Goal: Task Accomplishment & Management: Manage account settings

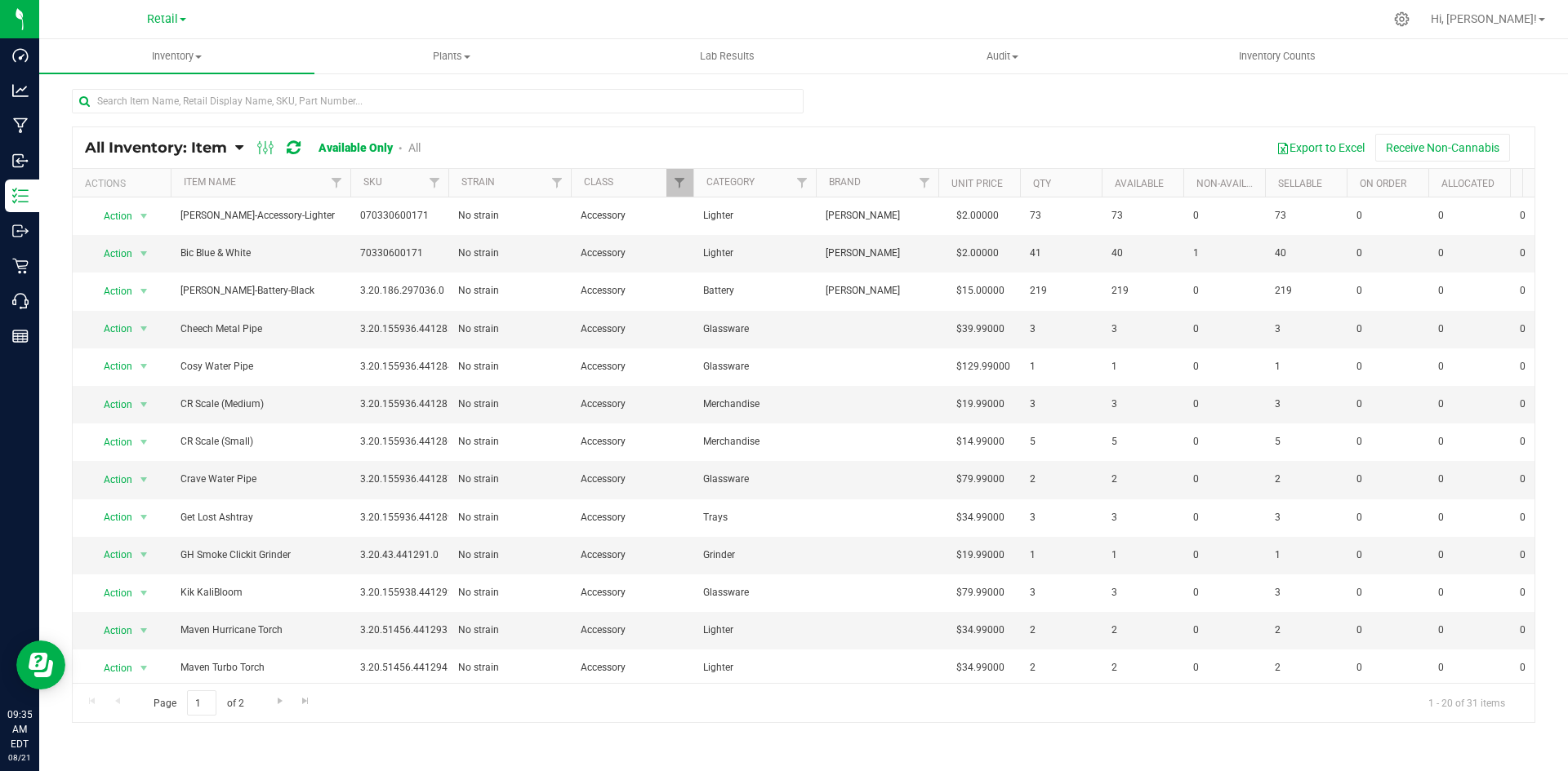
click at [156, 8] on div "Retail Cultivation Retail" at bounding box center [166, 19] width 238 height 26
click at [158, 26] on span "Retail" at bounding box center [162, 20] width 31 height 15
click at [156, 50] on link "Cultivation" at bounding box center [166, 57] width 238 height 22
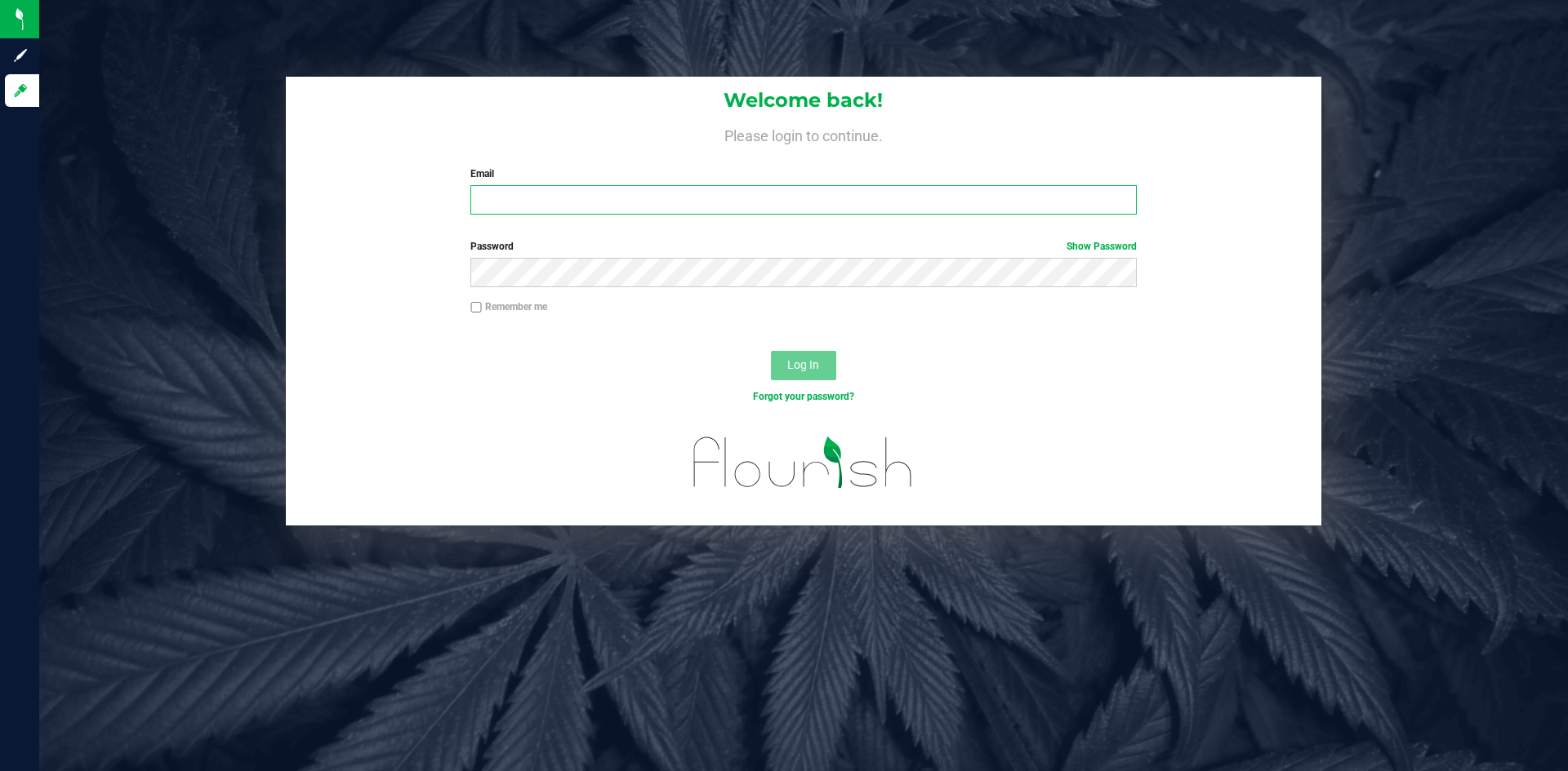
type input "[EMAIL_ADDRESS][DOMAIN_NAME]"
click at [812, 371] on span "Log In" at bounding box center [803, 365] width 32 height 13
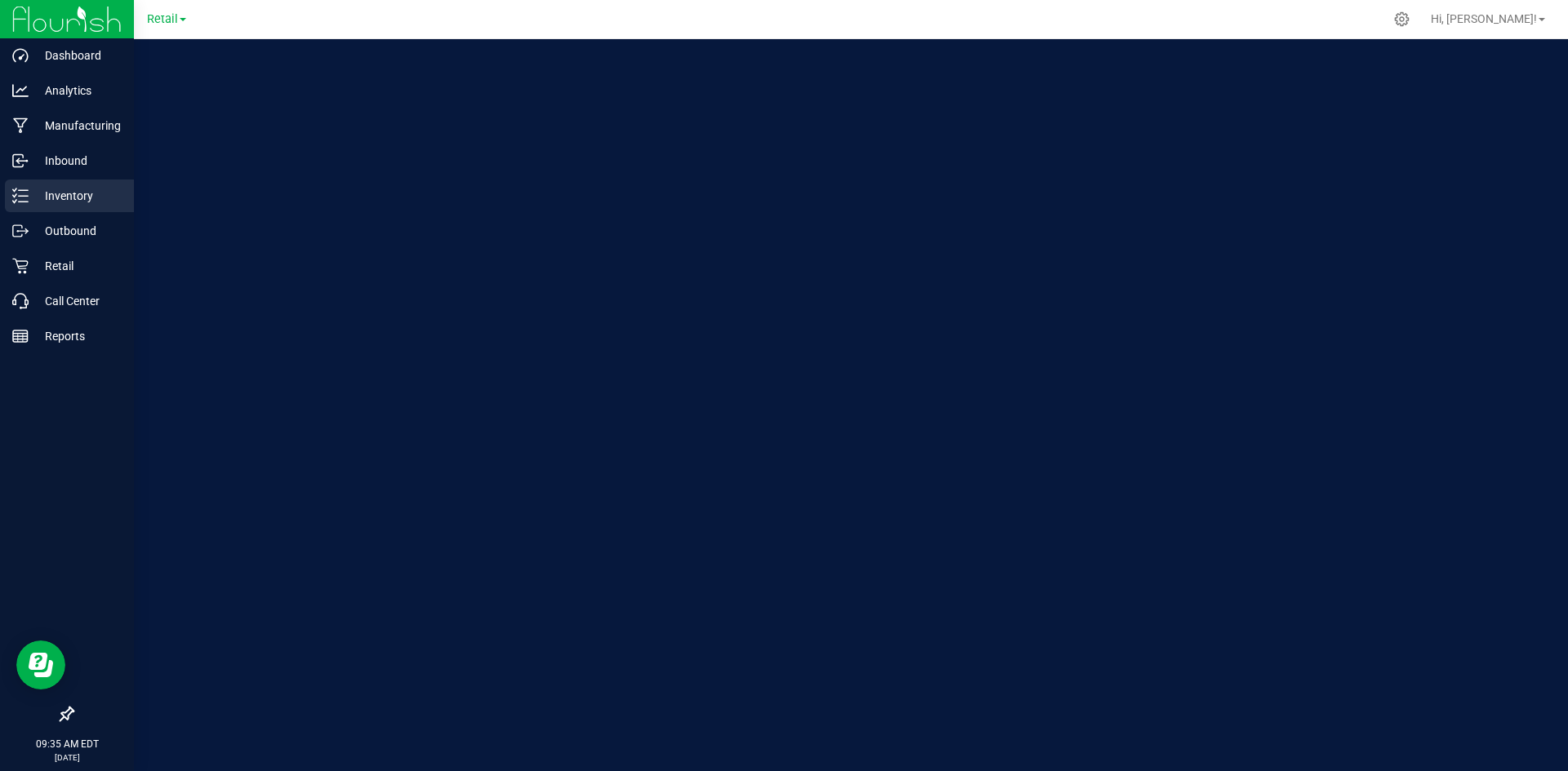
click at [25, 205] on div "Inventory" at bounding box center [69, 196] width 129 height 33
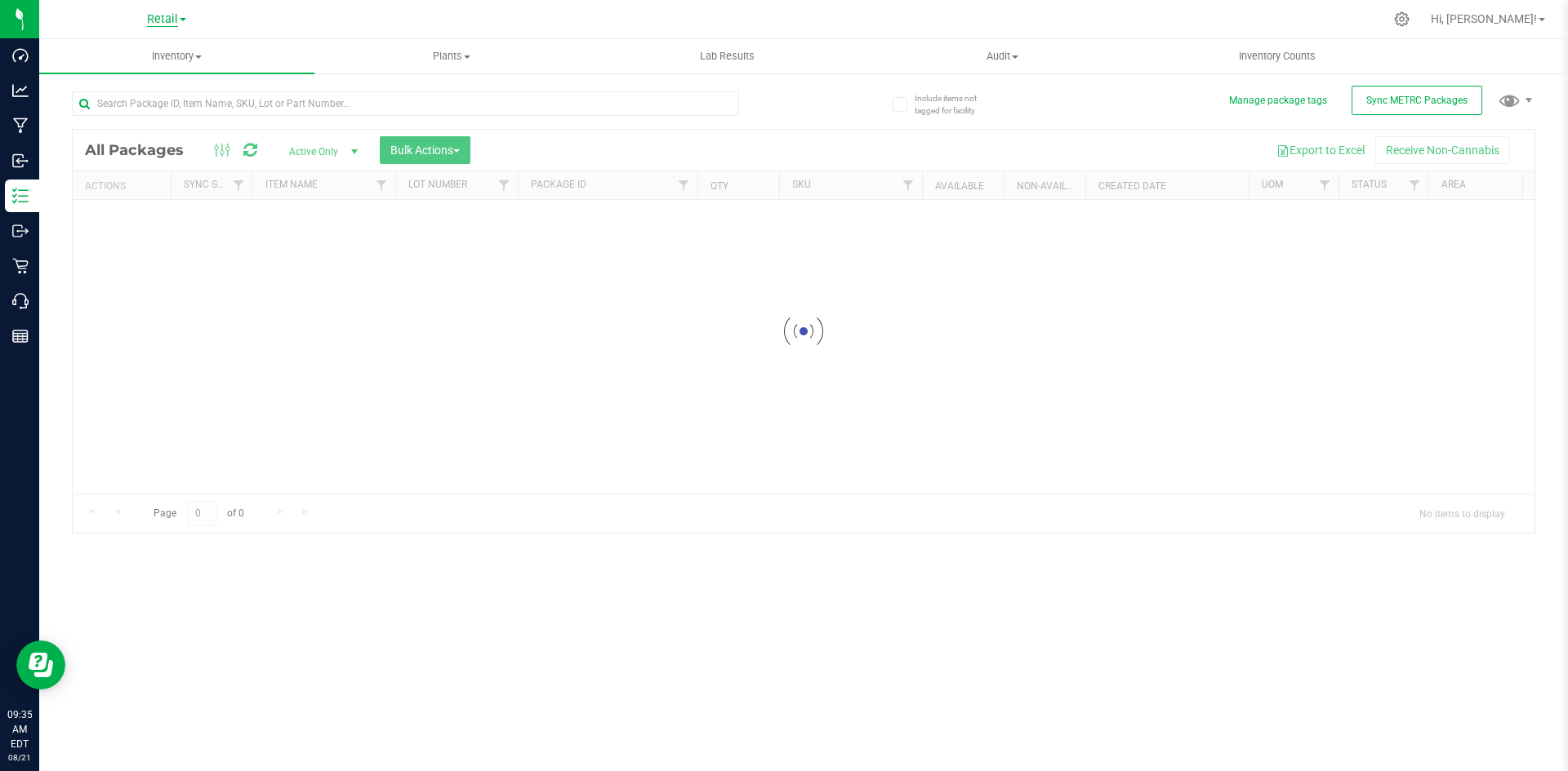
click at [154, 25] on span "Retail" at bounding box center [162, 20] width 31 height 15
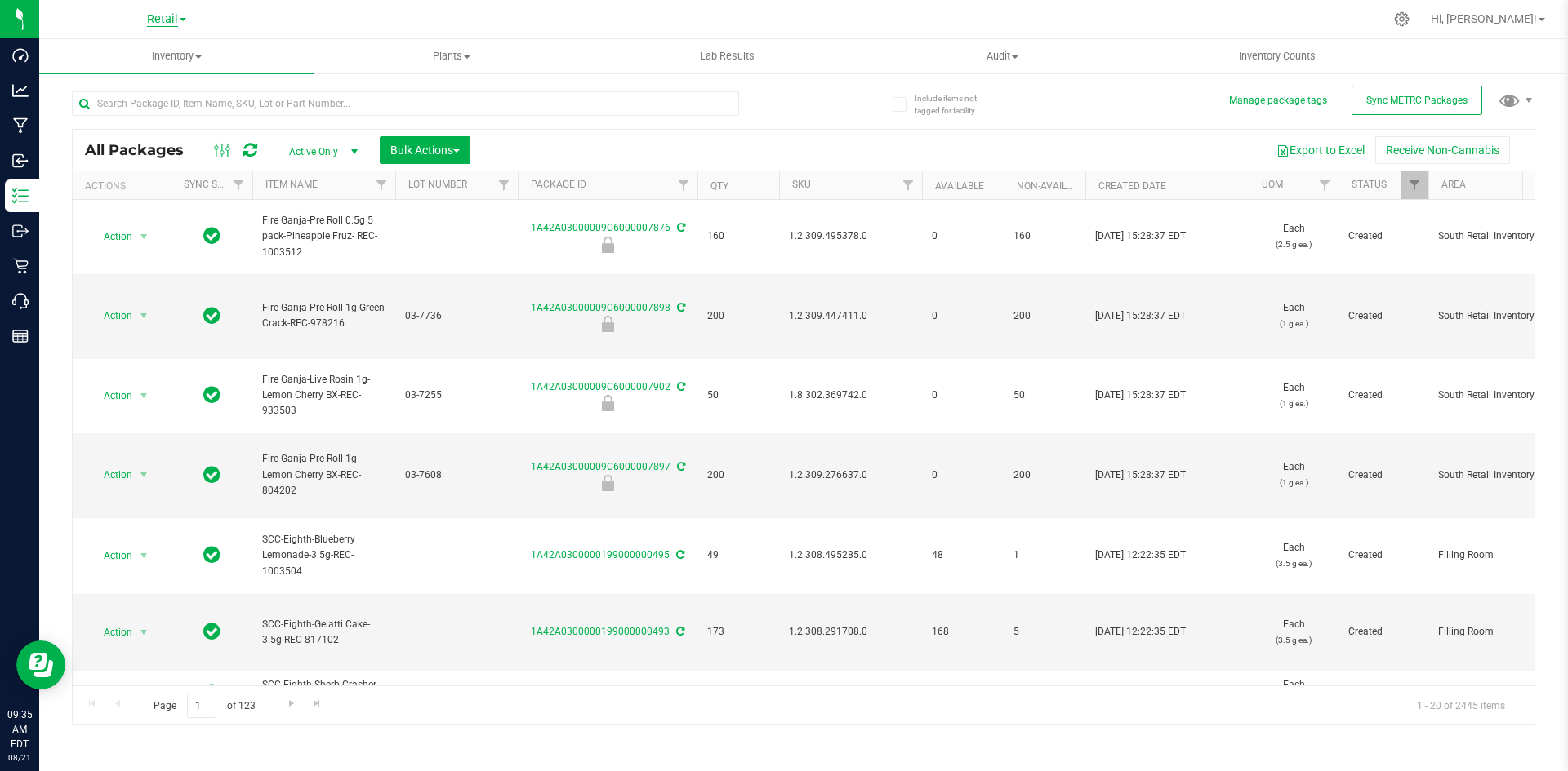
click at [161, 24] on span "Retail" at bounding box center [162, 20] width 31 height 15
click at [136, 53] on link "Cultivation" at bounding box center [166, 57] width 238 height 22
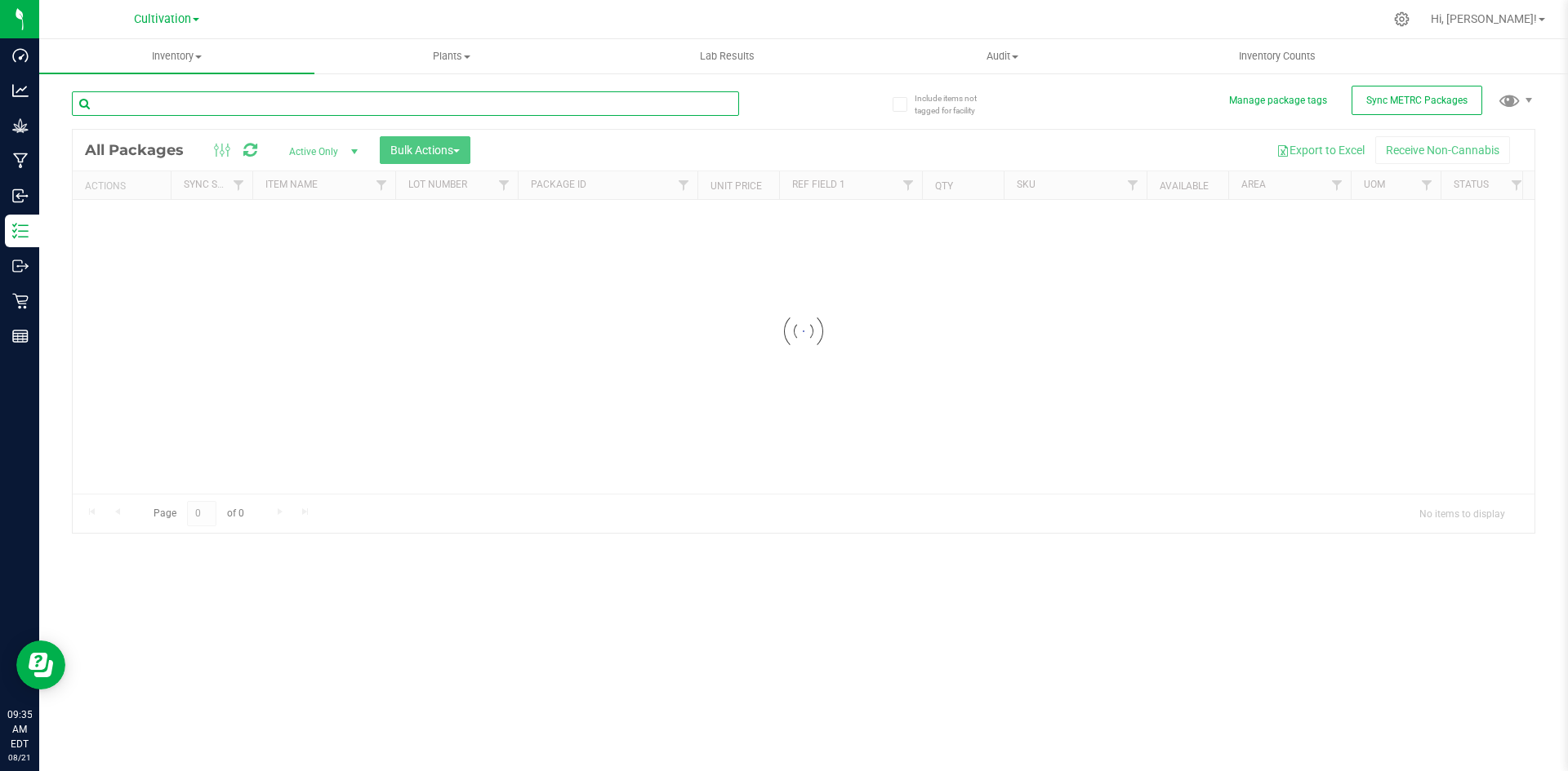
click at [154, 105] on input "text" at bounding box center [405, 104] width 667 height 25
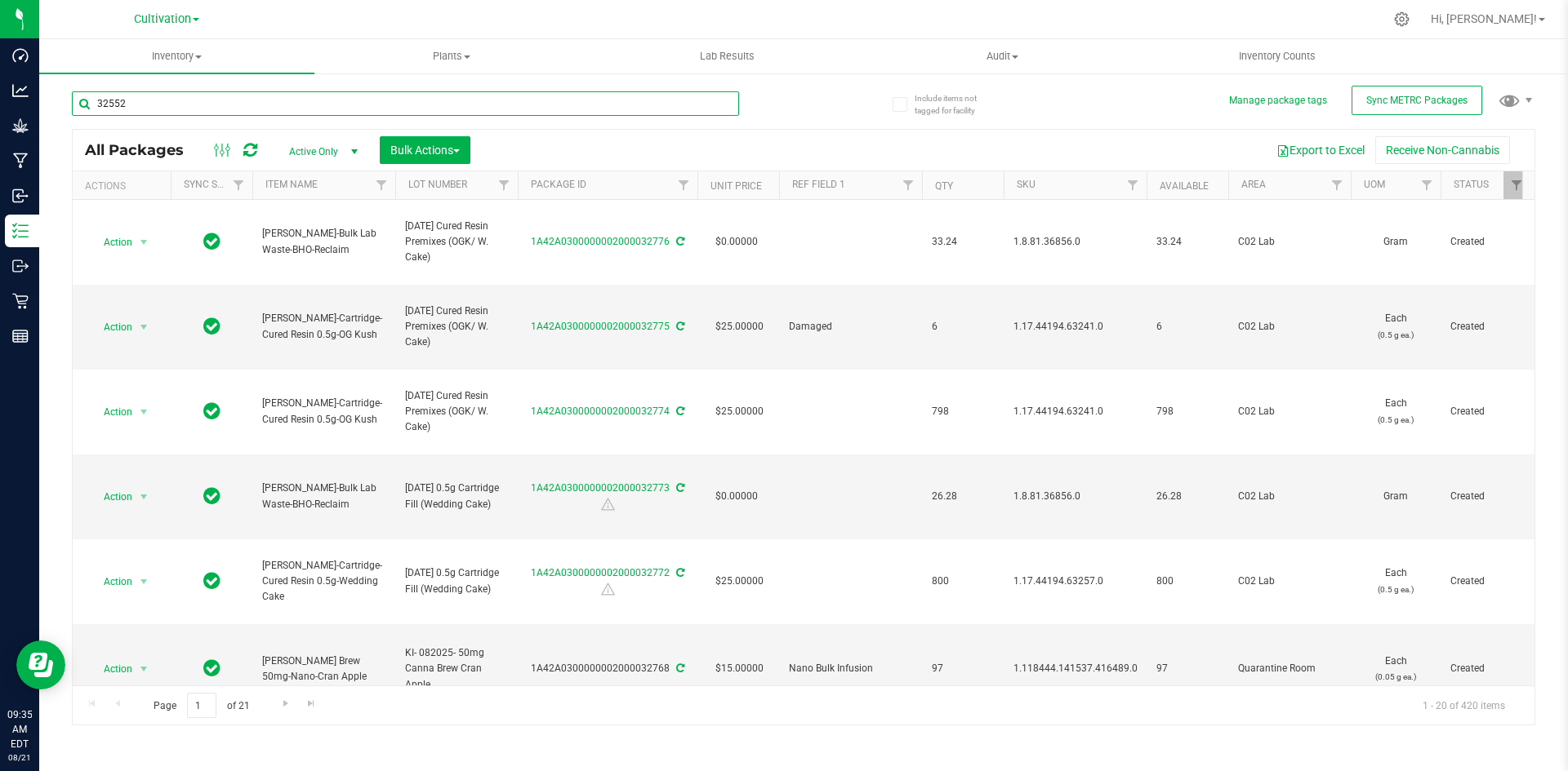
type input "32552"
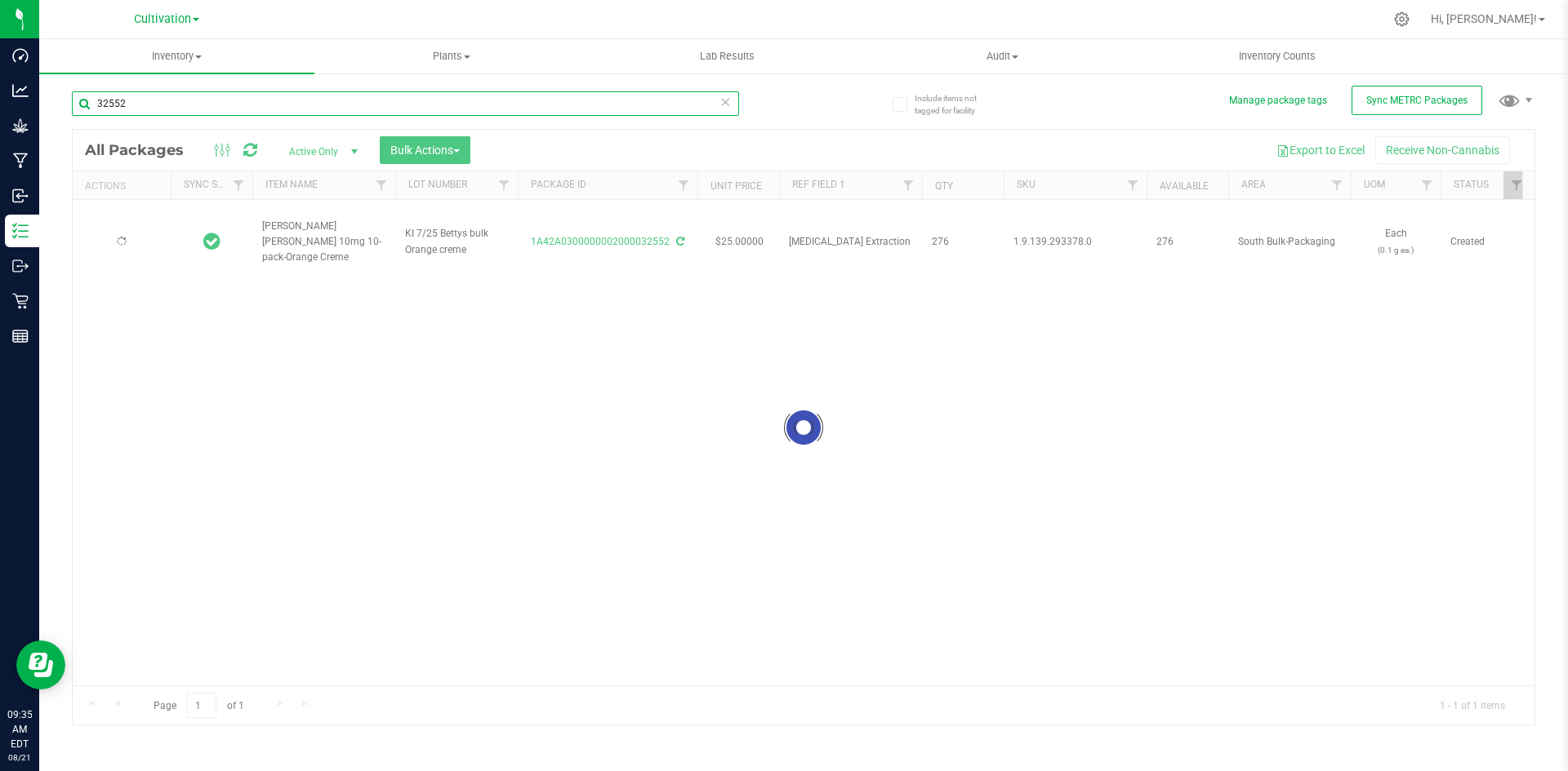
type input "[DATE]"
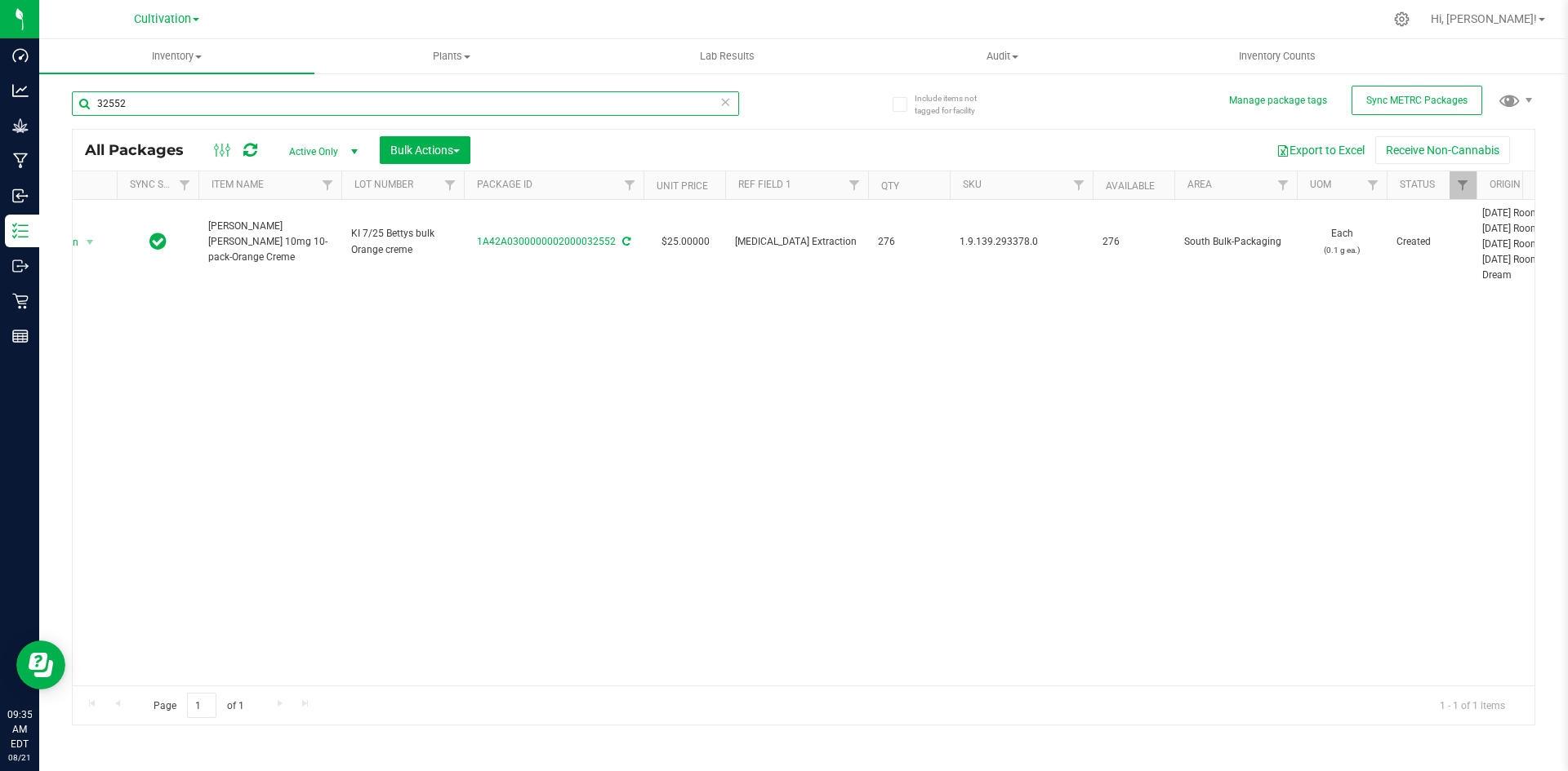
scroll to position [0, 63]
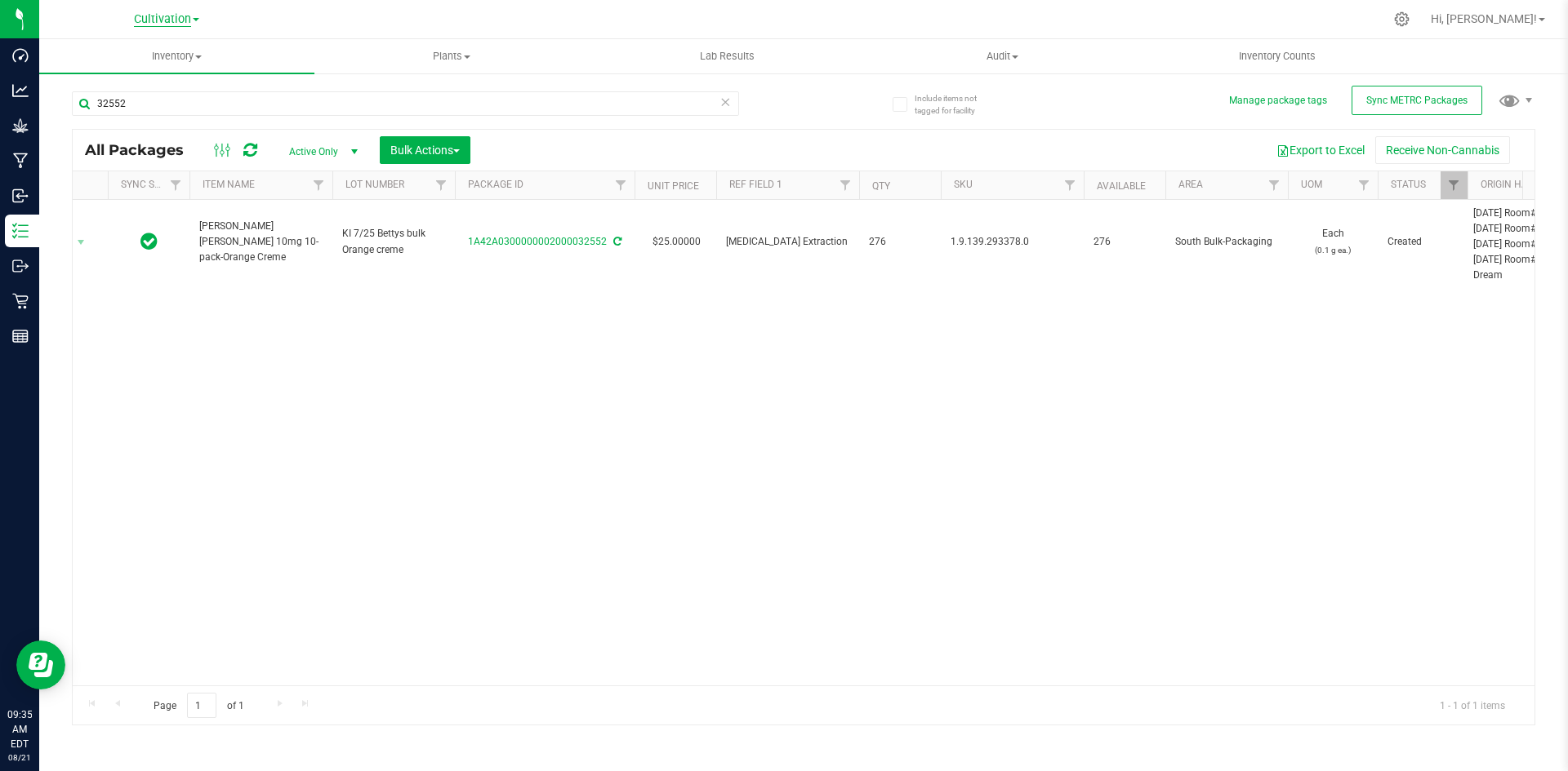
click at [180, 29] on div "Cultivation Cultivation Retail" at bounding box center [166, 19] width 65 height 20
click at [185, 22] on span "Cultivation" at bounding box center [162, 20] width 57 height 15
click at [165, 87] on link "Retail" at bounding box center [166, 79] width 238 height 22
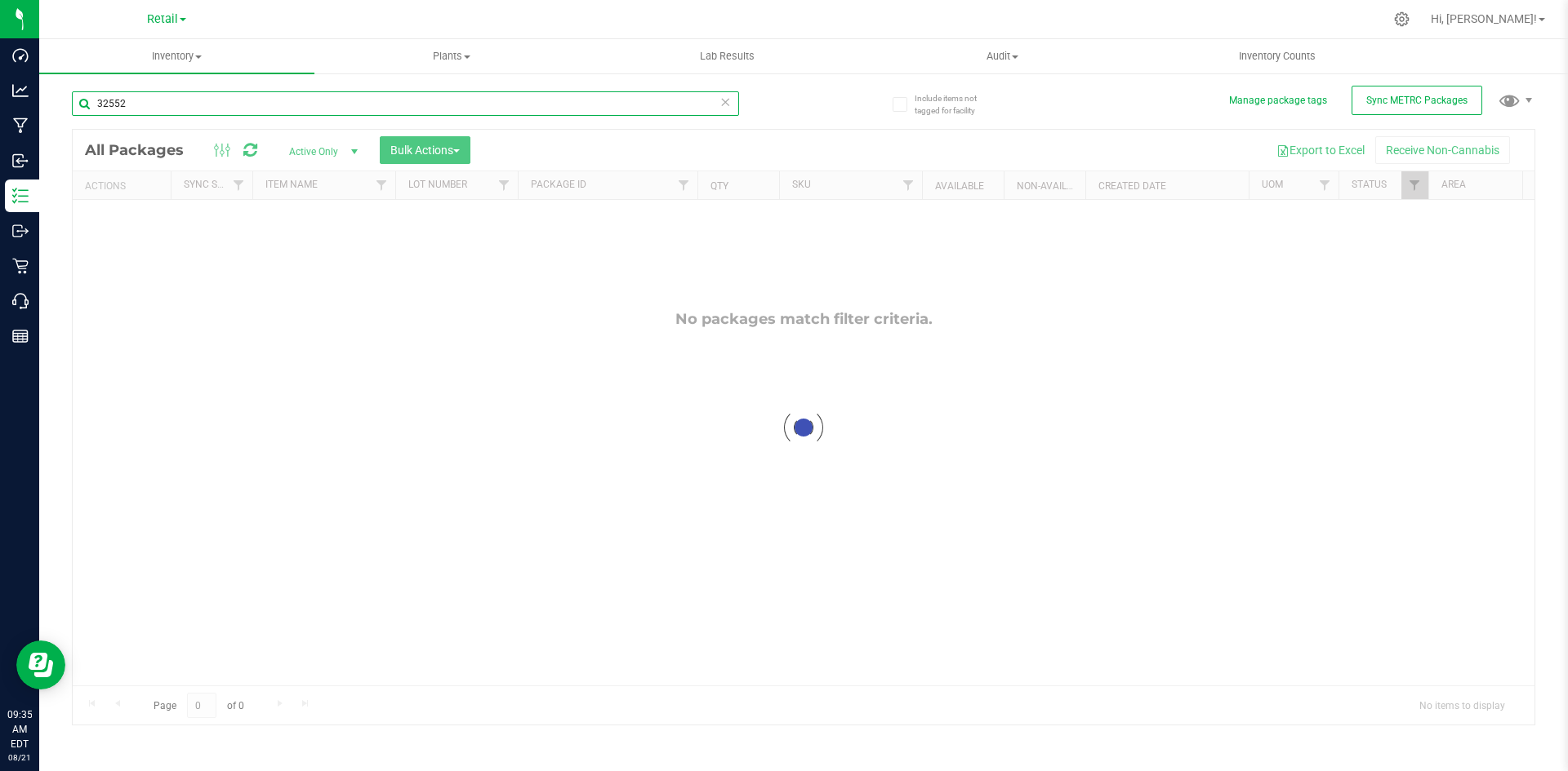
click at [205, 100] on input "32552" at bounding box center [405, 104] width 667 height 25
type input "Orange Creme"
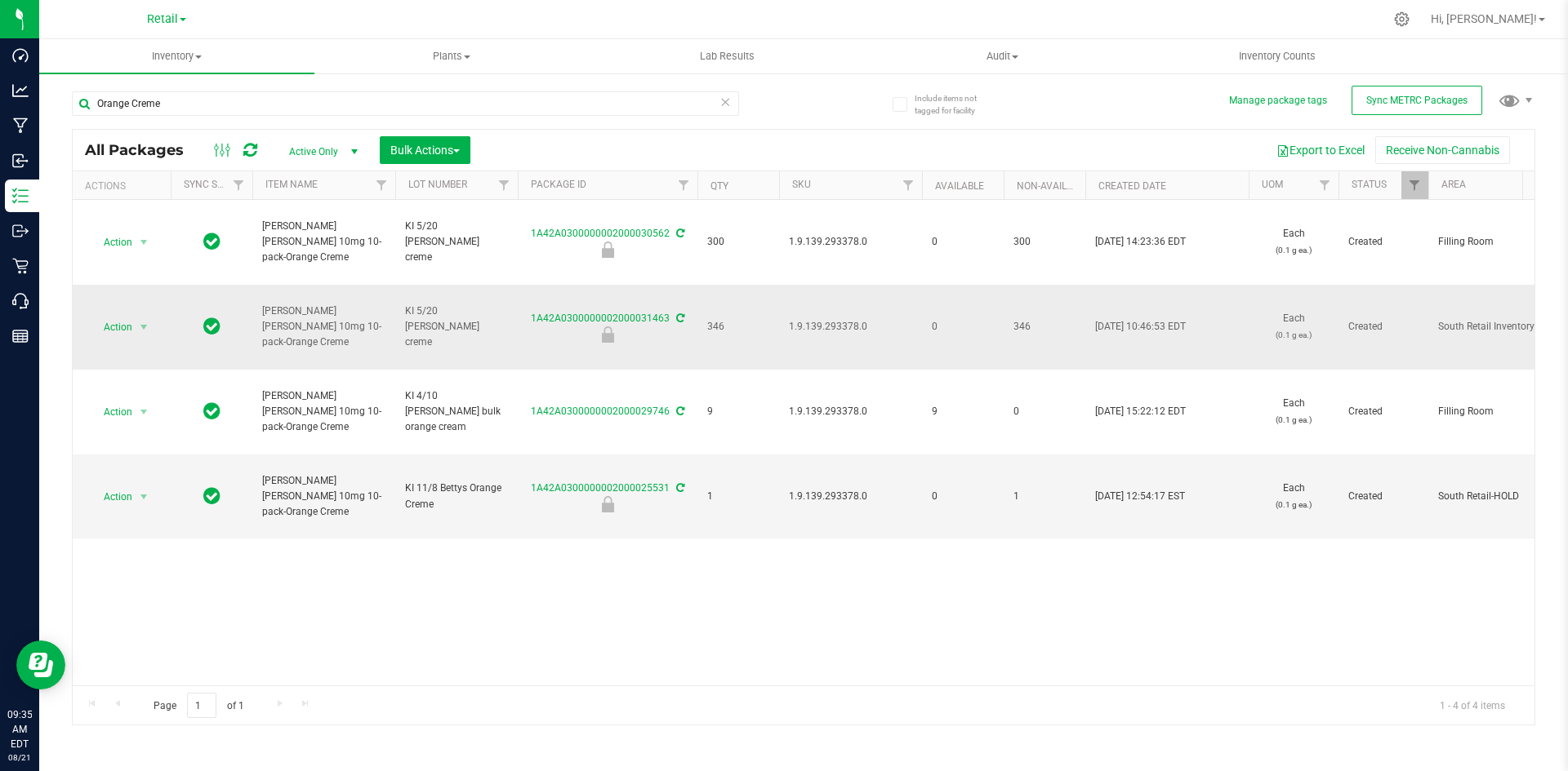
click at [862, 317] on td "1.9.139.293378.0" at bounding box center [850, 327] width 143 height 85
click at [169, 16] on span "Retail" at bounding box center [162, 20] width 31 height 15
click at [152, 57] on link "Cultivation" at bounding box center [166, 57] width 238 height 22
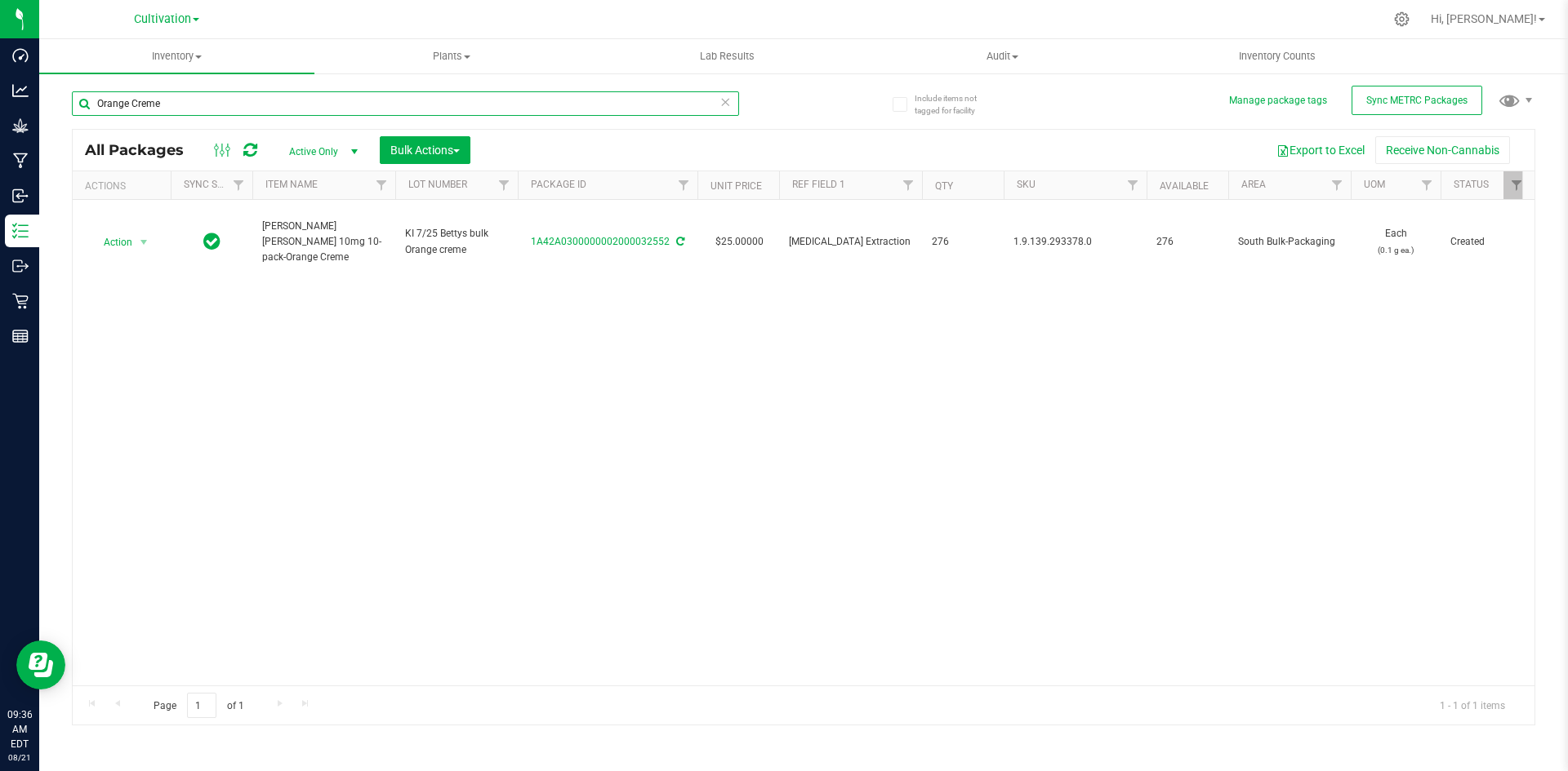
click at [184, 112] on input "Orange Creme" at bounding box center [405, 104] width 667 height 25
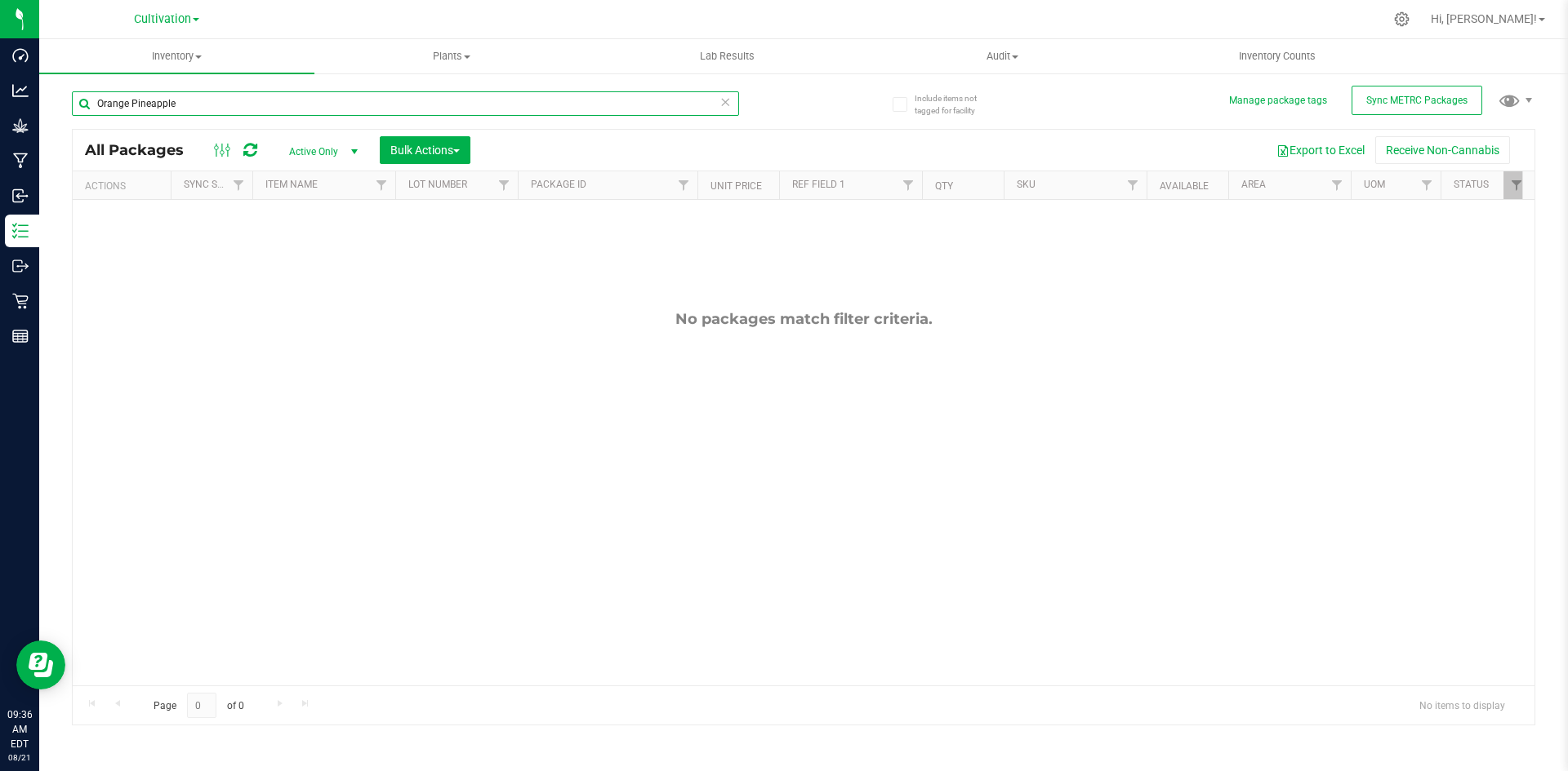
click at [184, 112] on input "Orange Pineapple" at bounding box center [405, 104] width 667 height 25
type input "O"
type input "Pineapple"
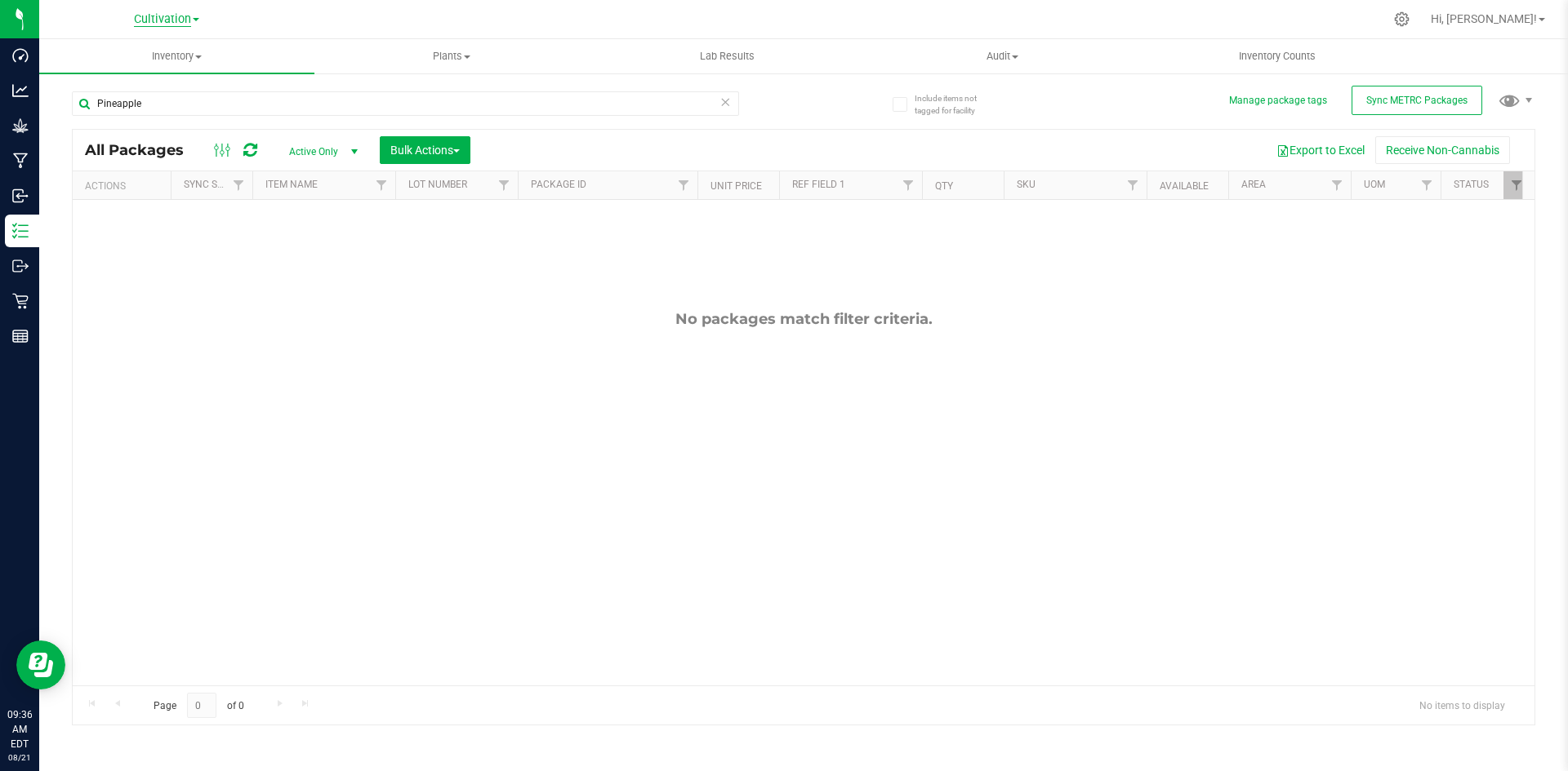
drag, startPoint x: 198, startPoint y: 10, endPoint x: 188, endPoint y: 20, distance: 14.1
click at [198, 10] on div "Cultivation Cultivation Retail" at bounding box center [166, 19] width 65 height 20
click at [183, 23] on span "Cultivation" at bounding box center [162, 20] width 57 height 15
click at [166, 96] on ul "Cultivation Retail" at bounding box center [166, 68] width 238 height 72
click at [167, 84] on div "Pineapple" at bounding box center [438, 102] width 732 height 52
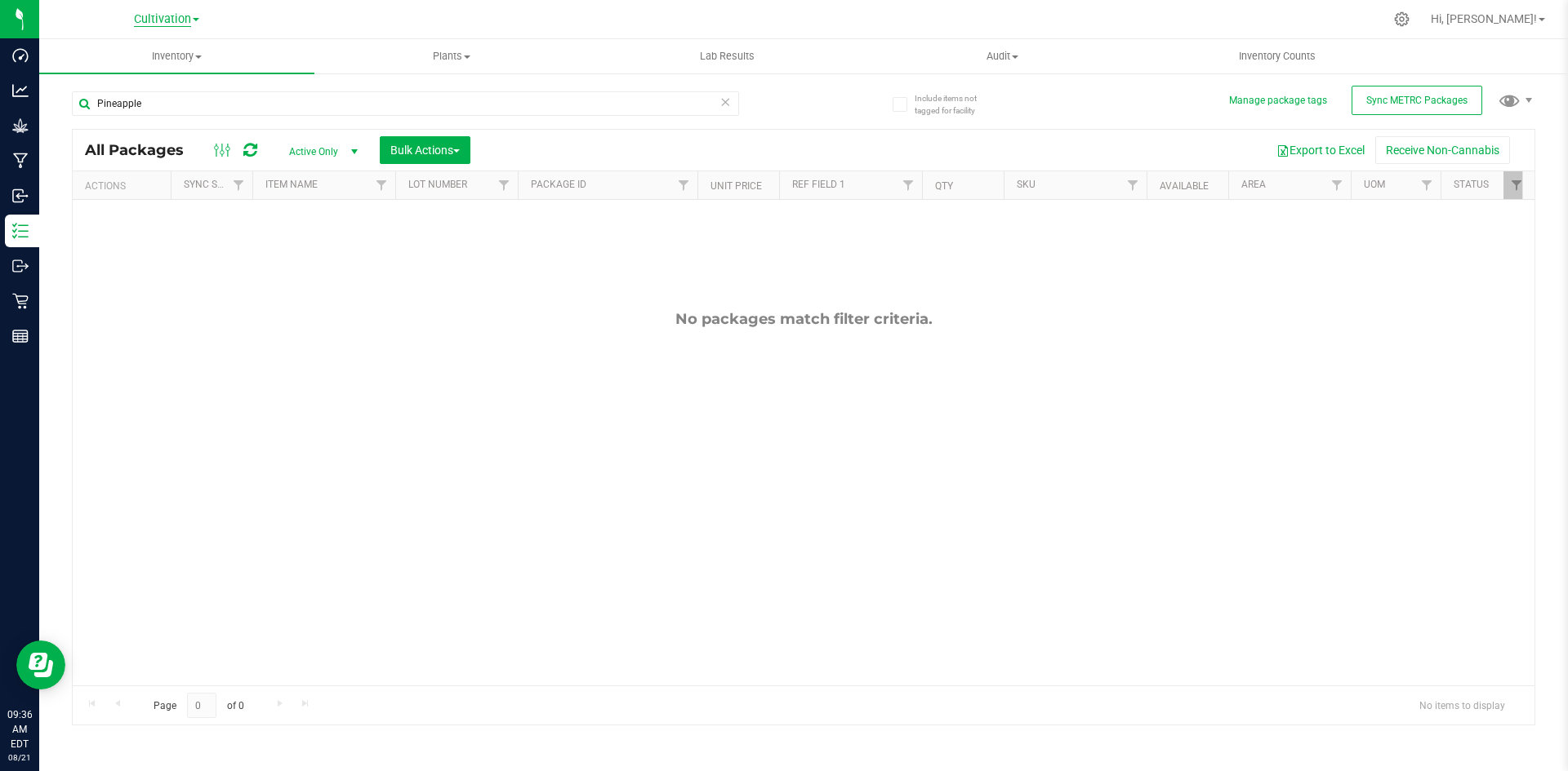
click at [184, 21] on span "Cultivation" at bounding box center [162, 20] width 57 height 15
click at [166, 73] on link "Retail" at bounding box center [166, 79] width 238 height 22
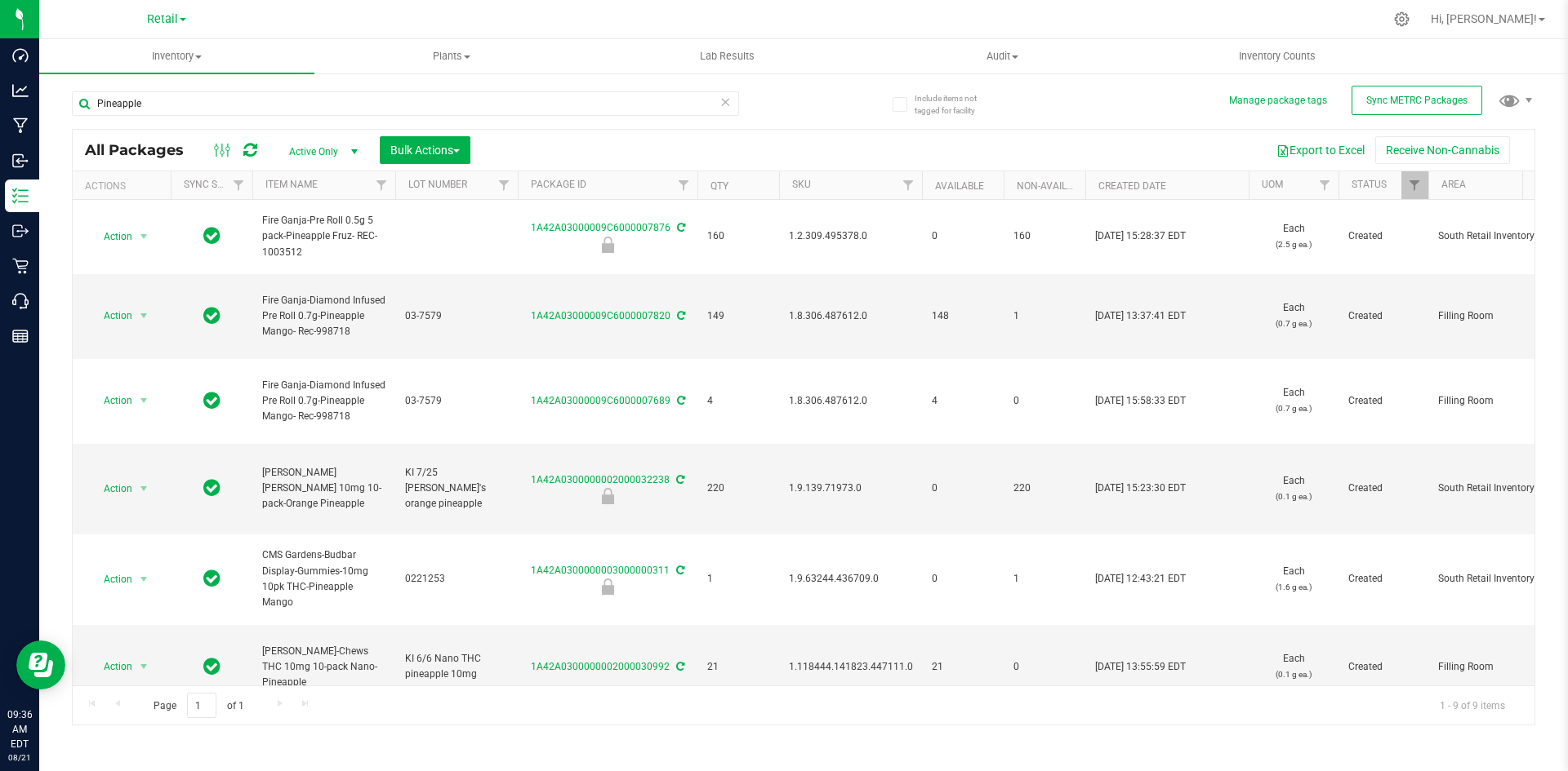
click at [203, 130] on div "All Packages Active Only Active Only Lab Samples Locked All External Internal B…" at bounding box center [803, 151] width 1462 height 41
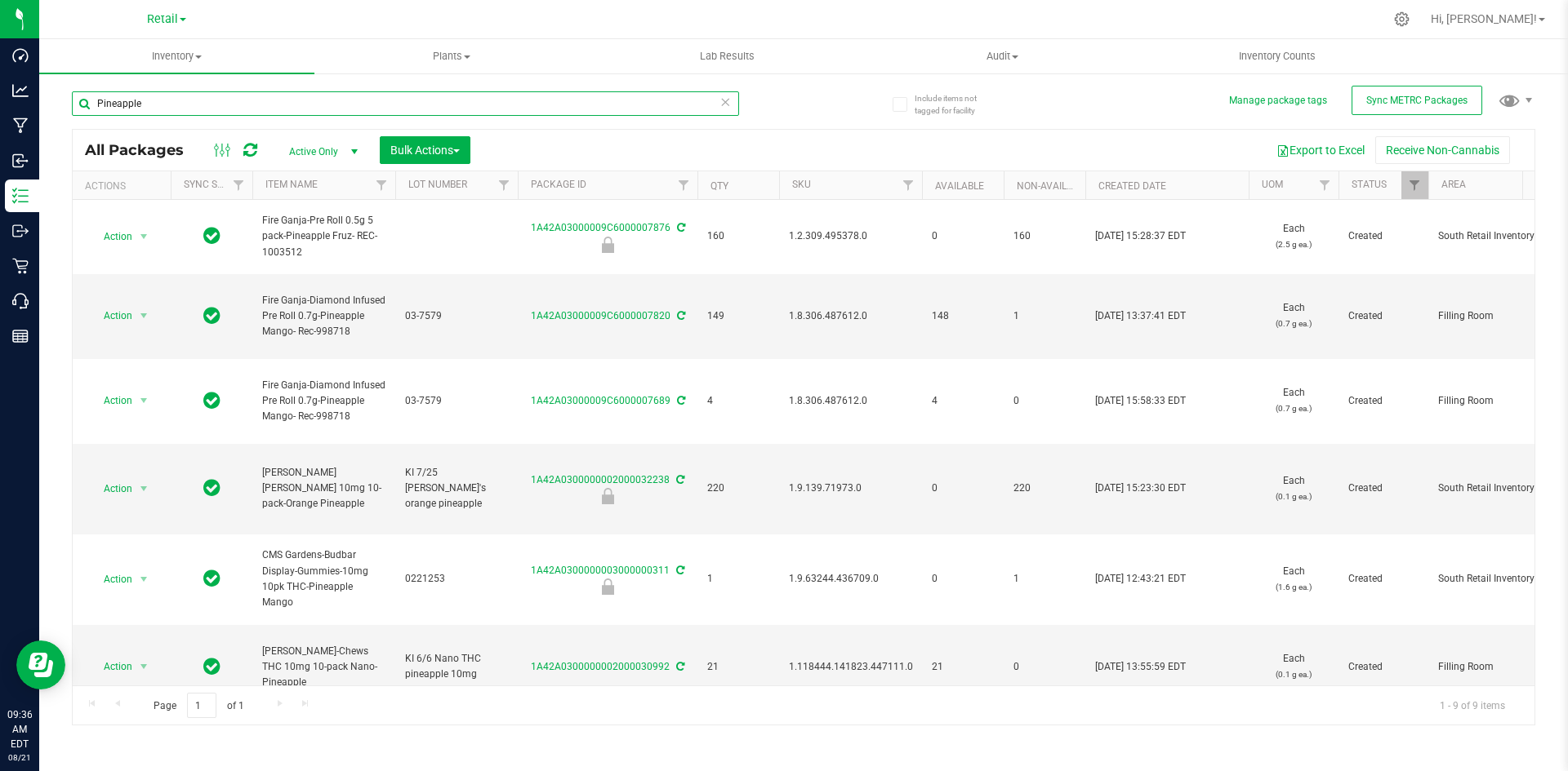
click at [205, 112] on input "Pineapple" at bounding box center [405, 104] width 667 height 25
type input "Orange Pineapple"
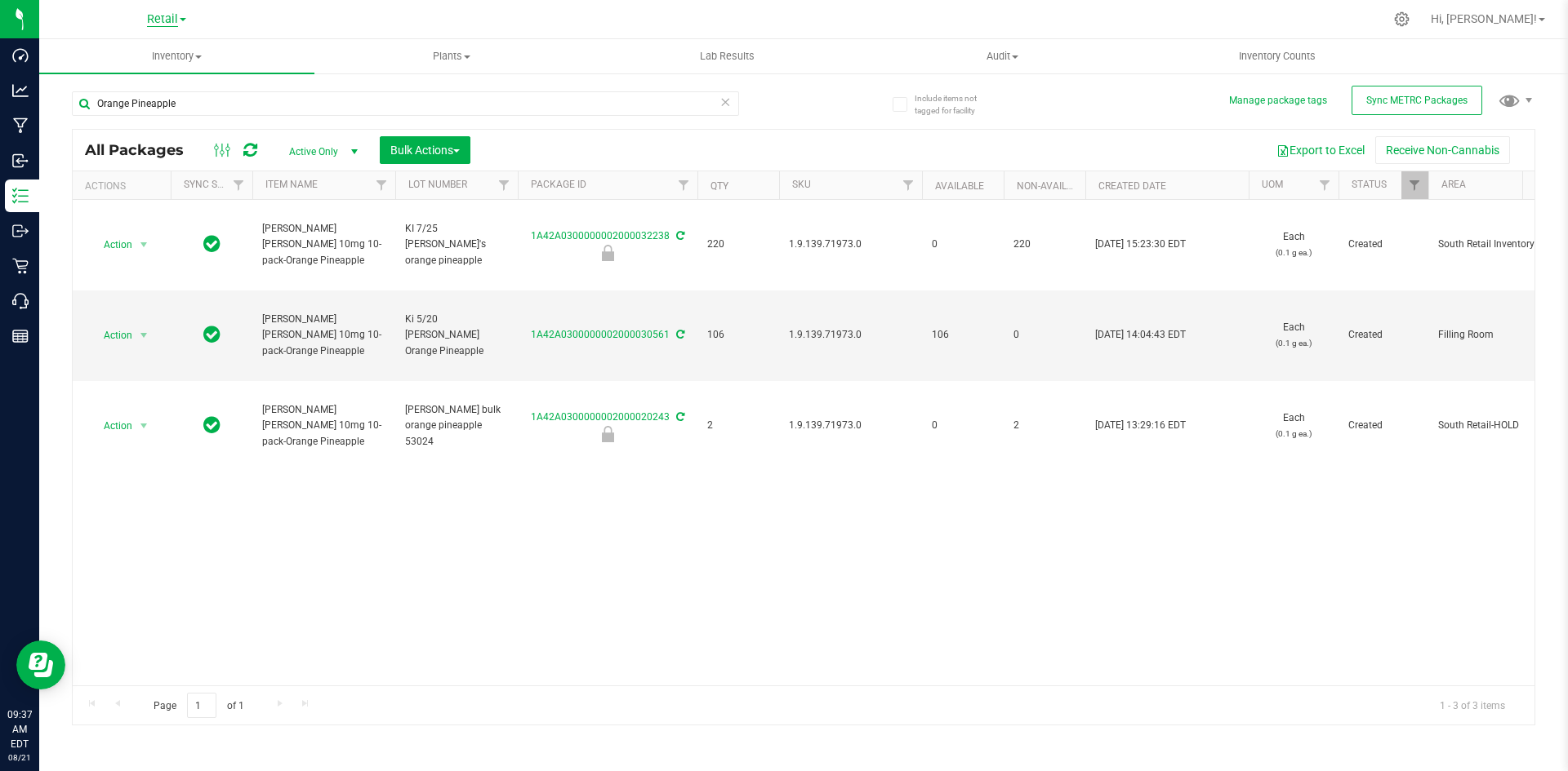
click at [160, 14] on span "Retail" at bounding box center [162, 20] width 31 height 15
click at [170, 55] on link "Cultivation" at bounding box center [166, 57] width 238 height 22
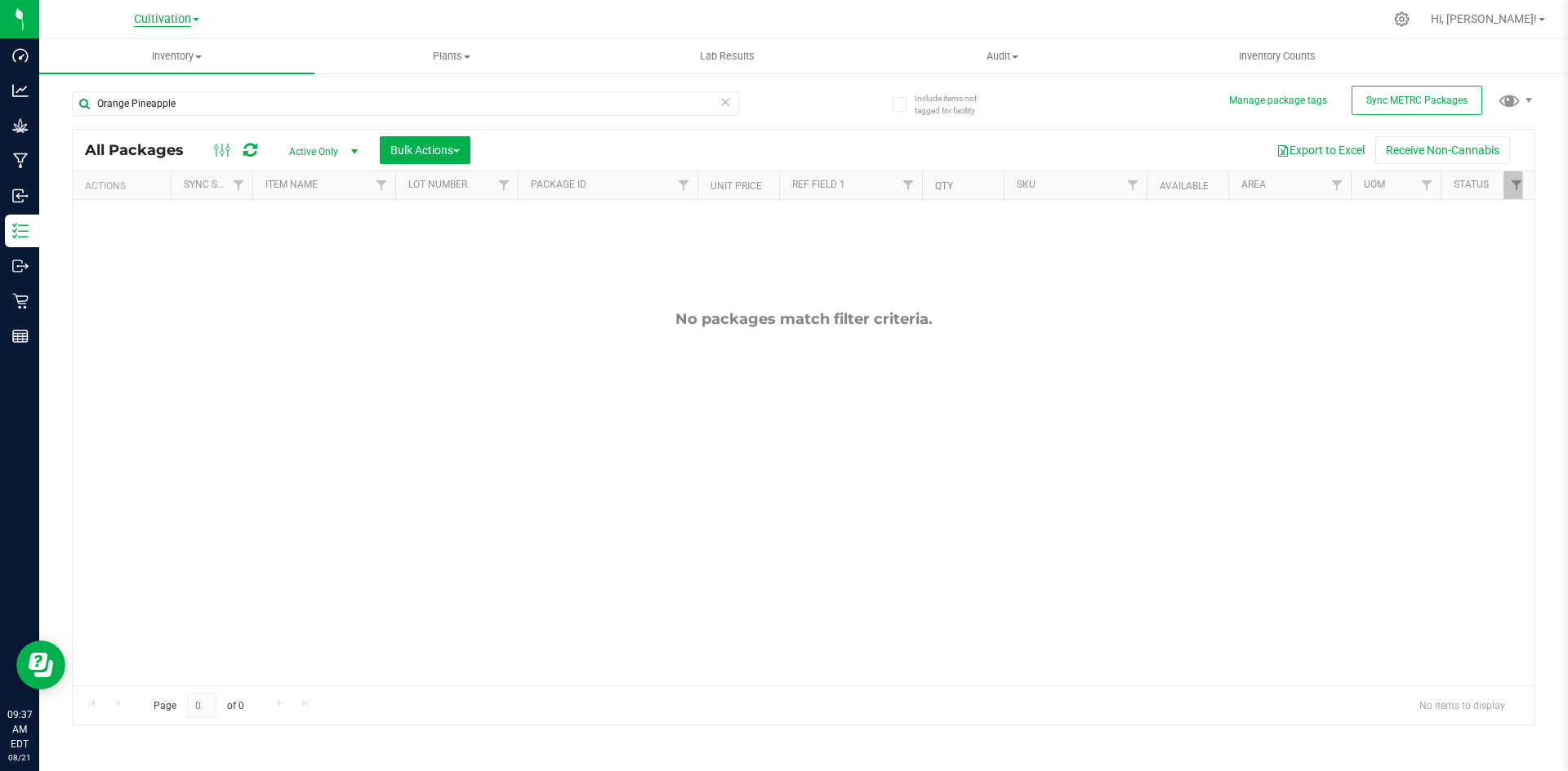
click at [185, 24] on span "Cultivation" at bounding box center [162, 20] width 57 height 15
click at [166, 82] on link "Retail" at bounding box center [166, 79] width 238 height 22
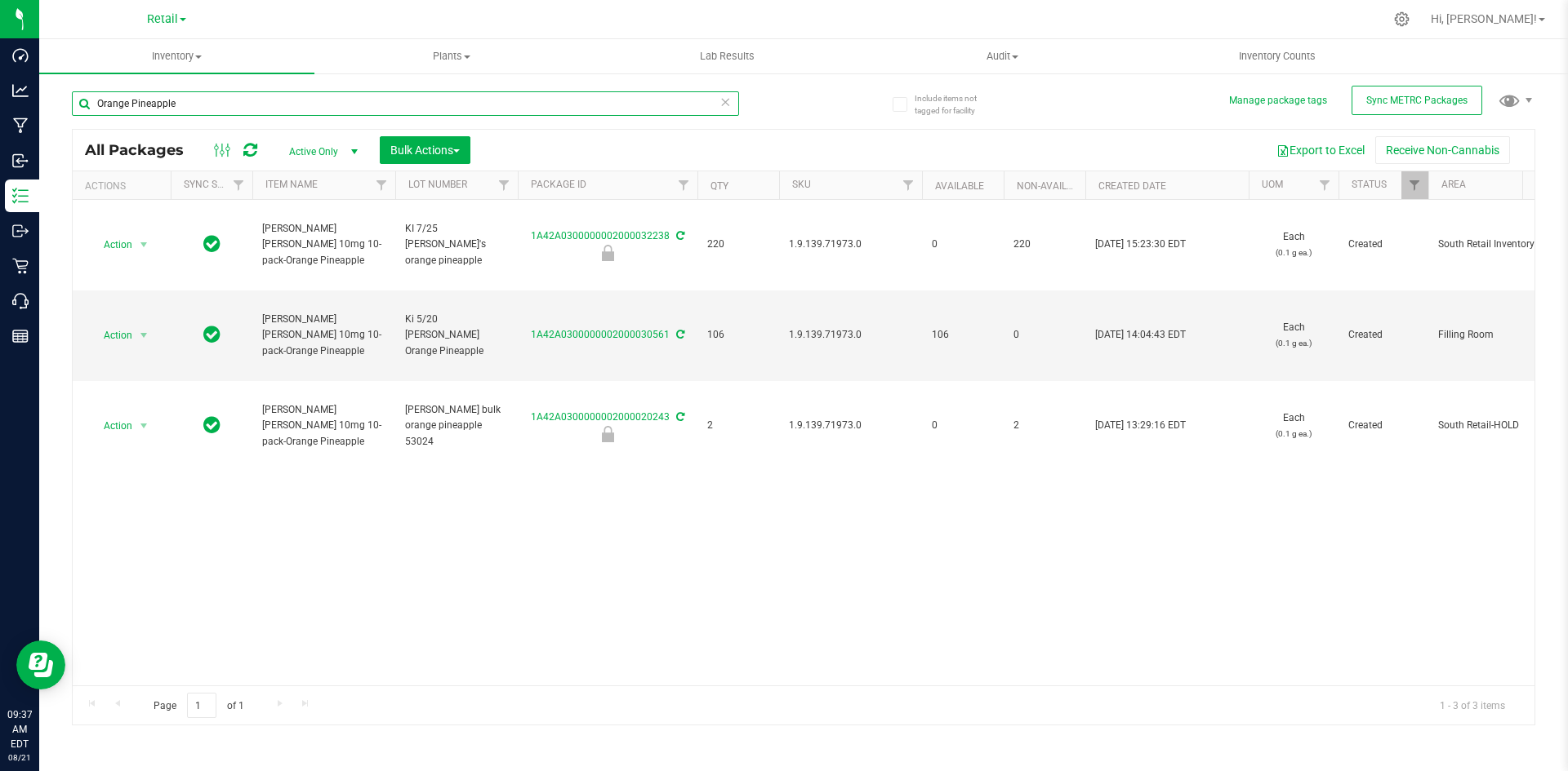
click at [206, 112] on input "Orange Pineapple" at bounding box center [405, 104] width 667 height 25
type input "R"
type input "Passion Fruit"
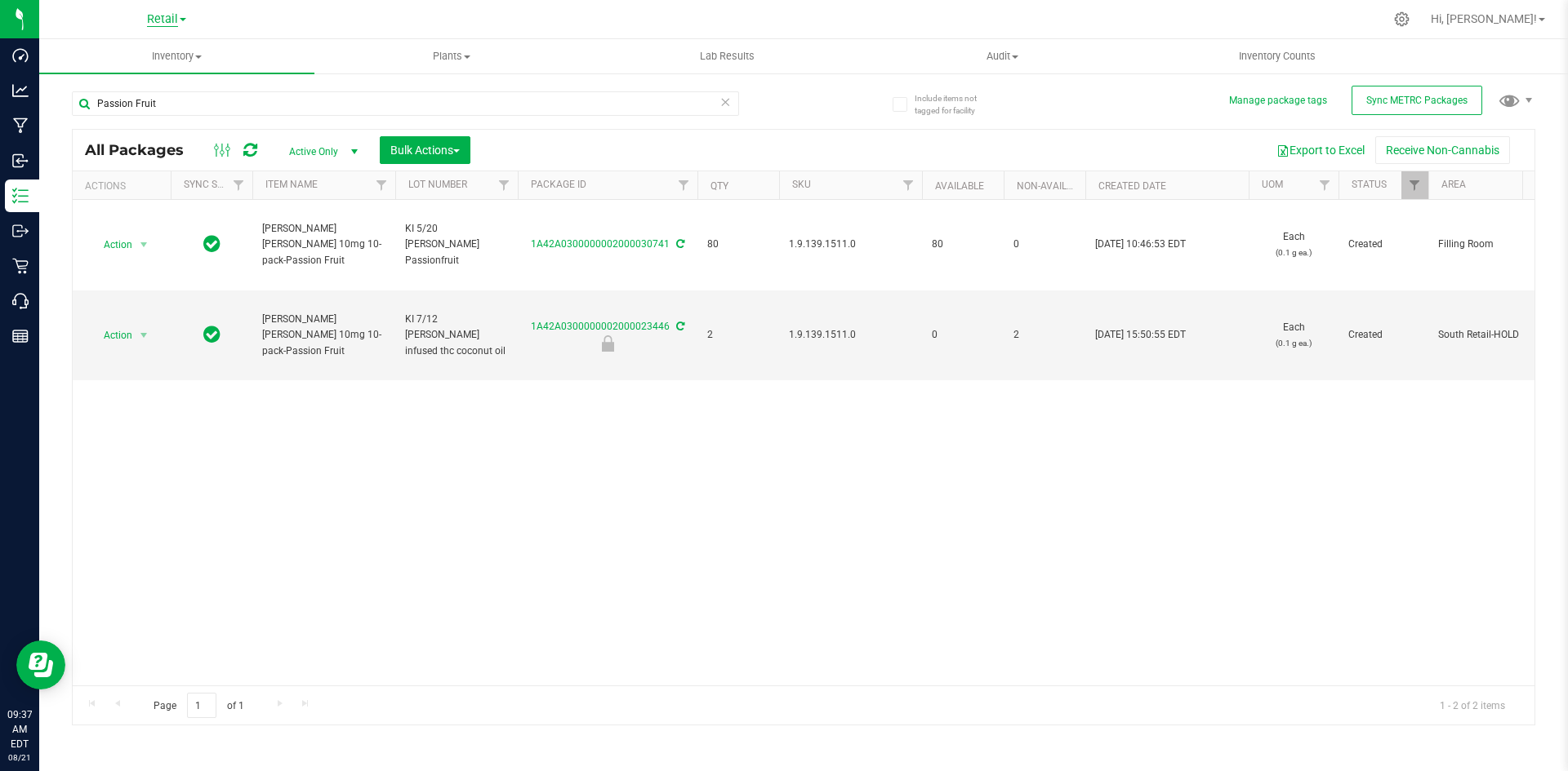
click at [171, 14] on span "Retail" at bounding box center [162, 20] width 31 height 15
click at [157, 55] on link "Cultivation" at bounding box center [166, 57] width 238 height 22
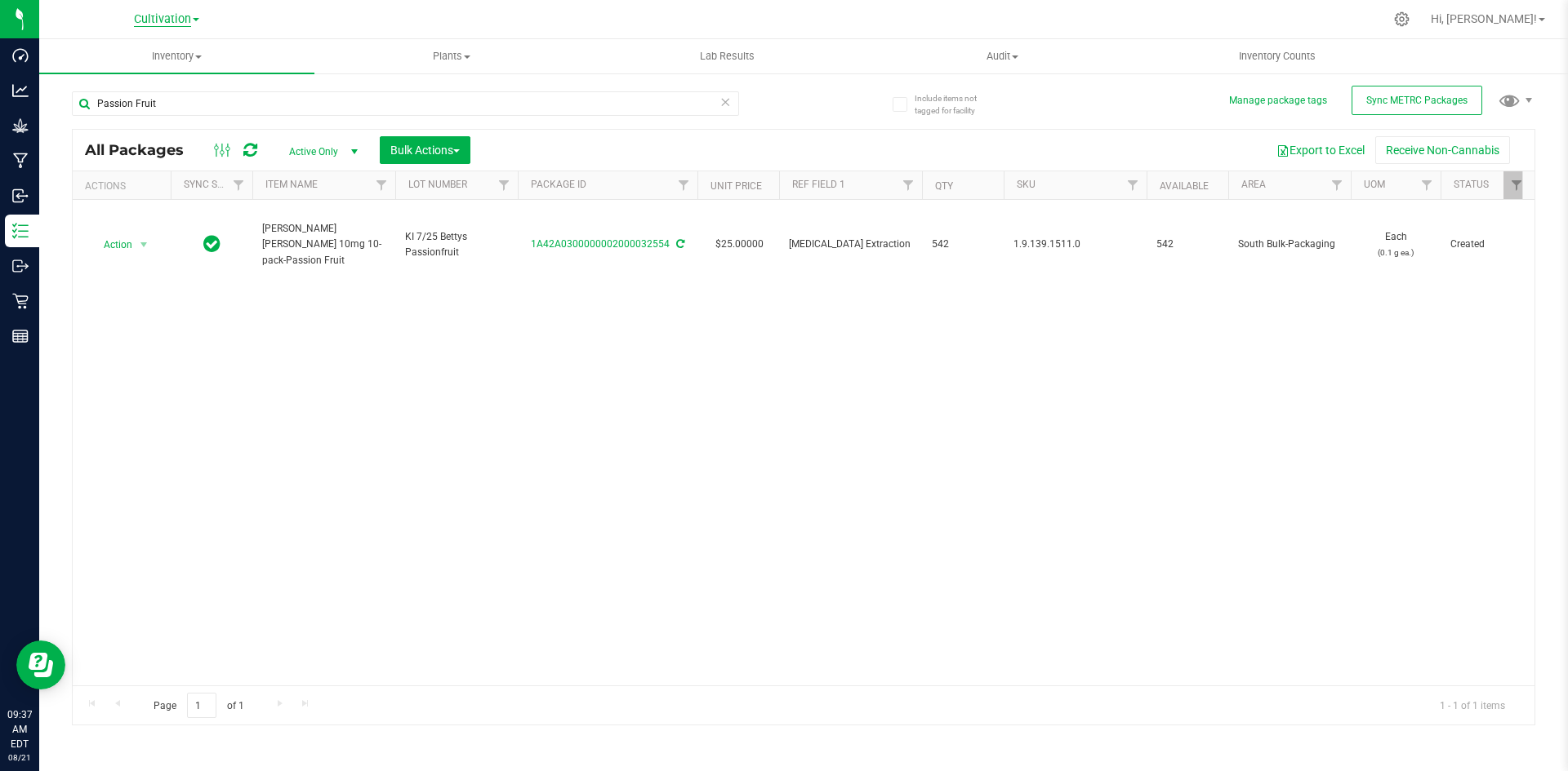
click at [158, 21] on span "Cultivation" at bounding box center [162, 20] width 57 height 15
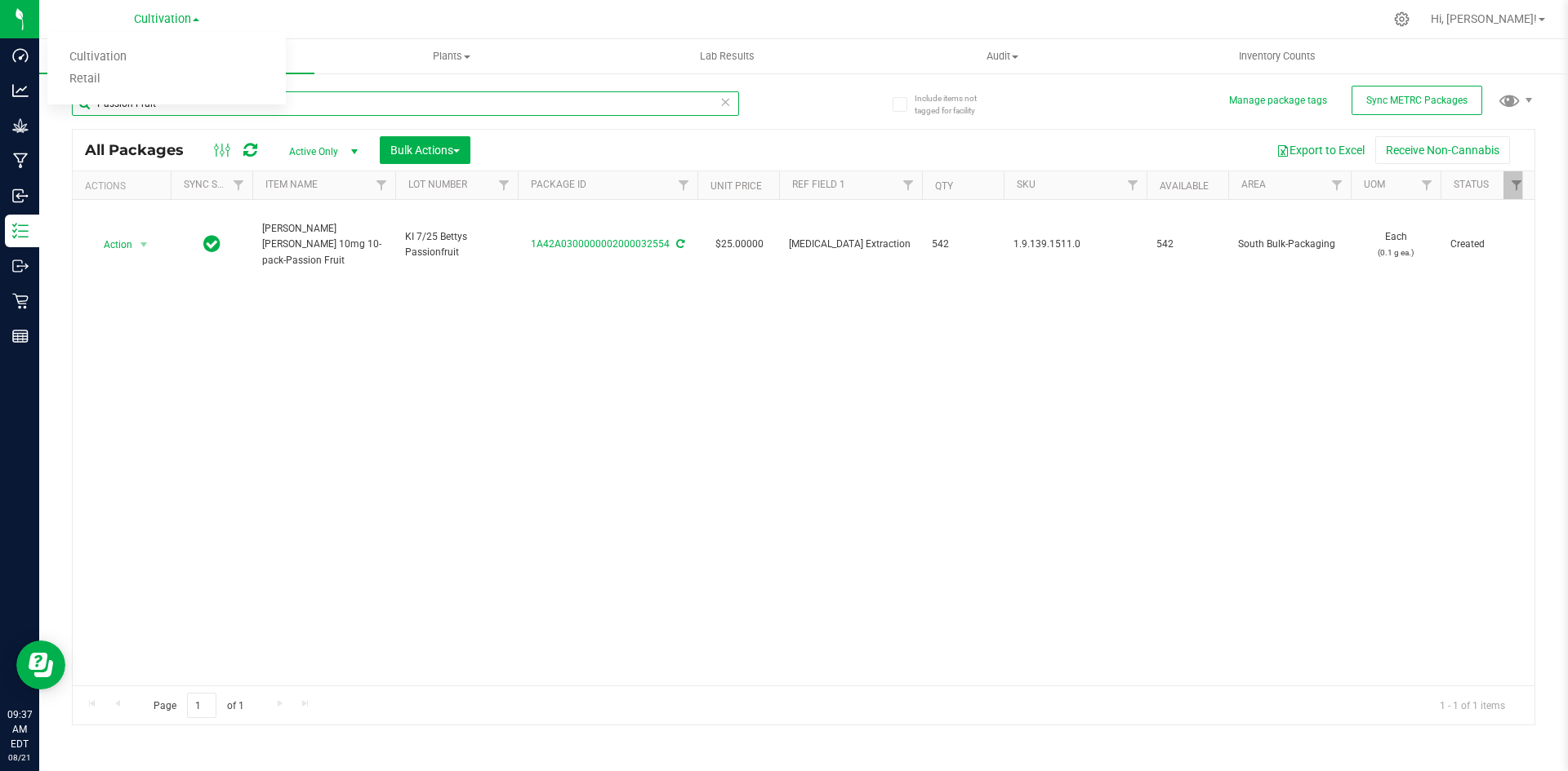
click at [363, 113] on input "Passion Fruit" at bounding box center [405, 104] width 667 height 25
type input "e"
type input "Lemon Agave"
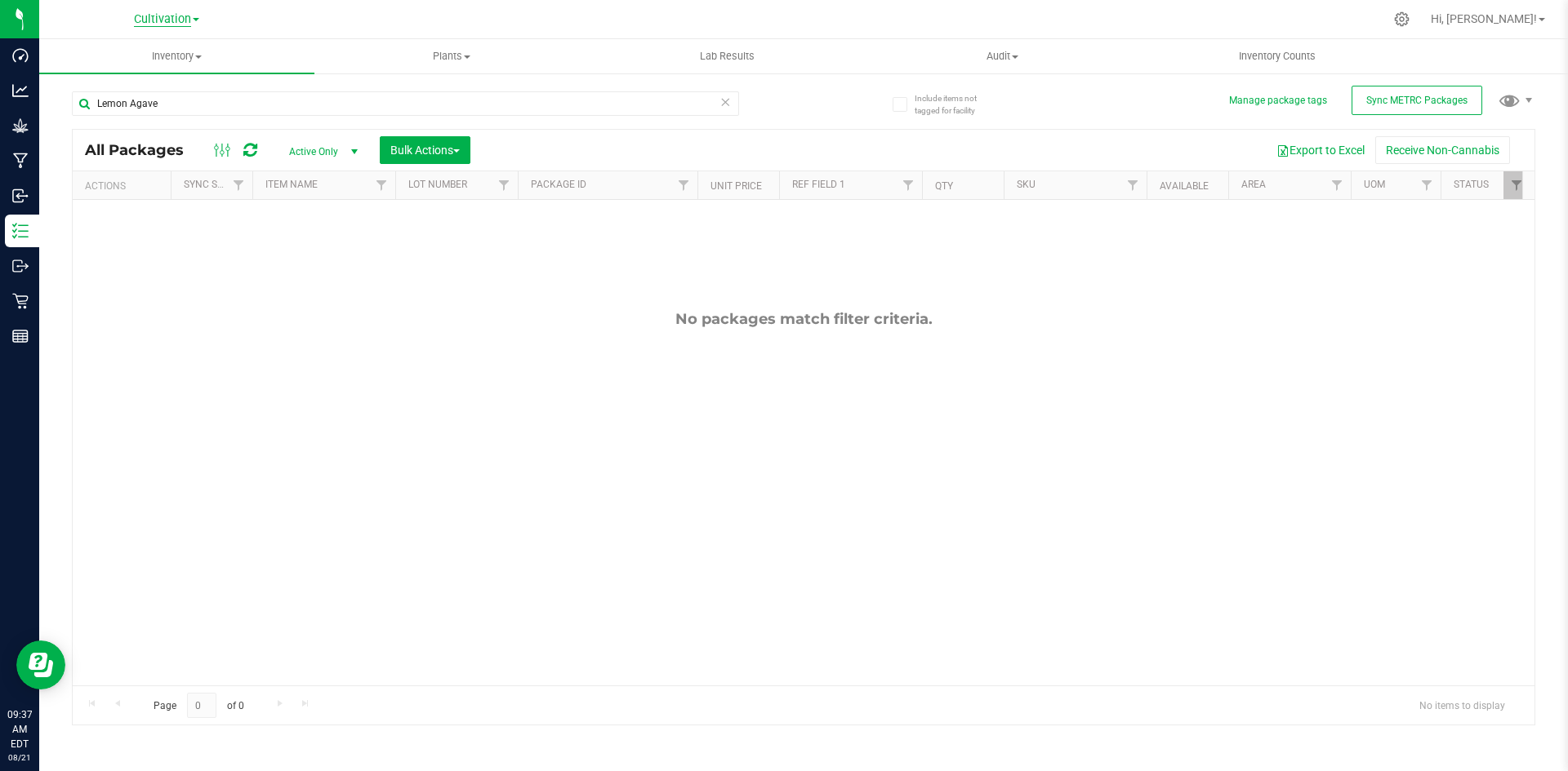
click at [159, 25] on span "Cultivation" at bounding box center [162, 20] width 57 height 15
click at [150, 72] on link "Retail" at bounding box center [166, 79] width 238 height 22
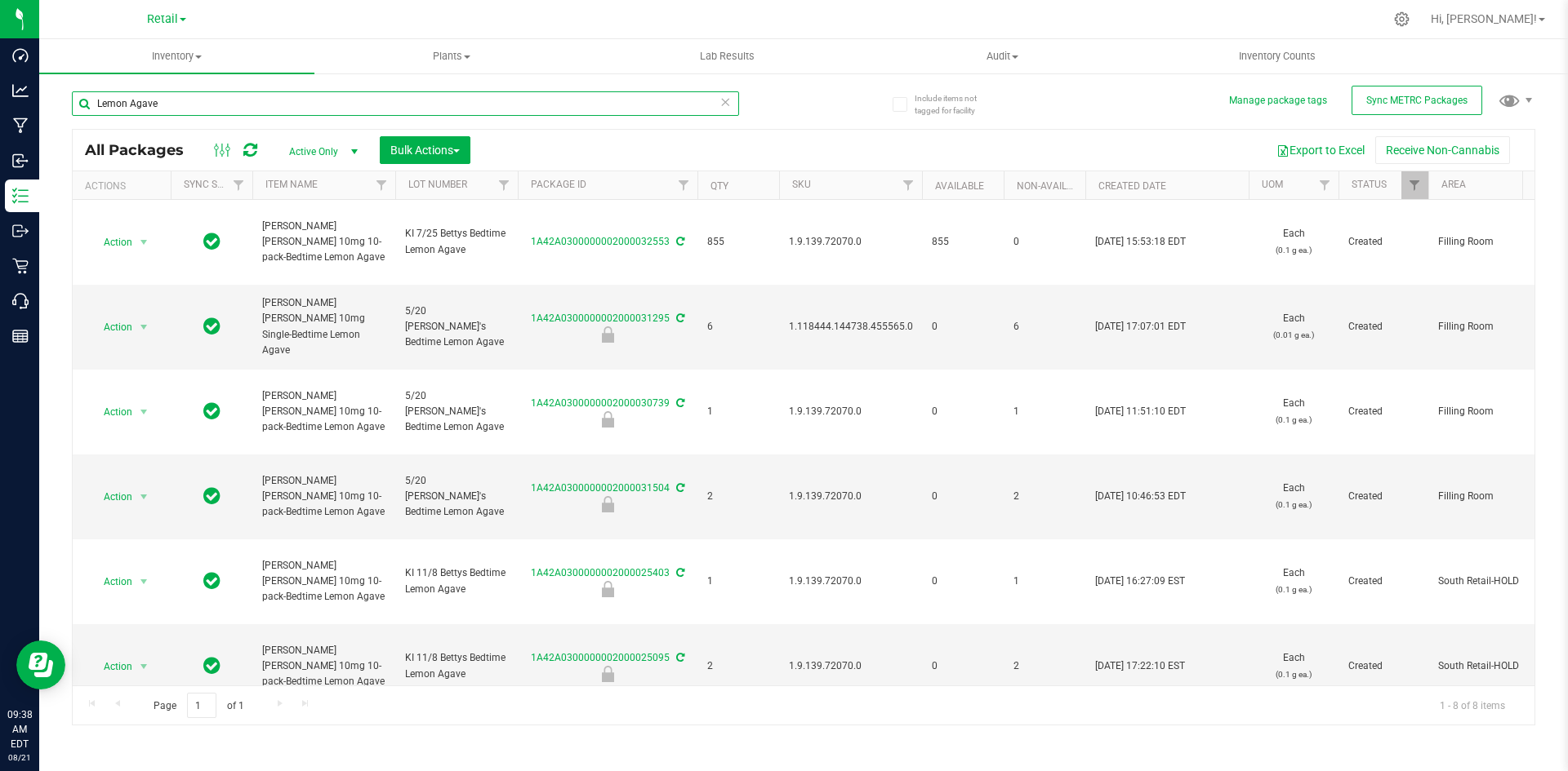
click at [285, 111] on input "Lemon Agave" at bounding box center [405, 104] width 667 height 25
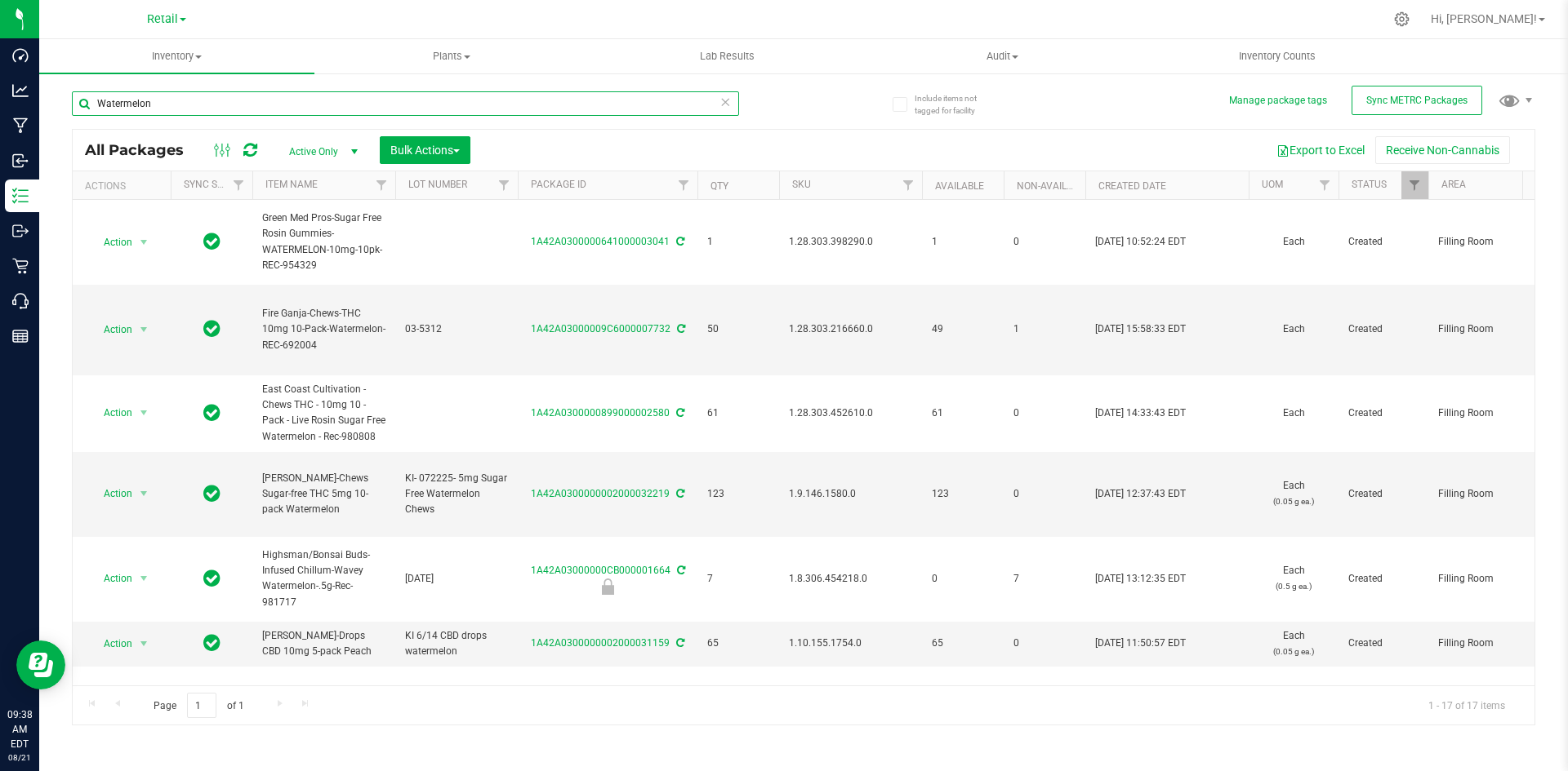
click at [251, 105] on input "Watermelon" at bounding box center [405, 104] width 667 height 25
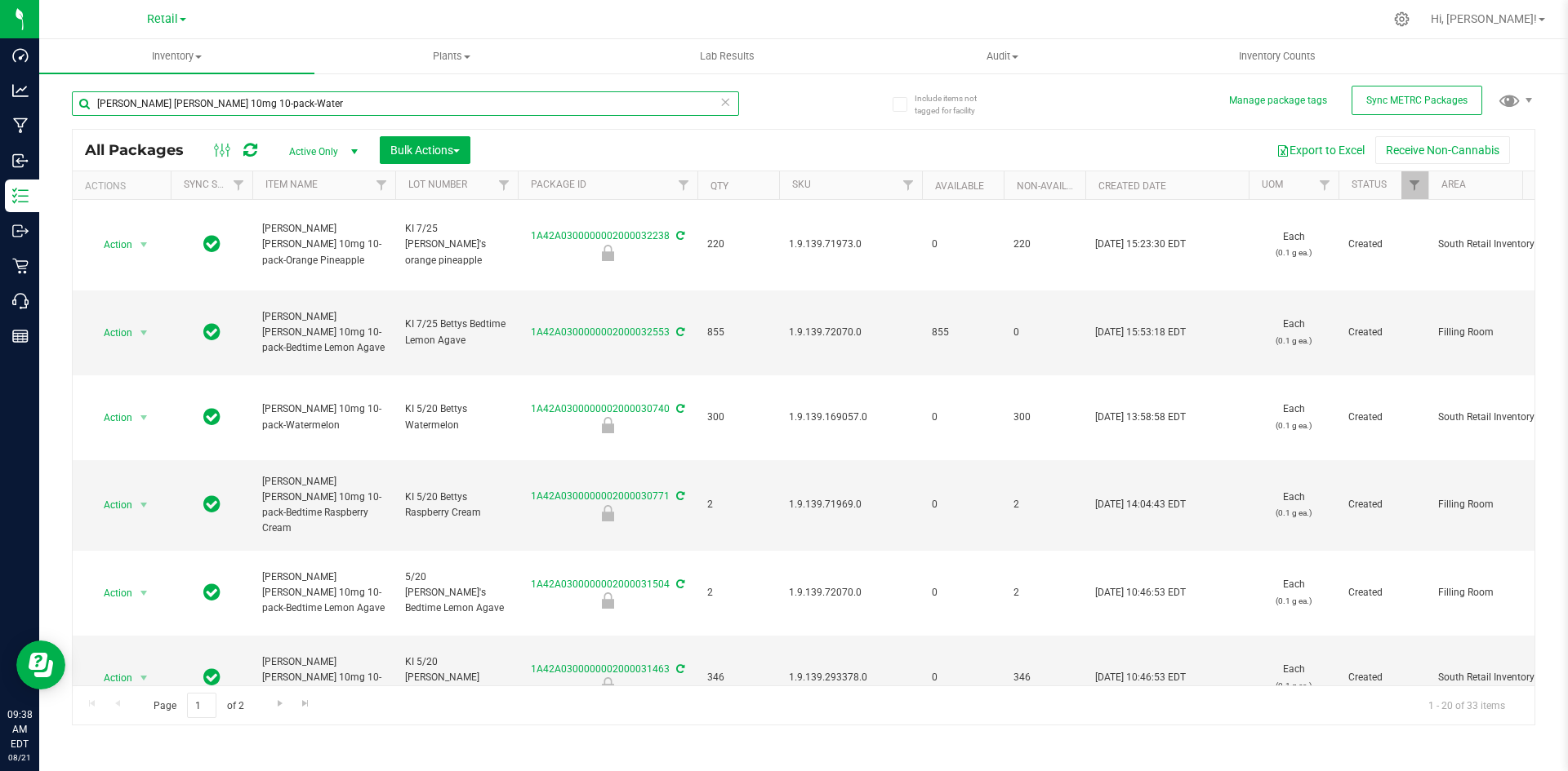
type input "[PERSON_NAME] [PERSON_NAME] 10mg 10-pack-Water"
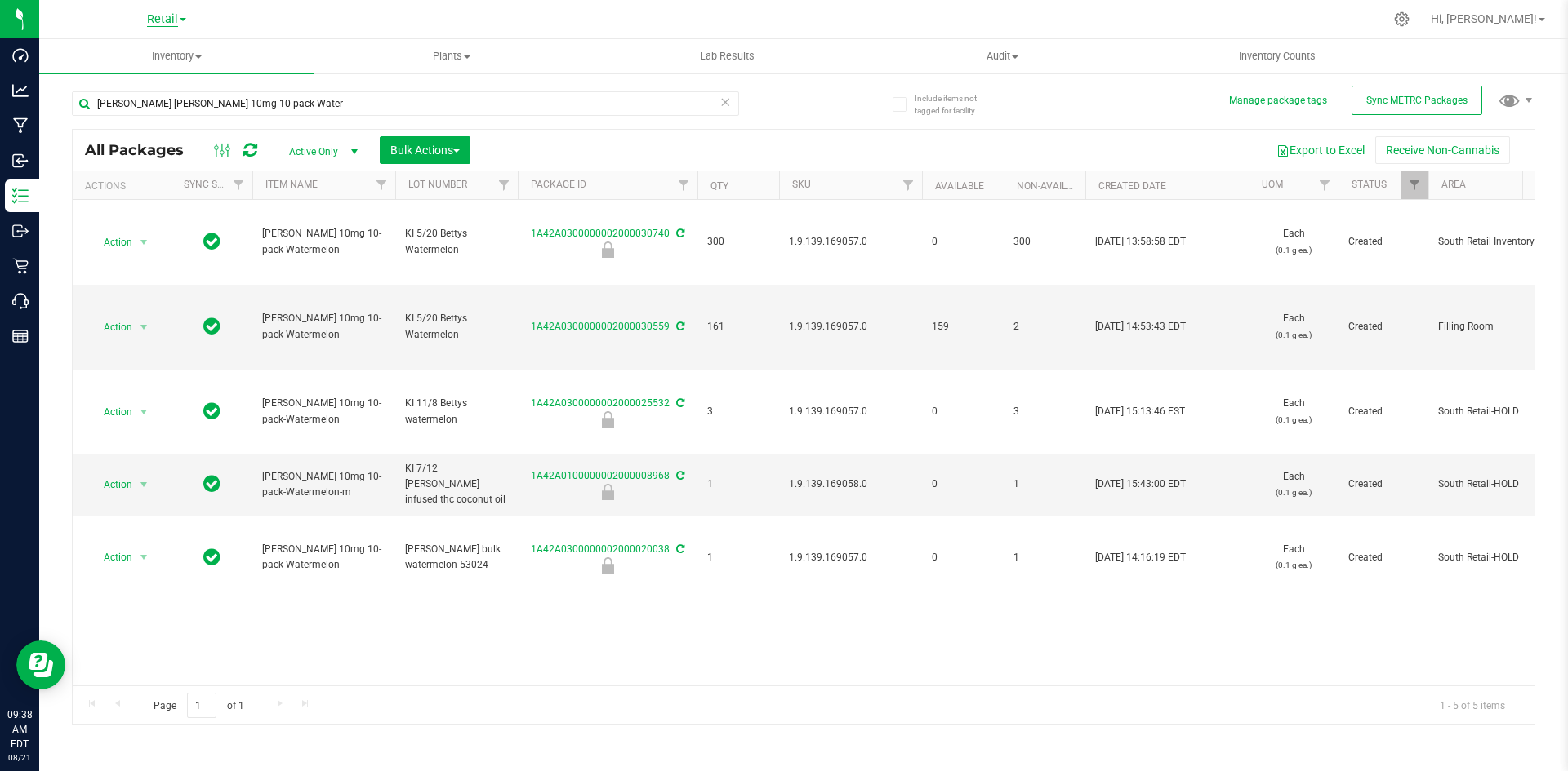
click at [158, 13] on span "Retail" at bounding box center [162, 20] width 31 height 15
click at [163, 58] on link "Cultivation" at bounding box center [166, 57] width 238 height 22
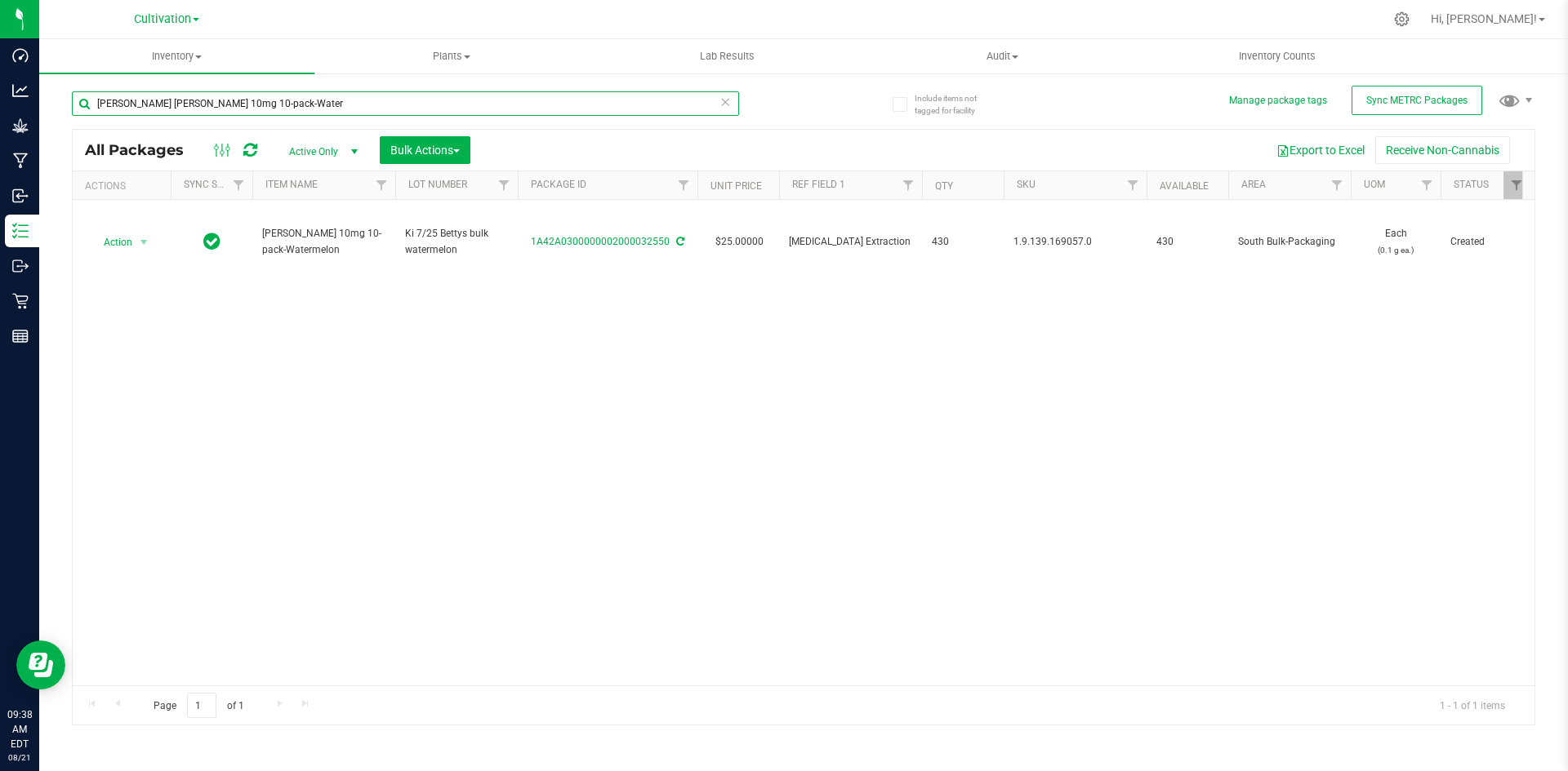
click at [281, 100] on input "[PERSON_NAME] [PERSON_NAME] 10mg 10-pack-Water" at bounding box center [405, 104] width 667 height 25
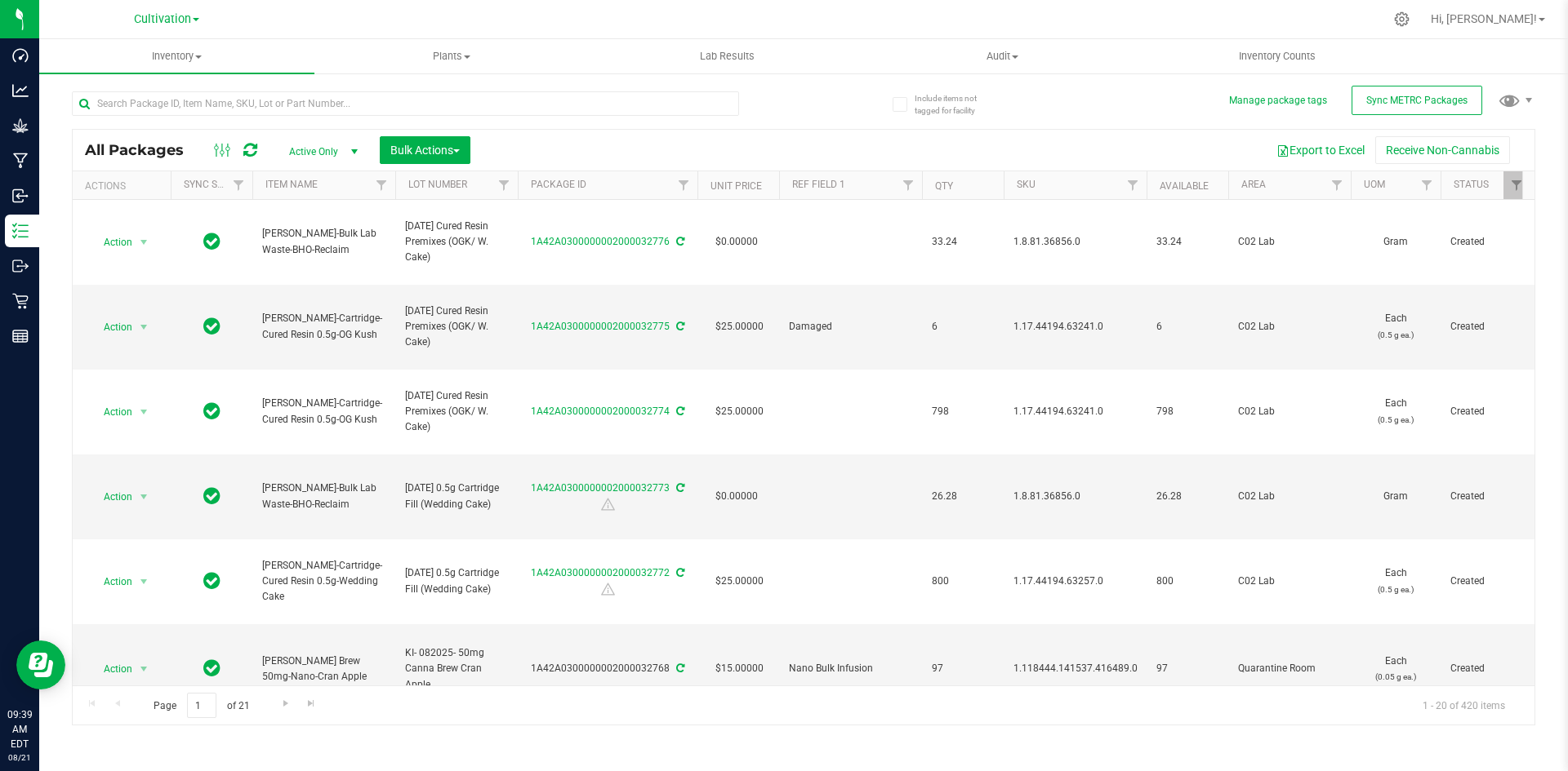
click at [154, 6] on div "Cultivation Cultivation Retail" at bounding box center [169, 19] width 245 height 32
click at [157, 16] on span "Cultivation" at bounding box center [162, 20] width 57 height 15
click at [157, 70] on link "Retail" at bounding box center [166, 79] width 238 height 22
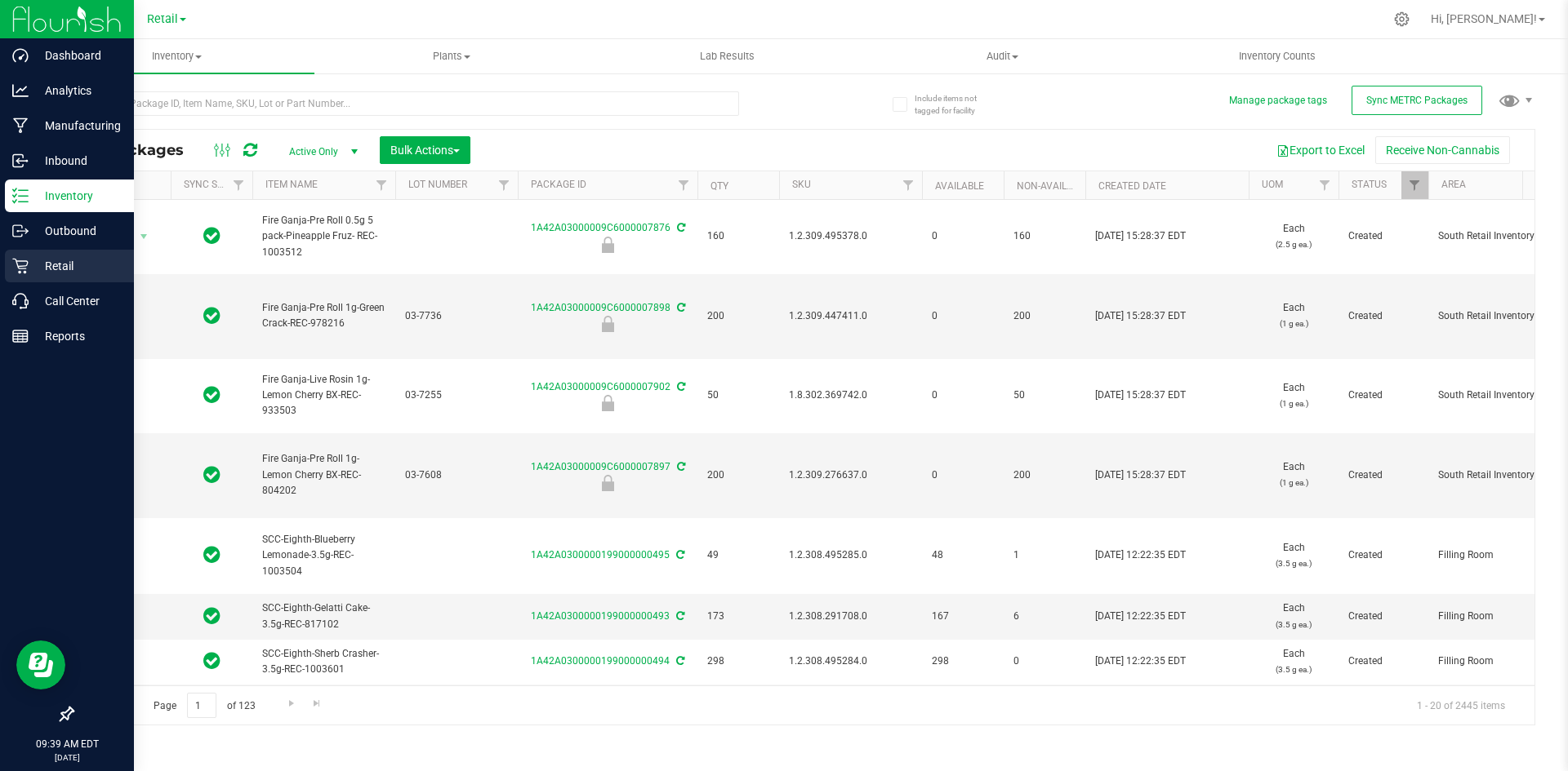
click at [39, 269] on p "Retail" at bounding box center [77, 266] width 98 height 20
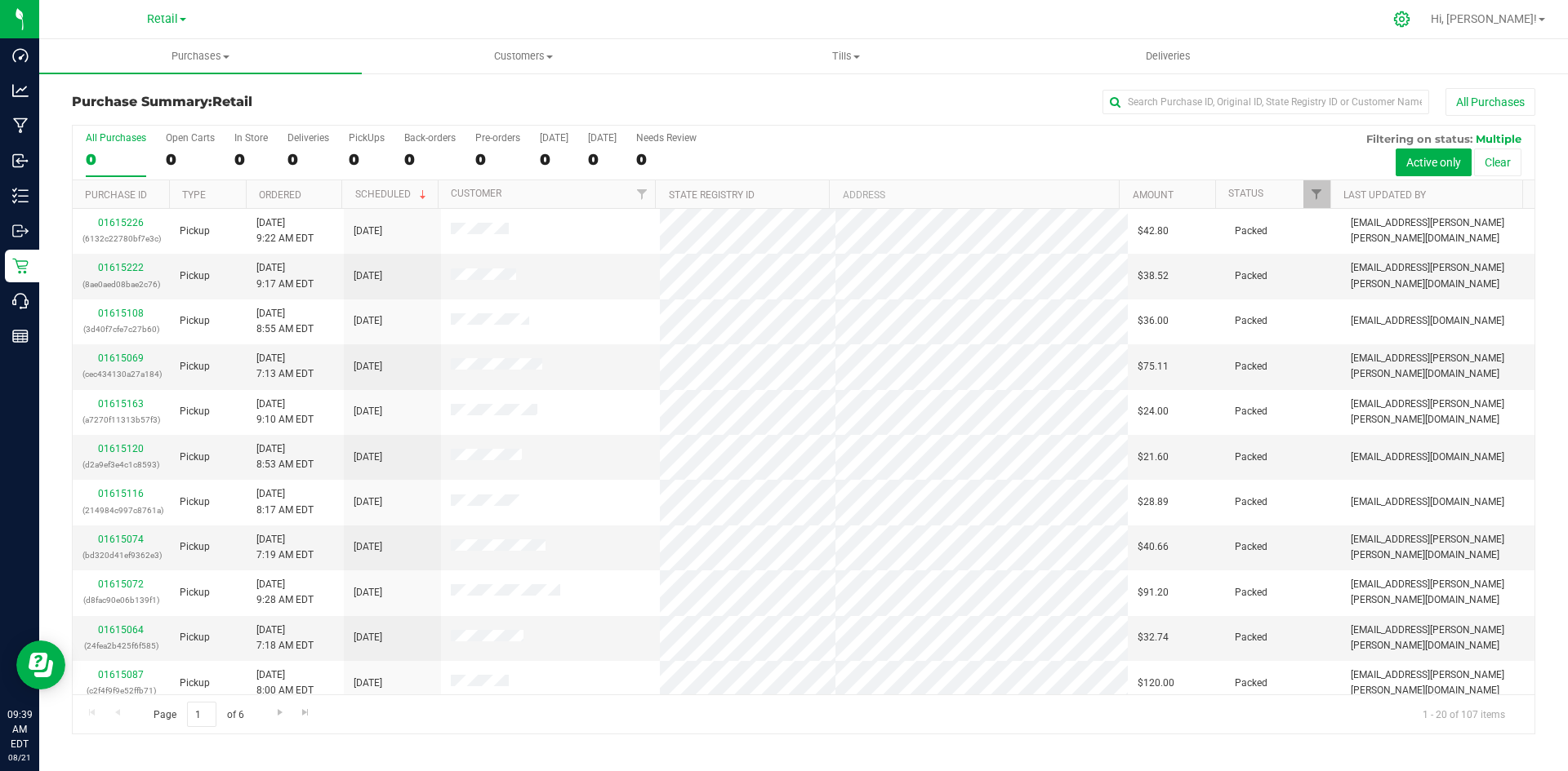
click at [1422, 19] on div at bounding box center [1402, 19] width 41 height 35
click at [1410, 19] on icon at bounding box center [1401, 19] width 17 height 17
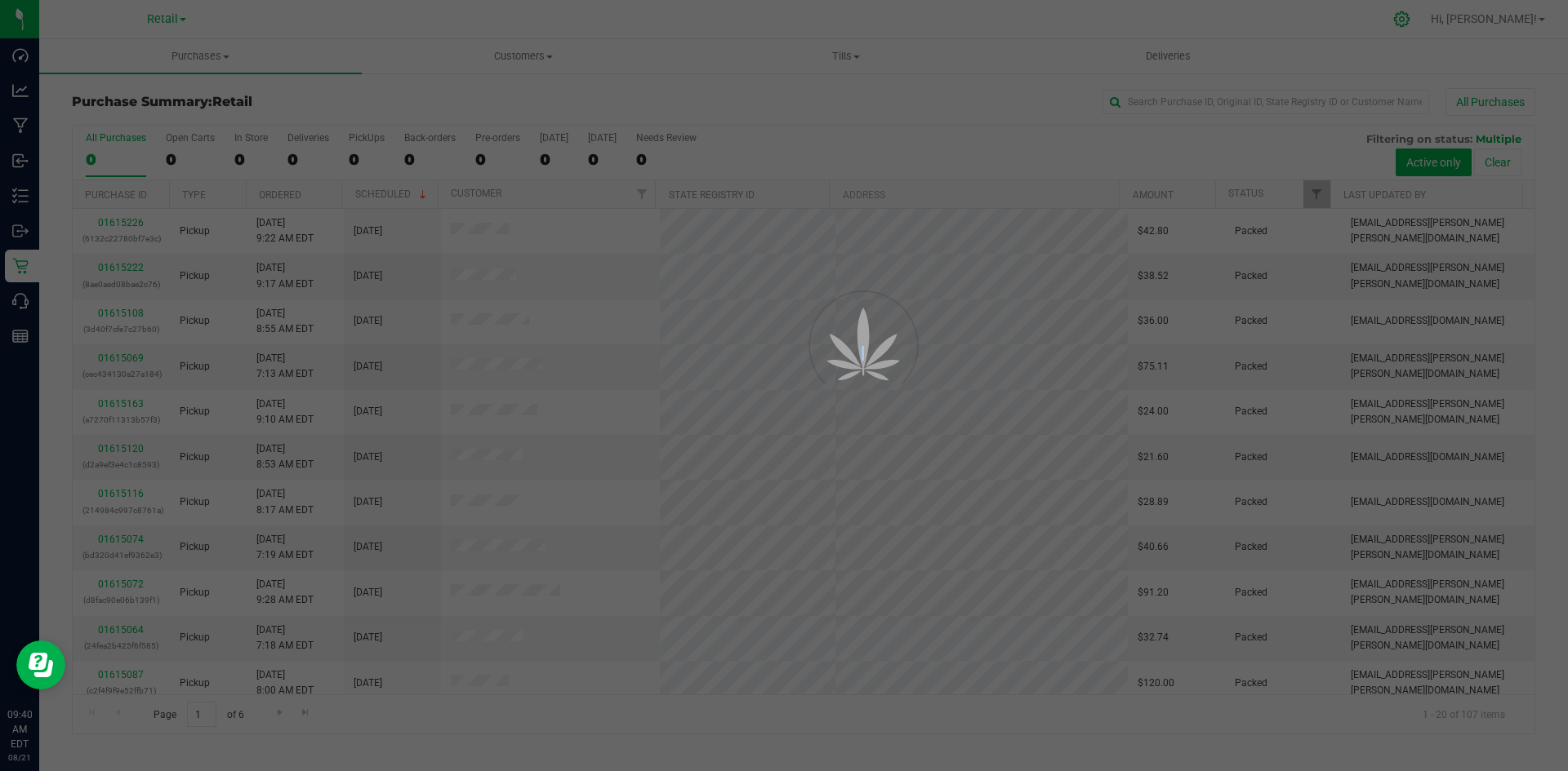
click at [1454, 19] on div at bounding box center [784, 386] width 1568 height 771
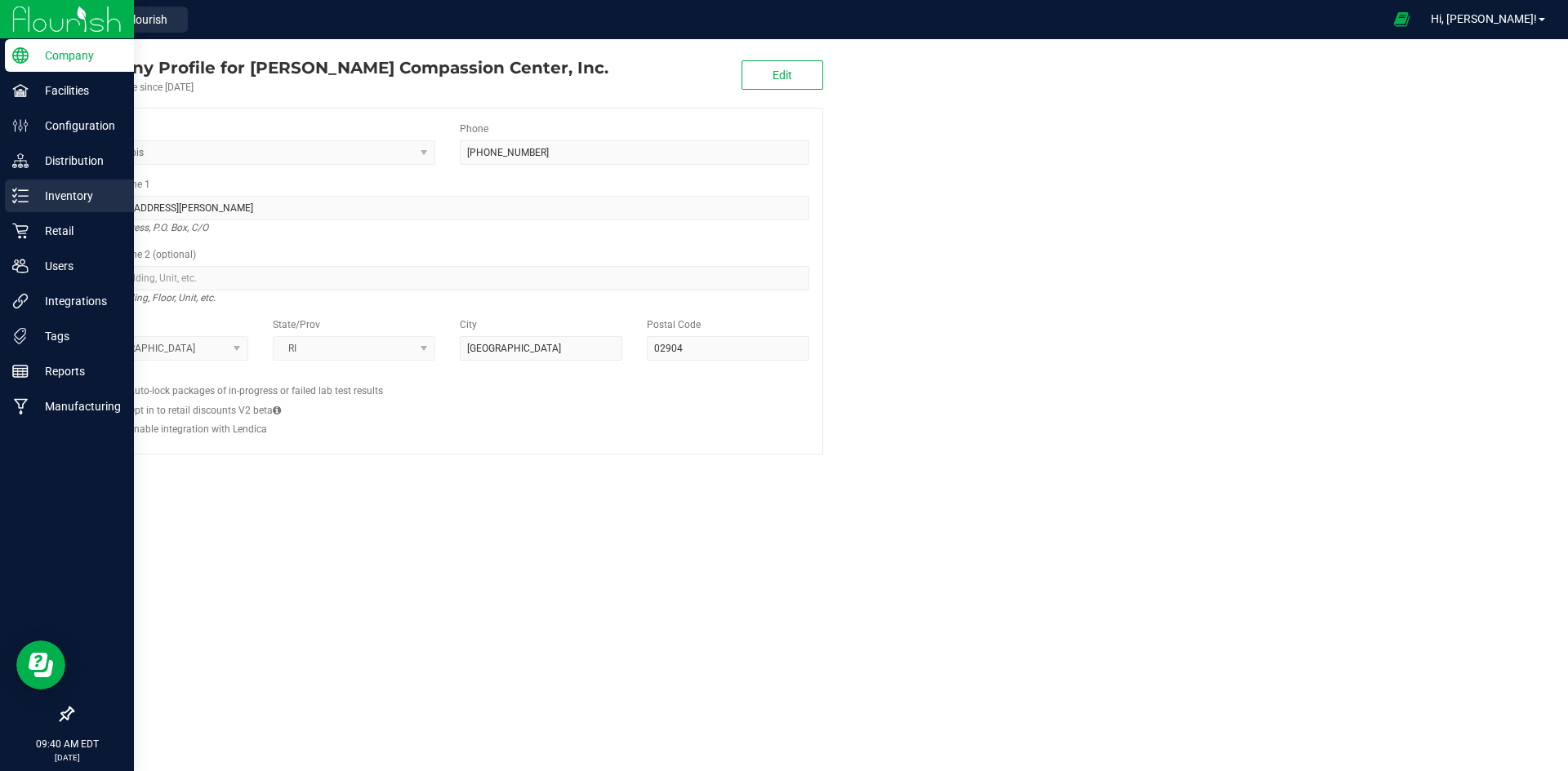
click at [29, 194] on p "Inventory" at bounding box center [77, 196] width 98 height 20
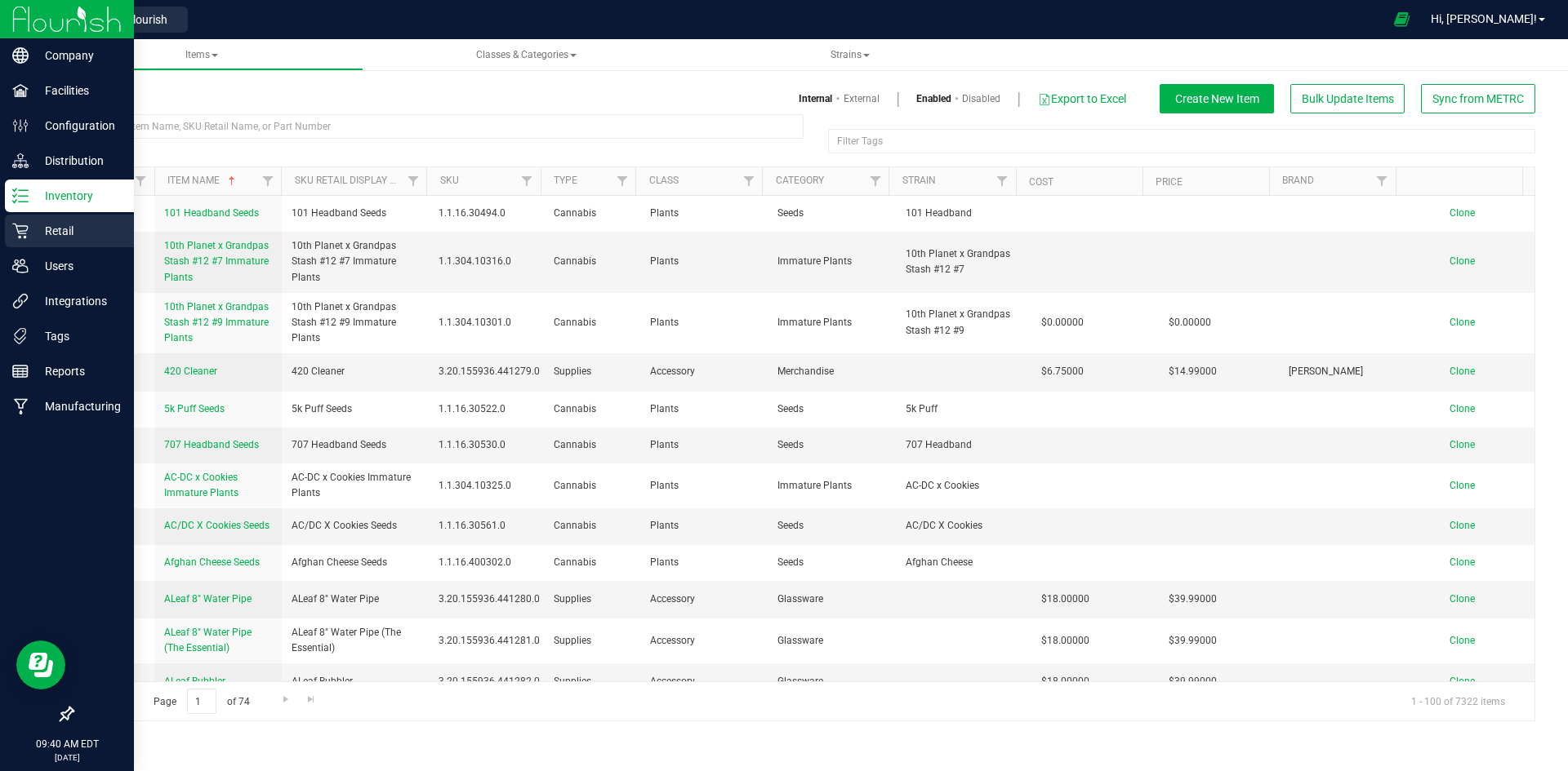
click at [37, 235] on p "Retail" at bounding box center [77, 231] width 98 height 20
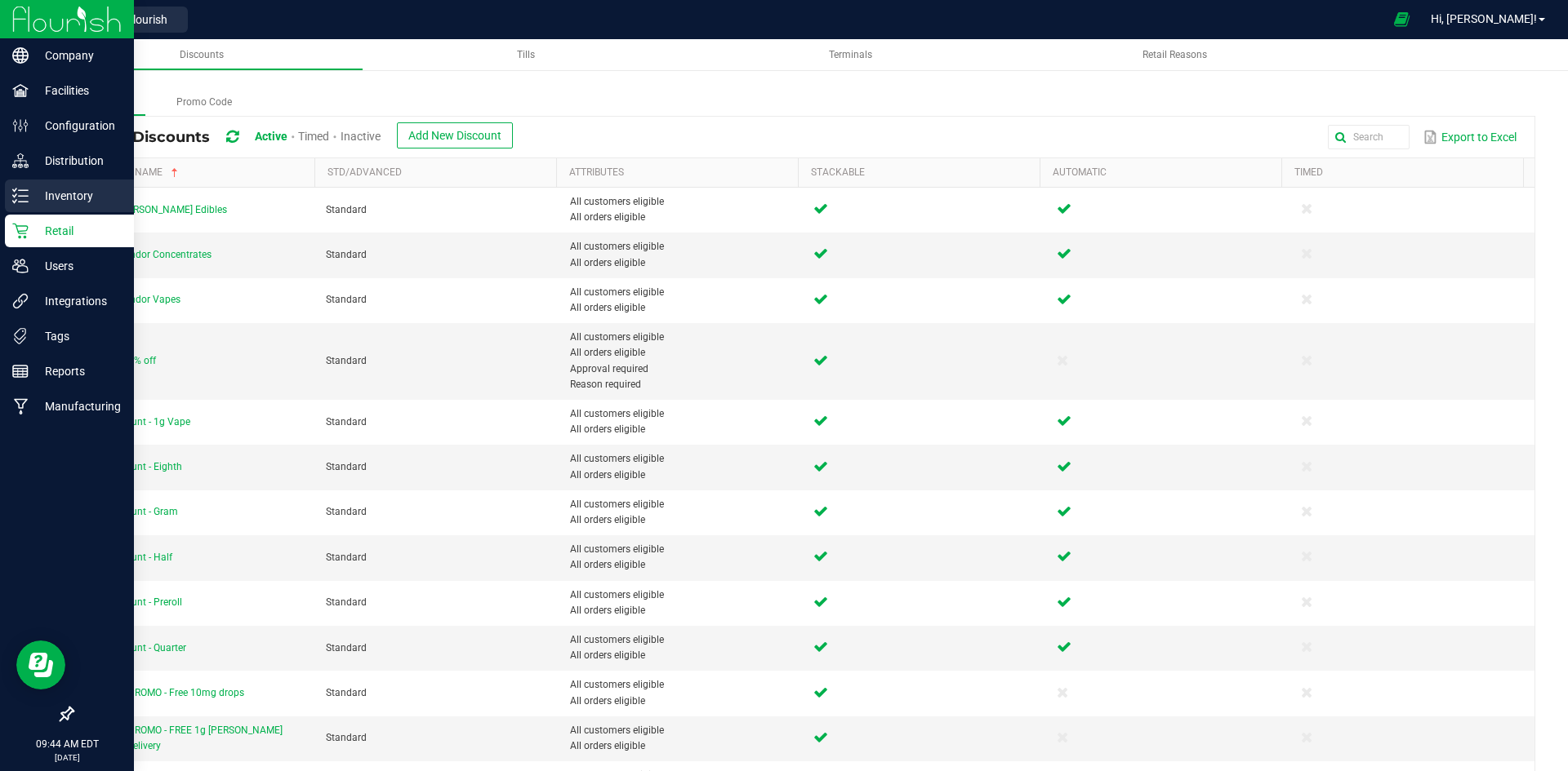
click at [32, 190] on p "Inventory" at bounding box center [77, 196] width 98 height 20
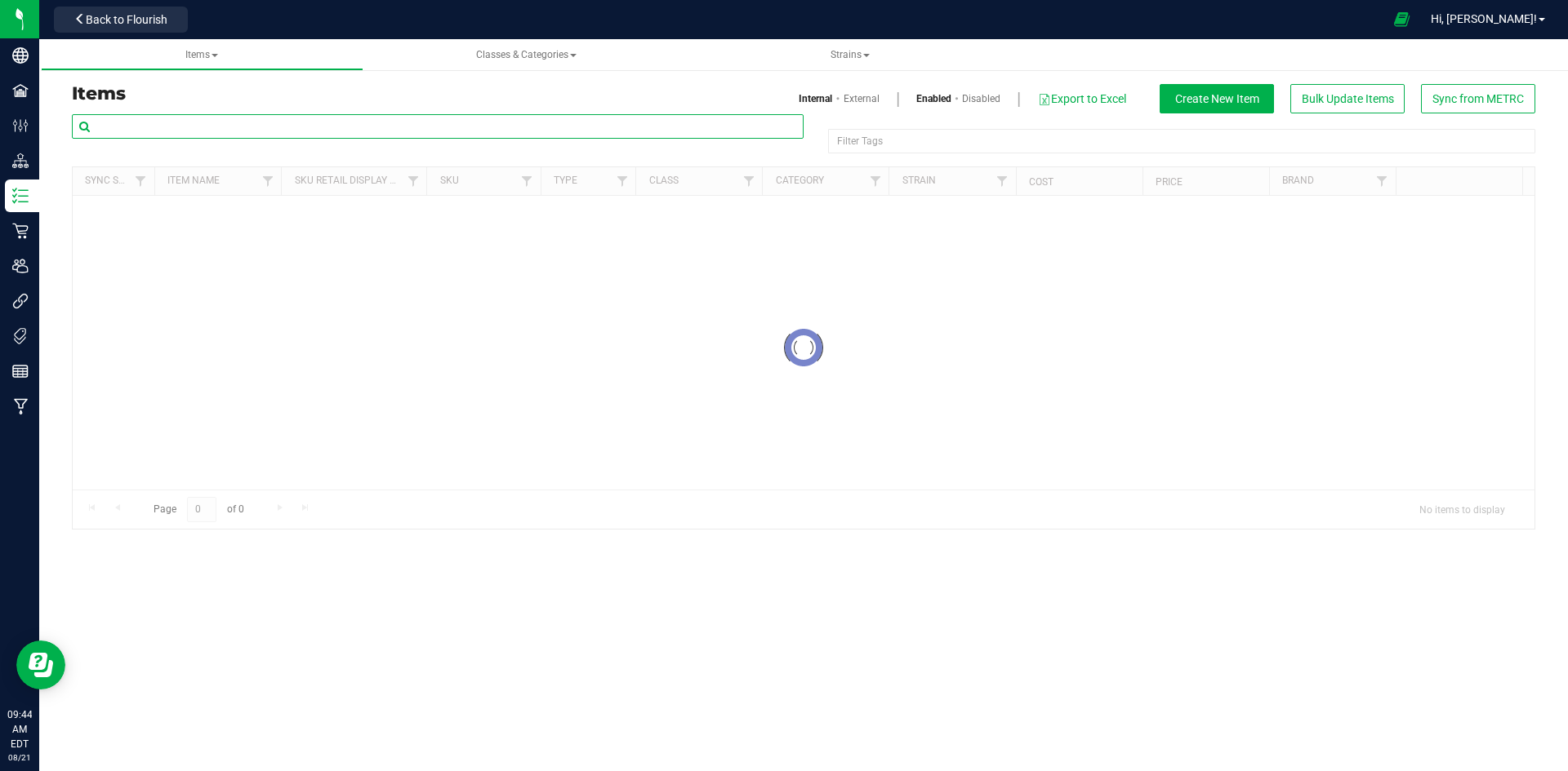
click at [275, 130] on input "text" at bounding box center [438, 127] width 732 height 25
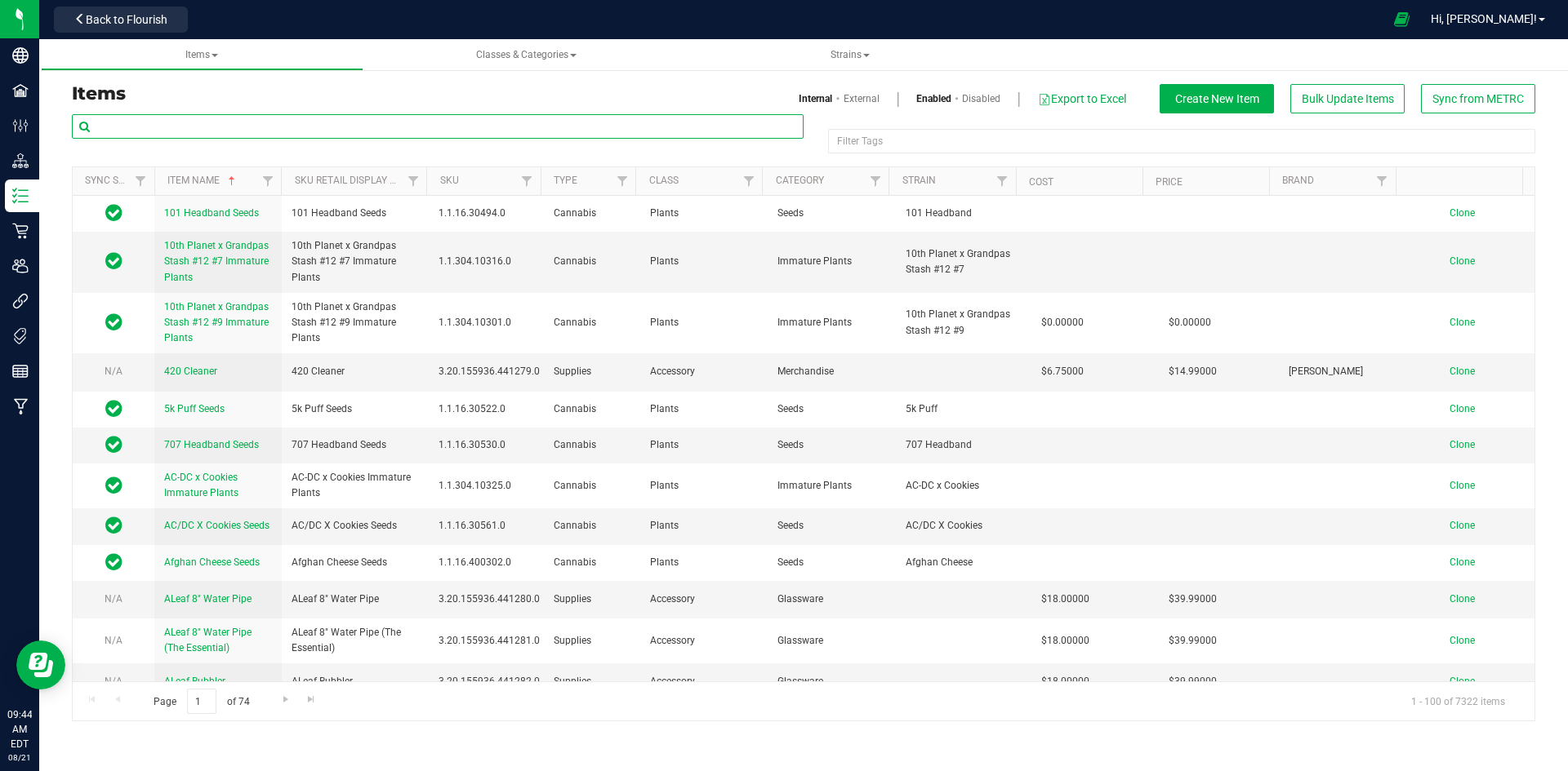
paste input "Gelatti Cake 3.5g-40"
type input "Gelatti Cake 3.5g-40"
click at [871, 101] on link "External" at bounding box center [862, 99] width 36 height 15
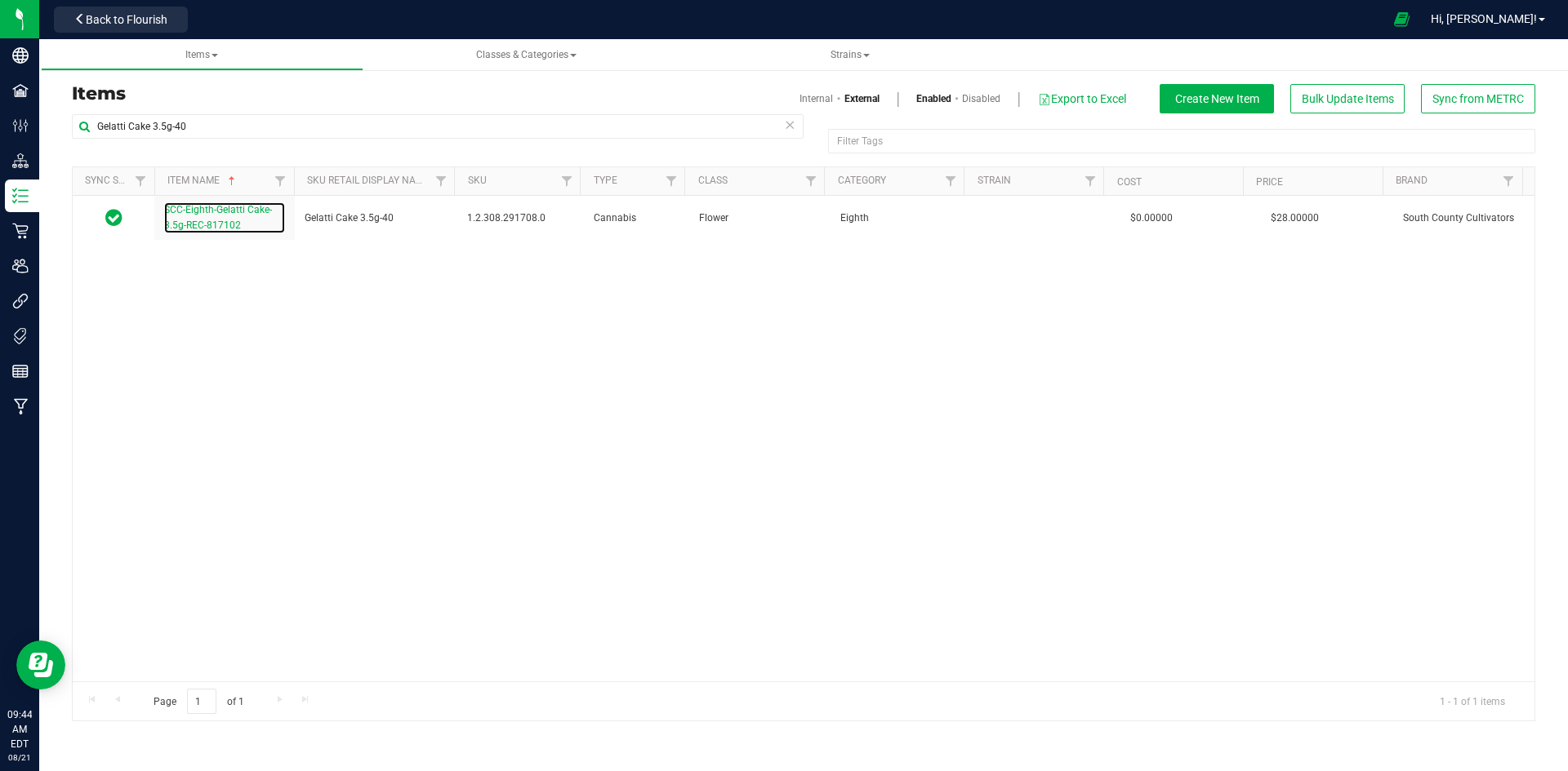
click at [199, 222] on span "SCC-Eighth-Gelatti Cake-3.5g-REC-817102" at bounding box center [218, 217] width 108 height 27
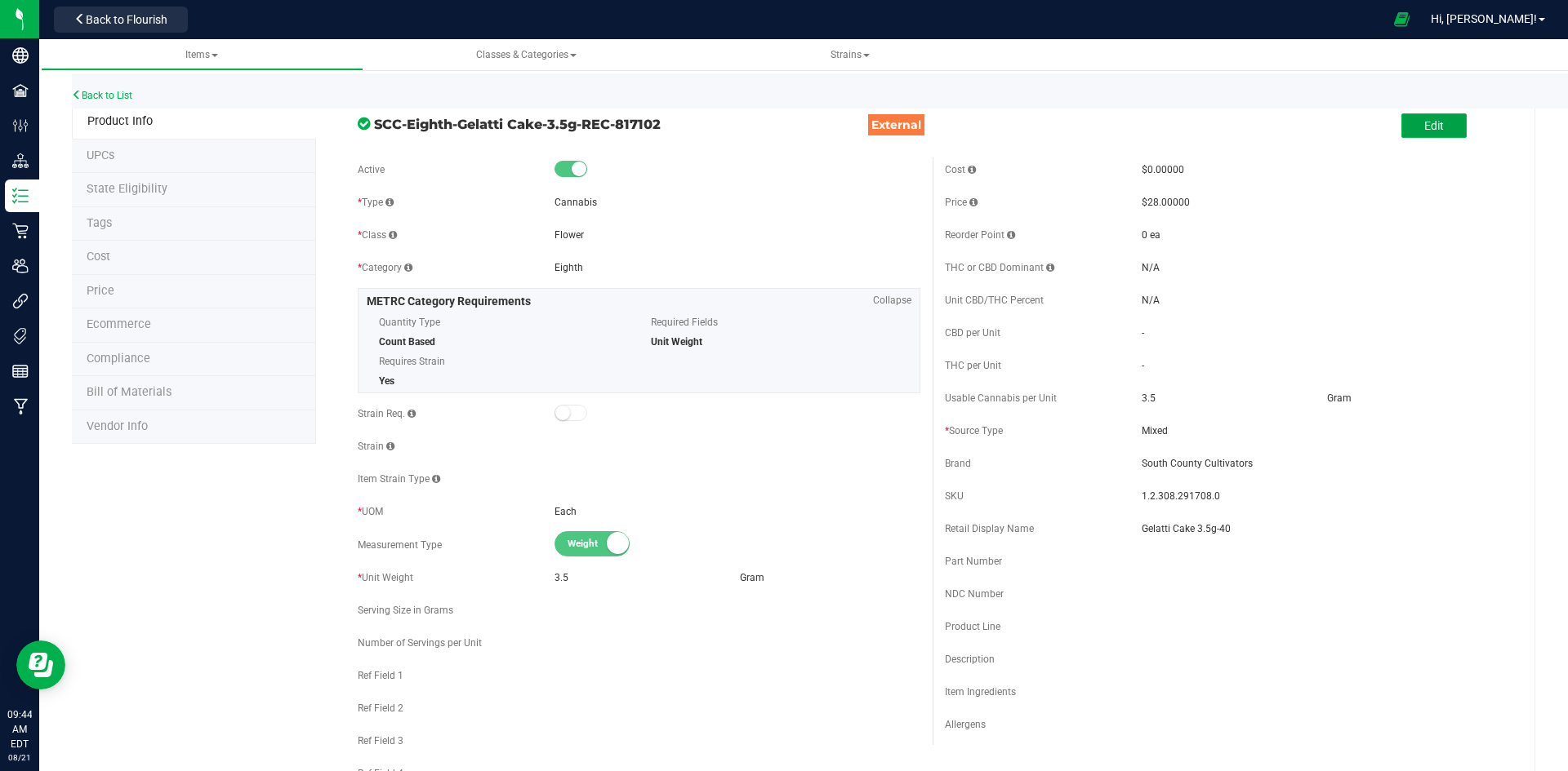
click at [1406, 136] on button "Edit" at bounding box center [1433, 126] width 65 height 25
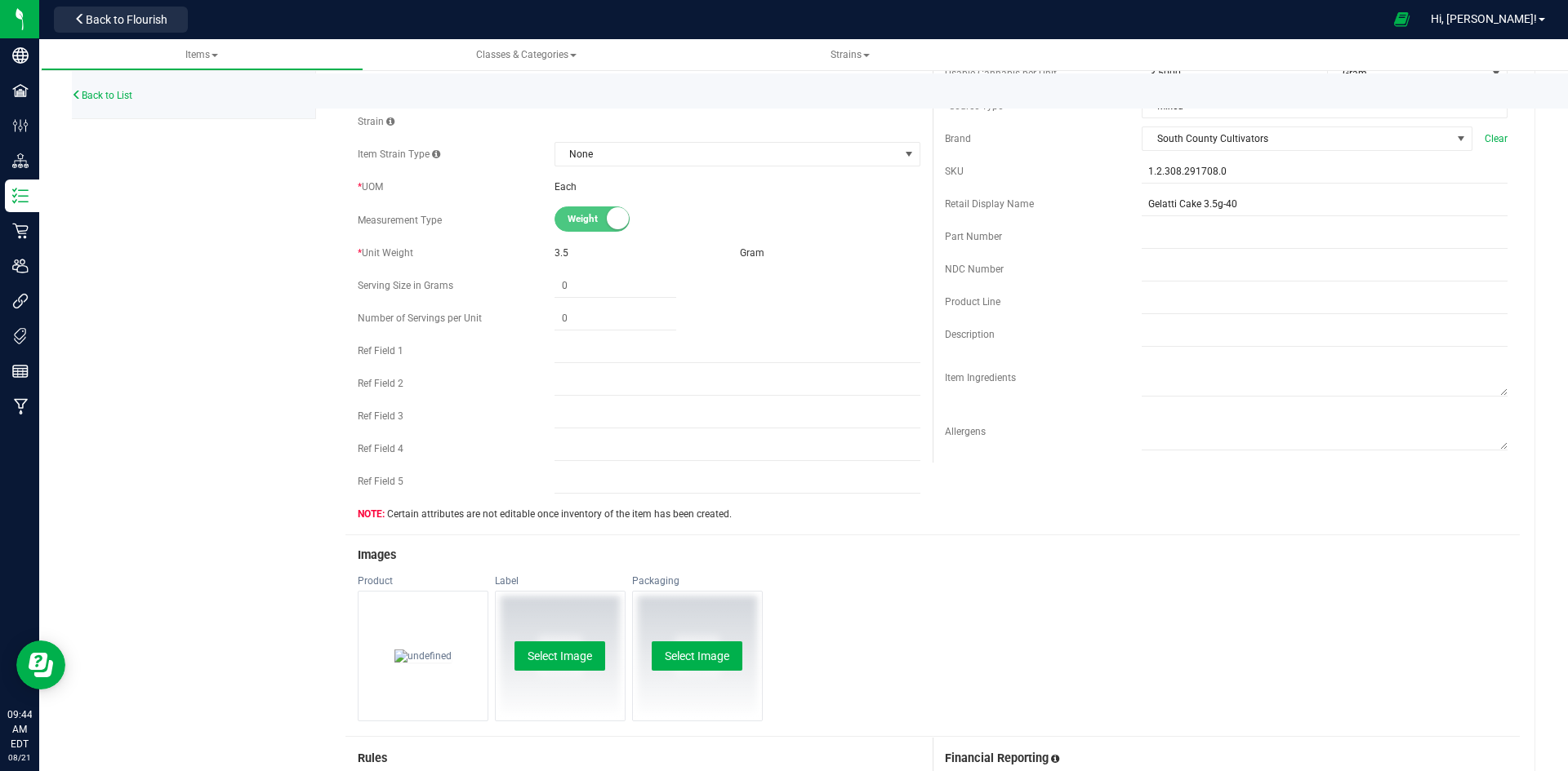
scroll to position [572, 0]
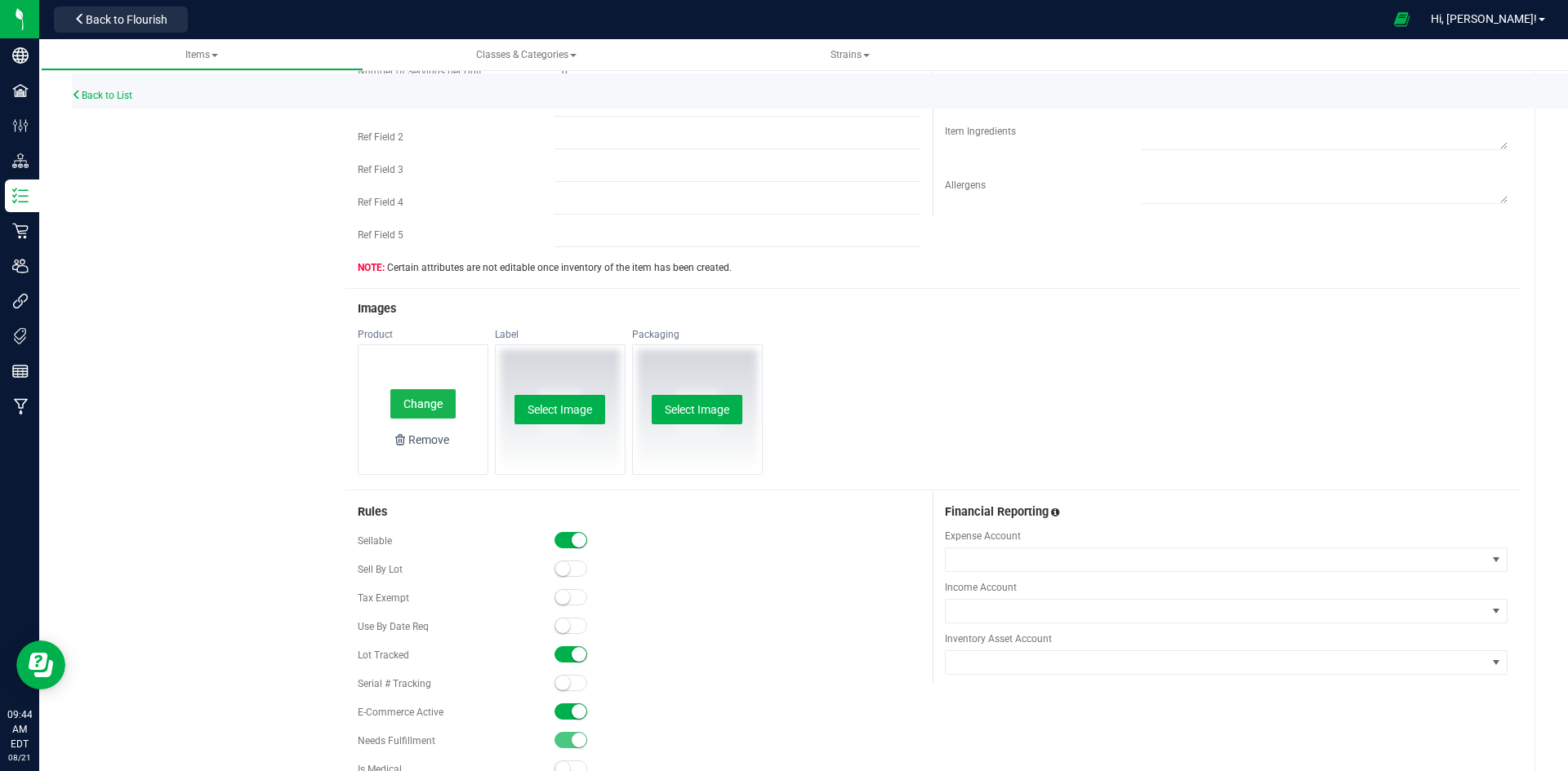
click at [403, 396] on button "Change" at bounding box center [423, 404] width 65 height 30
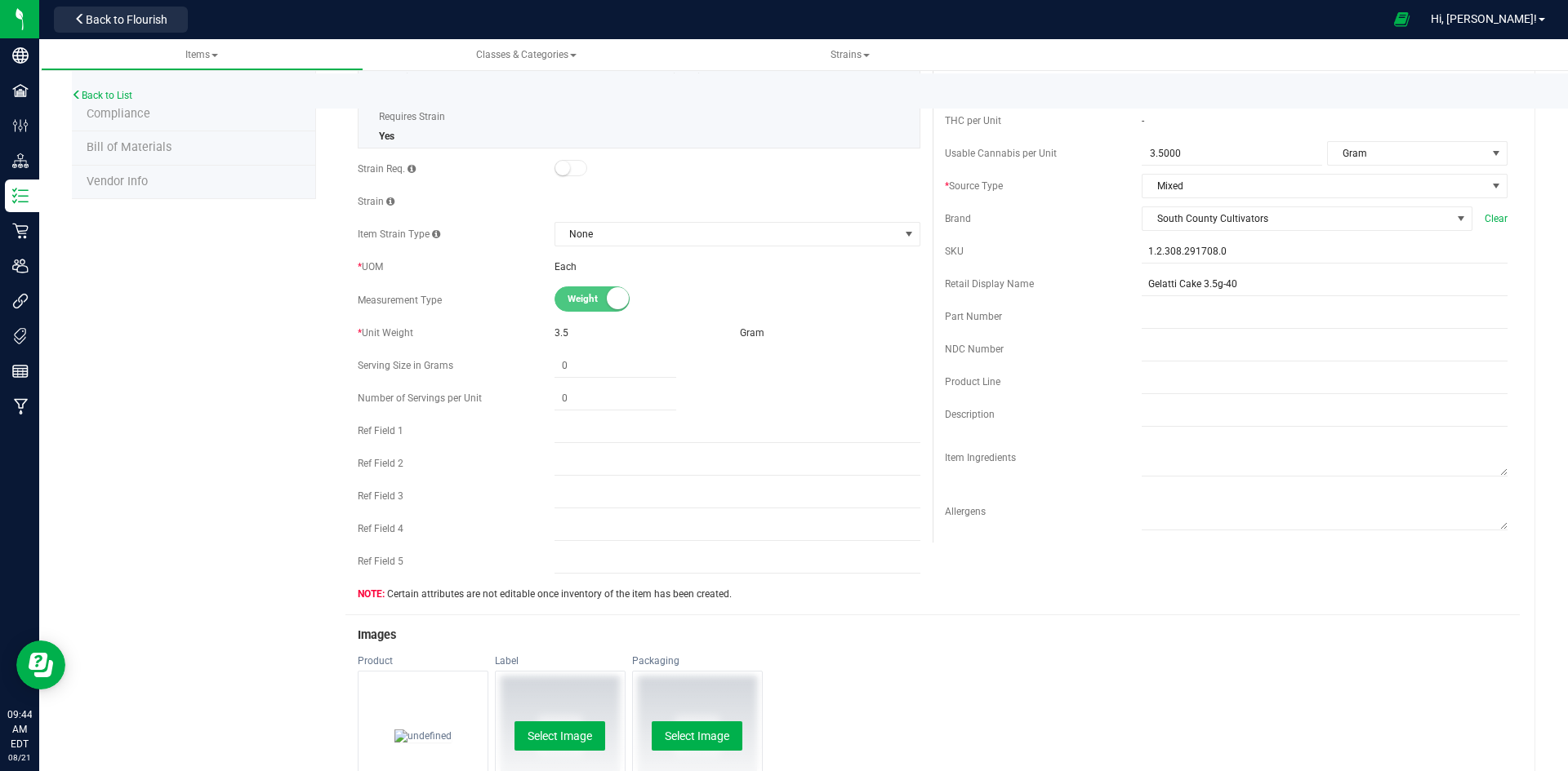
scroll to position [0, 0]
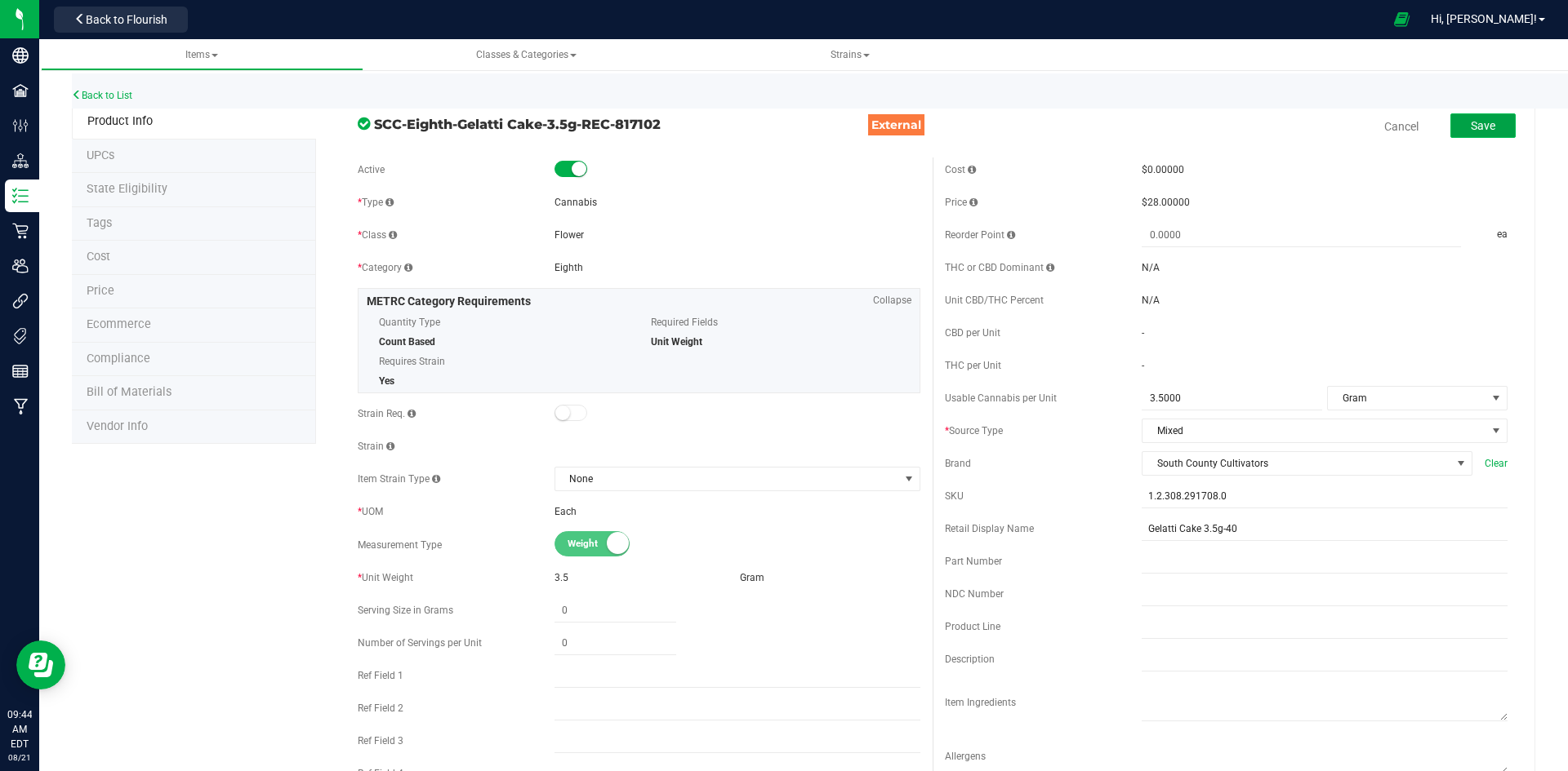
click at [1450, 124] on button "Save" at bounding box center [1482, 126] width 65 height 25
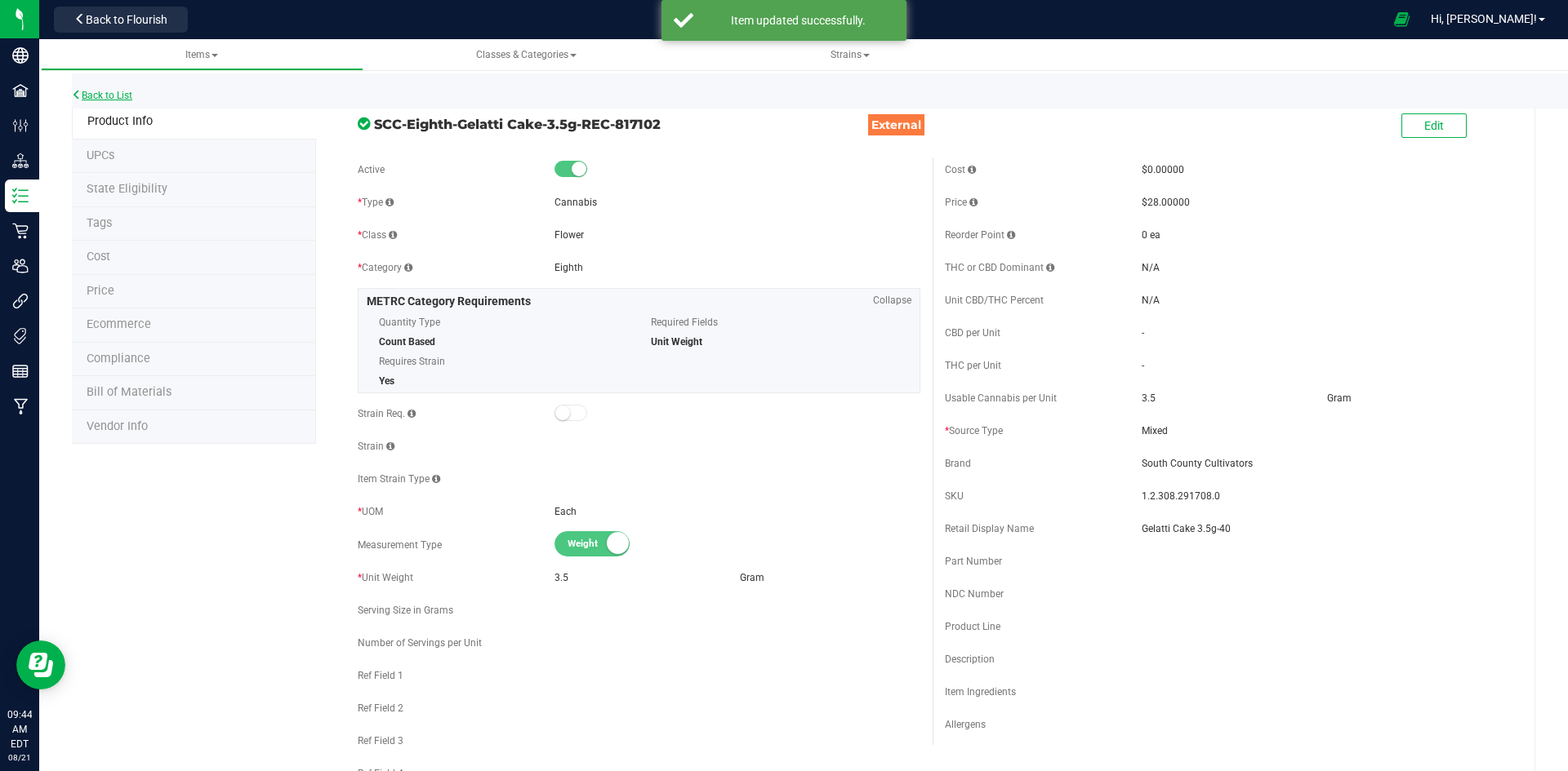
click at [89, 96] on link "Back to List" at bounding box center [101, 96] width 60 height 12
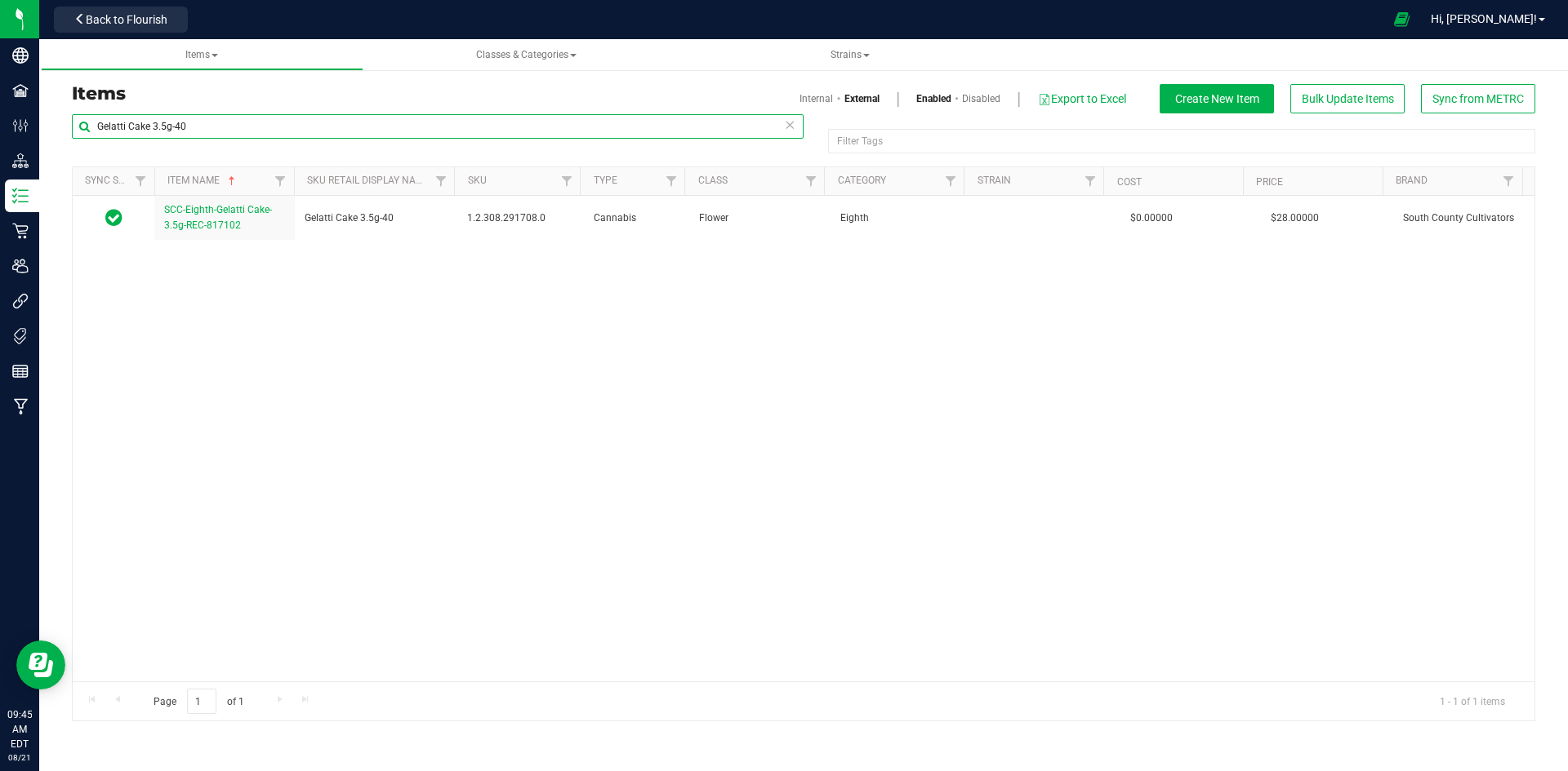
click at [346, 133] on input "Gelatti Cake 3.5g-40" at bounding box center [438, 127] width 732 height 25
drag, startPoint x: 346, startPoint y: 133, endPoint x: 300, endPoint y: 124, distance: 46.9
click at [300, 124] on input "Gelatti Cake 3.5g-40" at bounding box center [438, 127] width 732 height 25
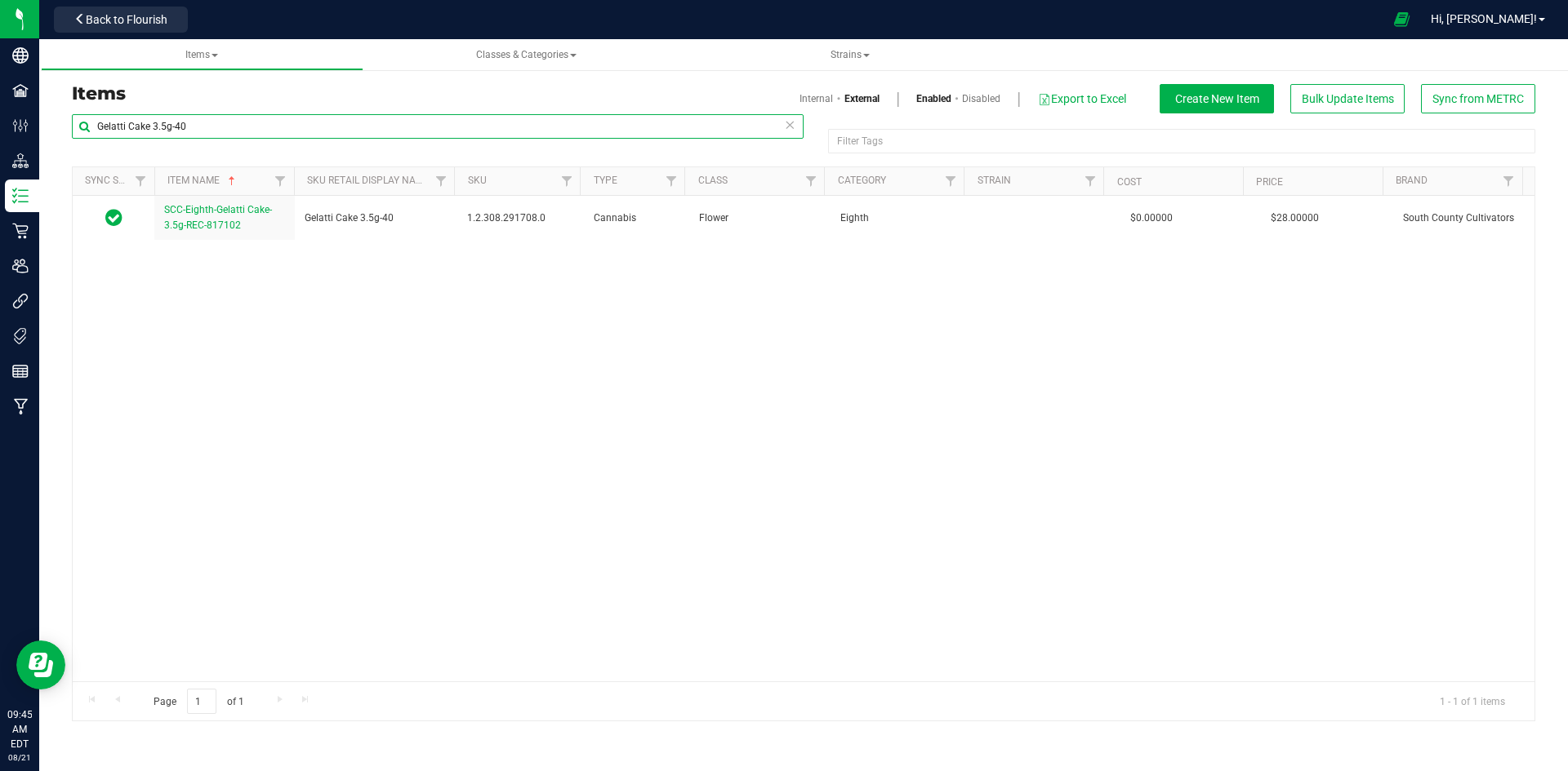
click at [300, 124] on input "Gelatti Cake 3.5g-40" at bounding box center [438, 127] width 732 height 25
paste input "Rollz [PERSON_NAME] 2-pack 0.5g Prerolls-115"
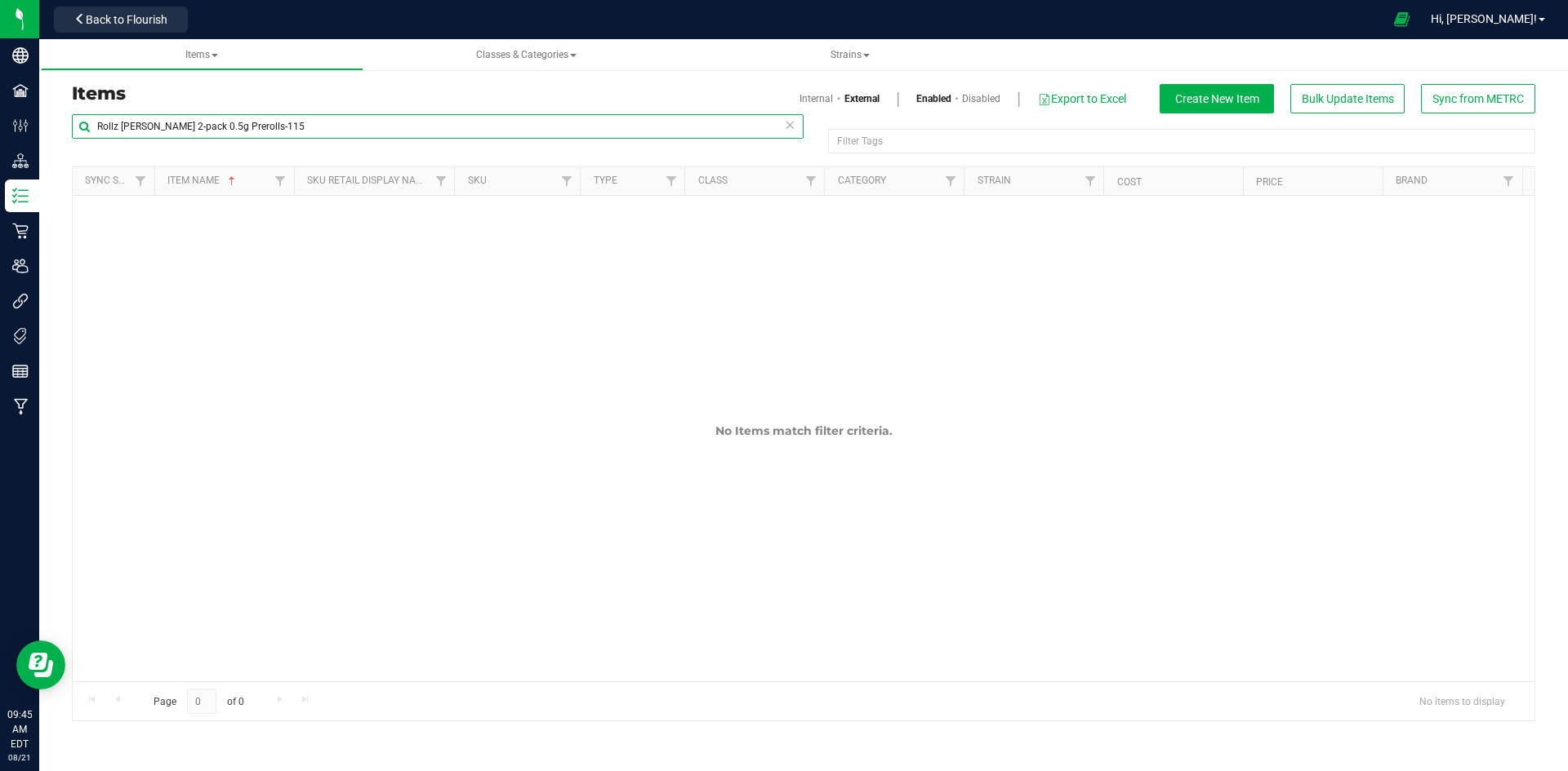
type input "Rollz [PERSON_NAME] 2-pack 0.5g Prerolls-115"
click at [804, 95] on link "Internal" at bounding box center [816, 99] width 34 height 15
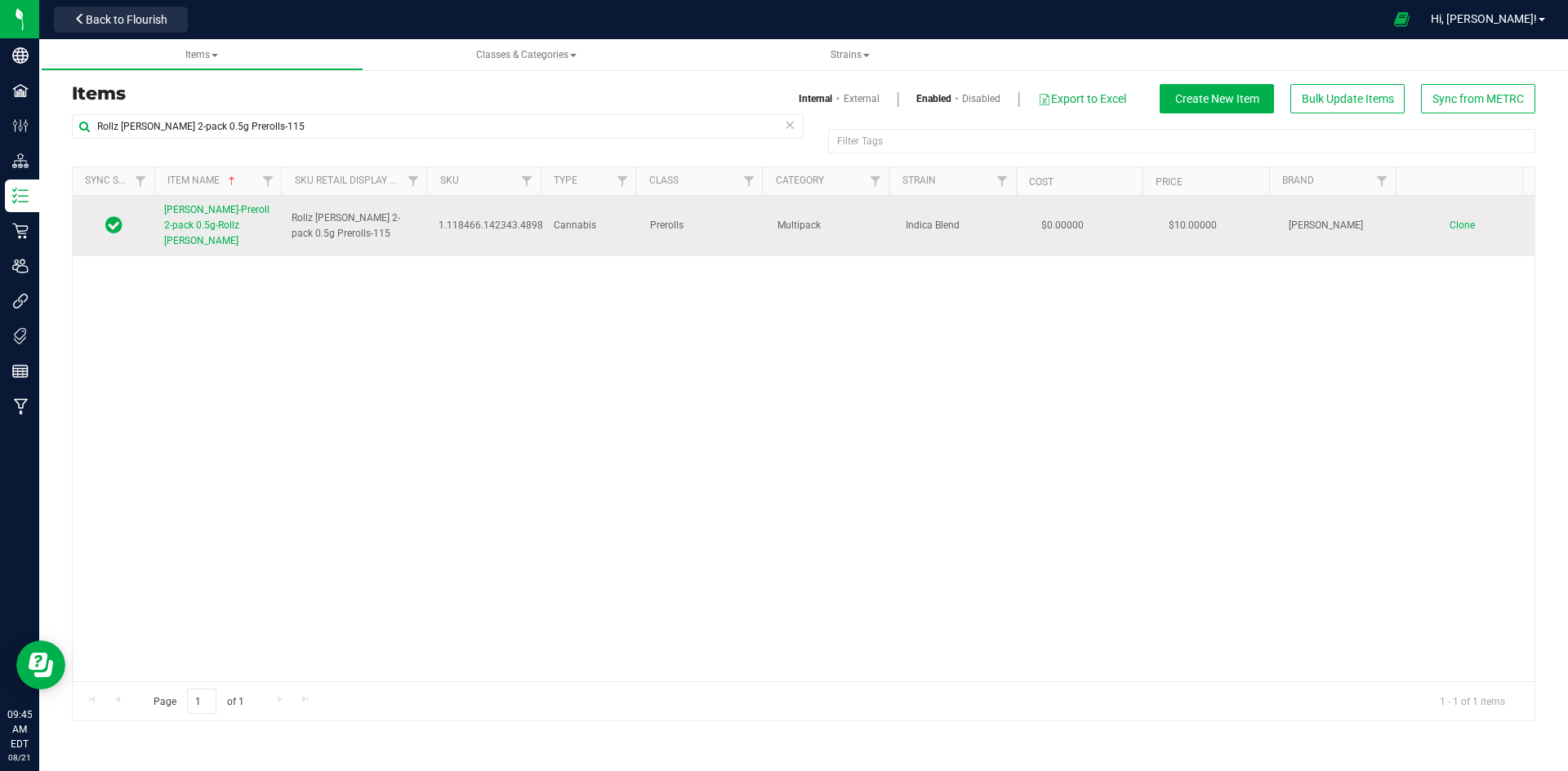
click at [207, 228] on span "[PERSON_NAME]-Preroll 2-pack 0.5g-Rollz [PERSON_NAME]" at bounding box center [217, 226] width 105 height 43
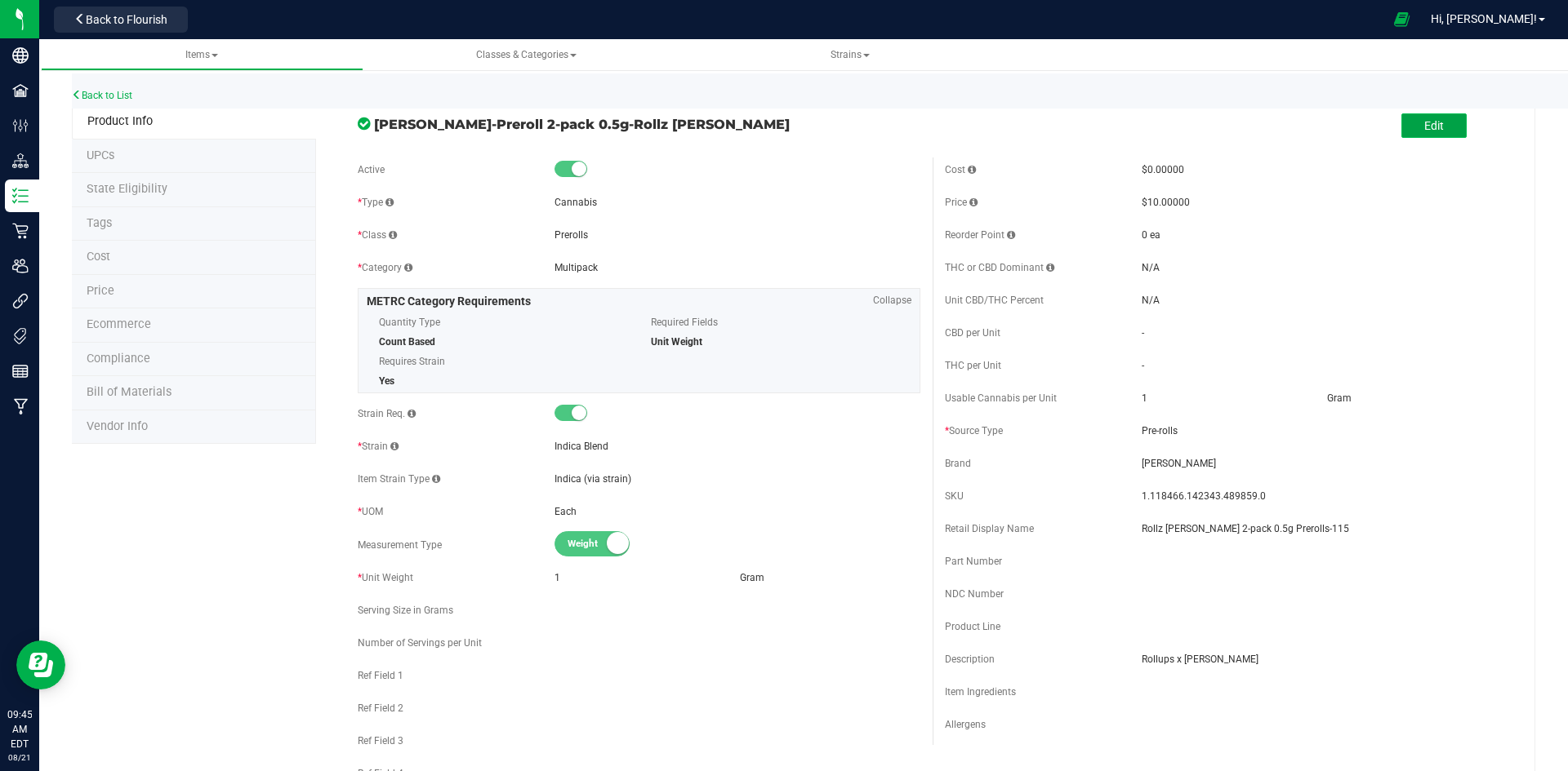
click at [1452, 128] on button "Edit" at bounding box center [1433, 126] width 65 height 25
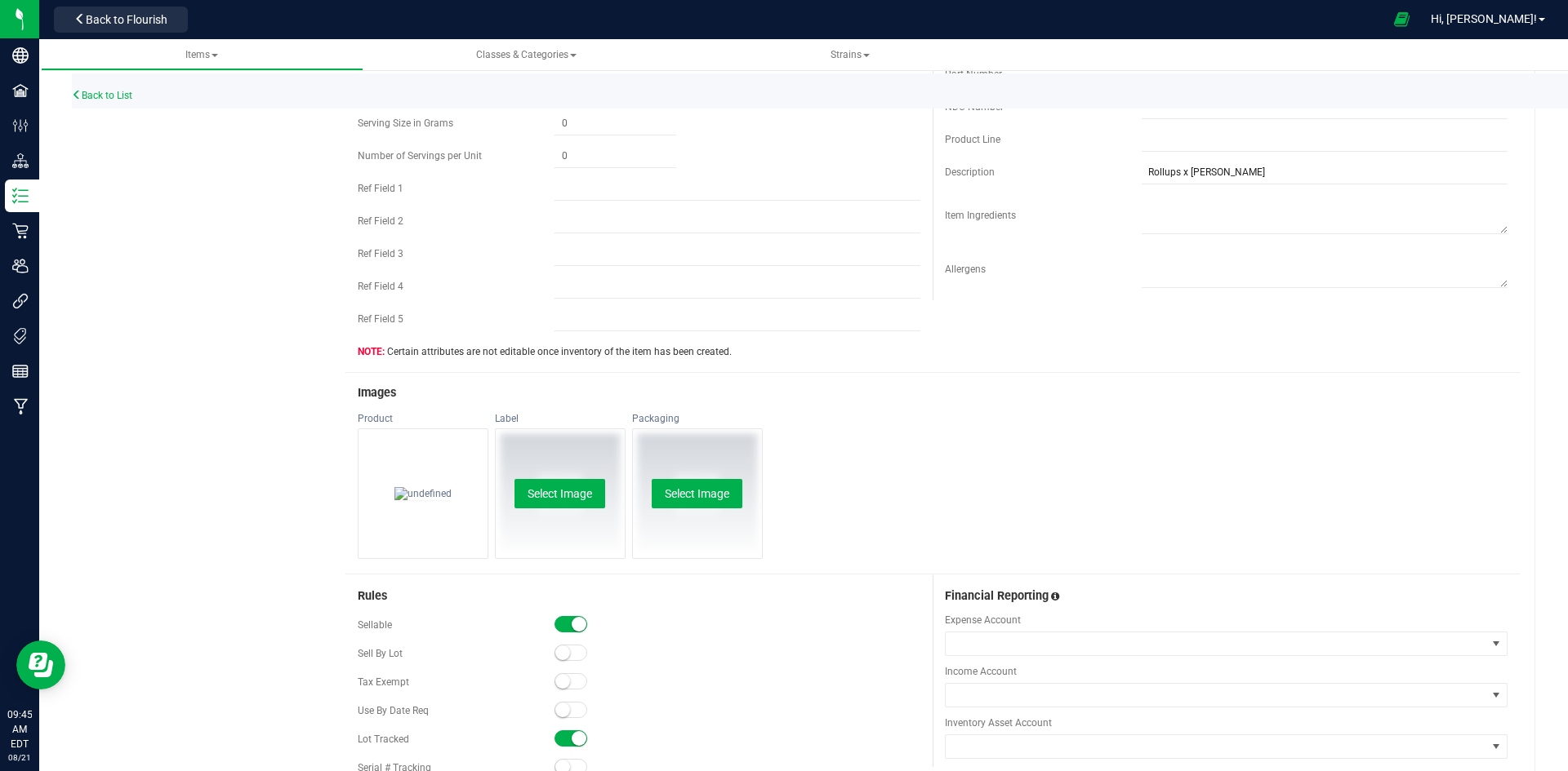
scroll to position [490, 0]
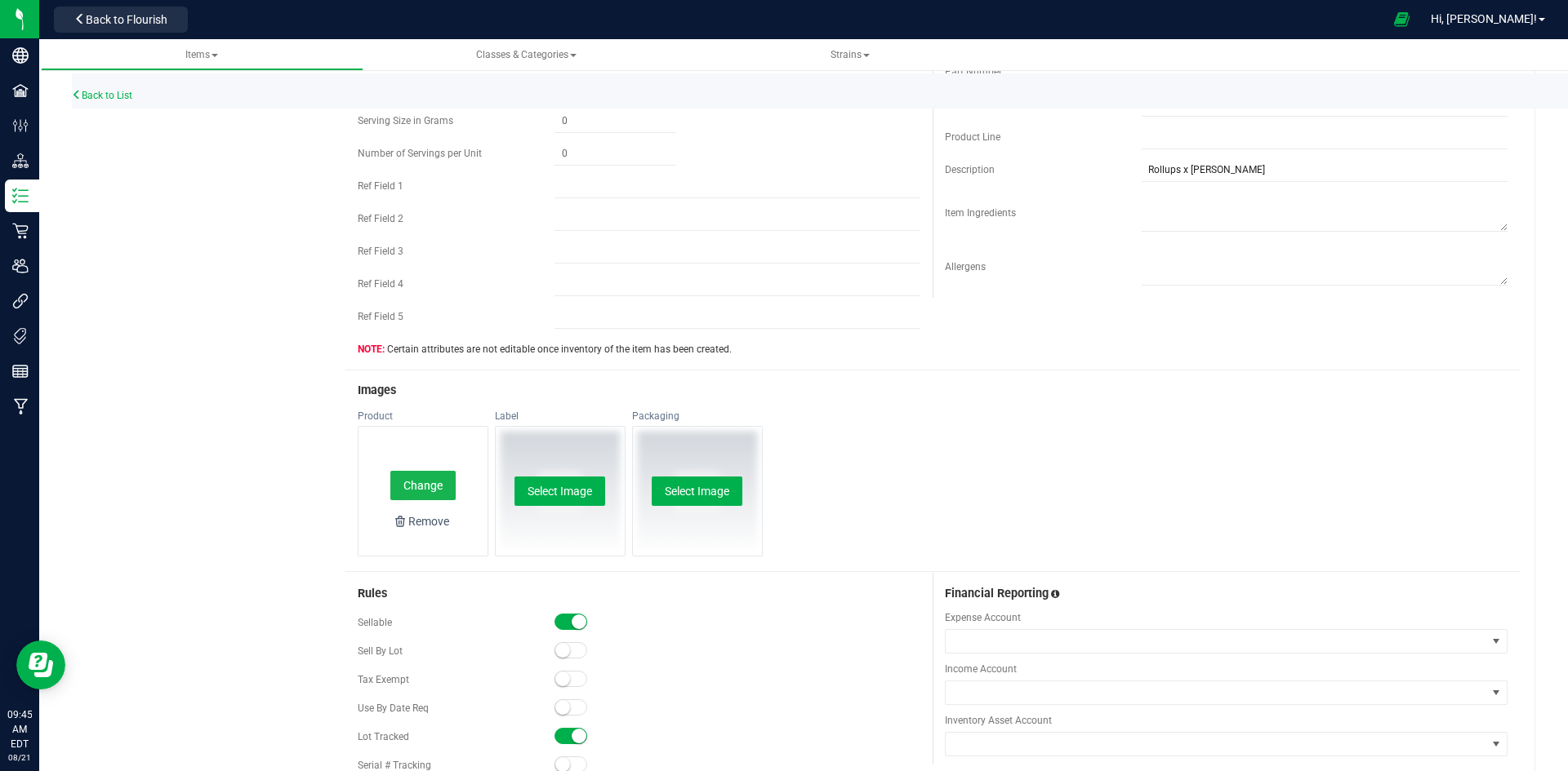
click at [429, 480] on button "Change" at bounding box center [423, 486] width 65 height 30
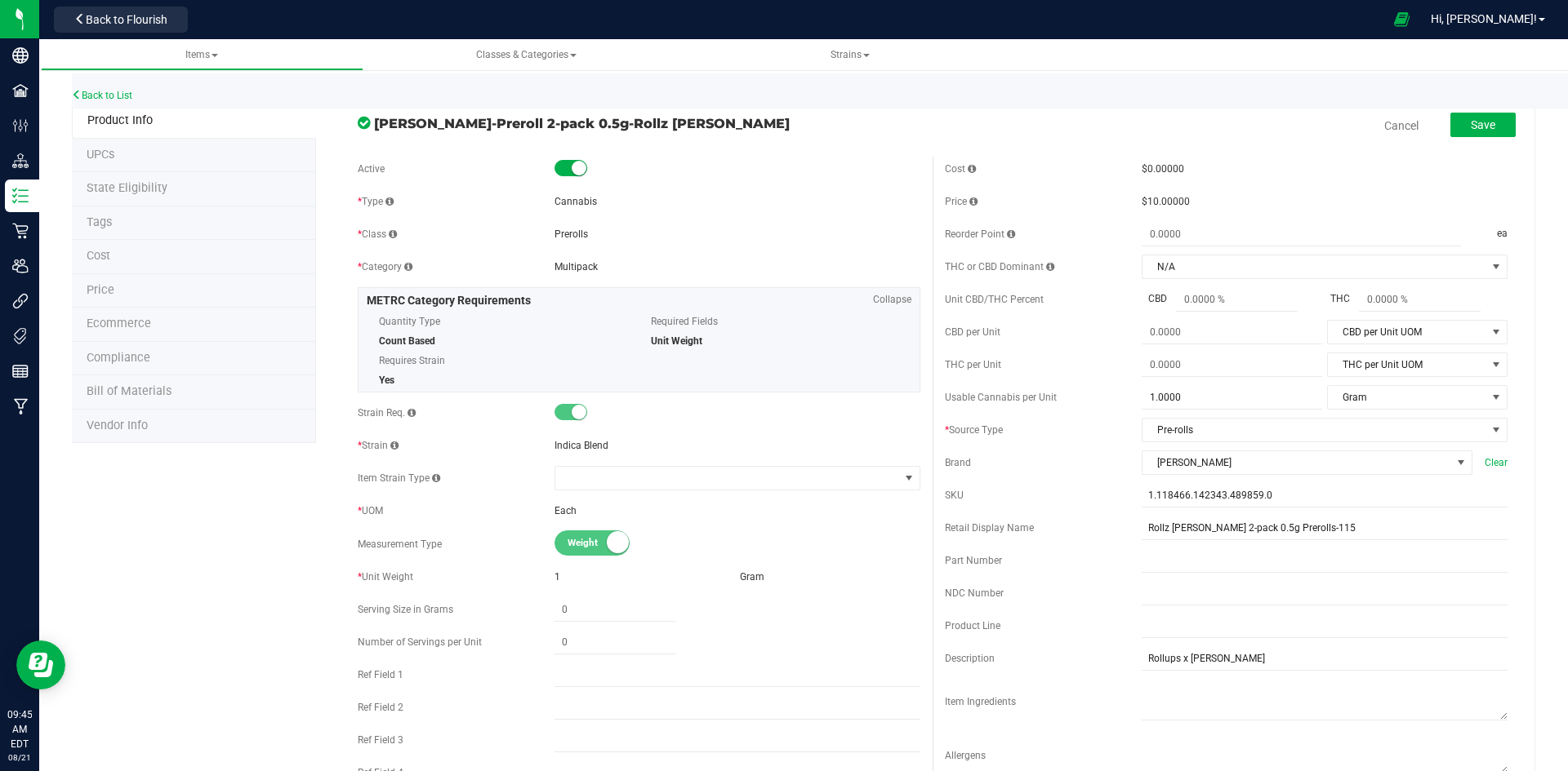
scroll to position [0, 0]
click at [1463, 137] on button "Save" at bounding box center [1482, 126] width 65 height 25
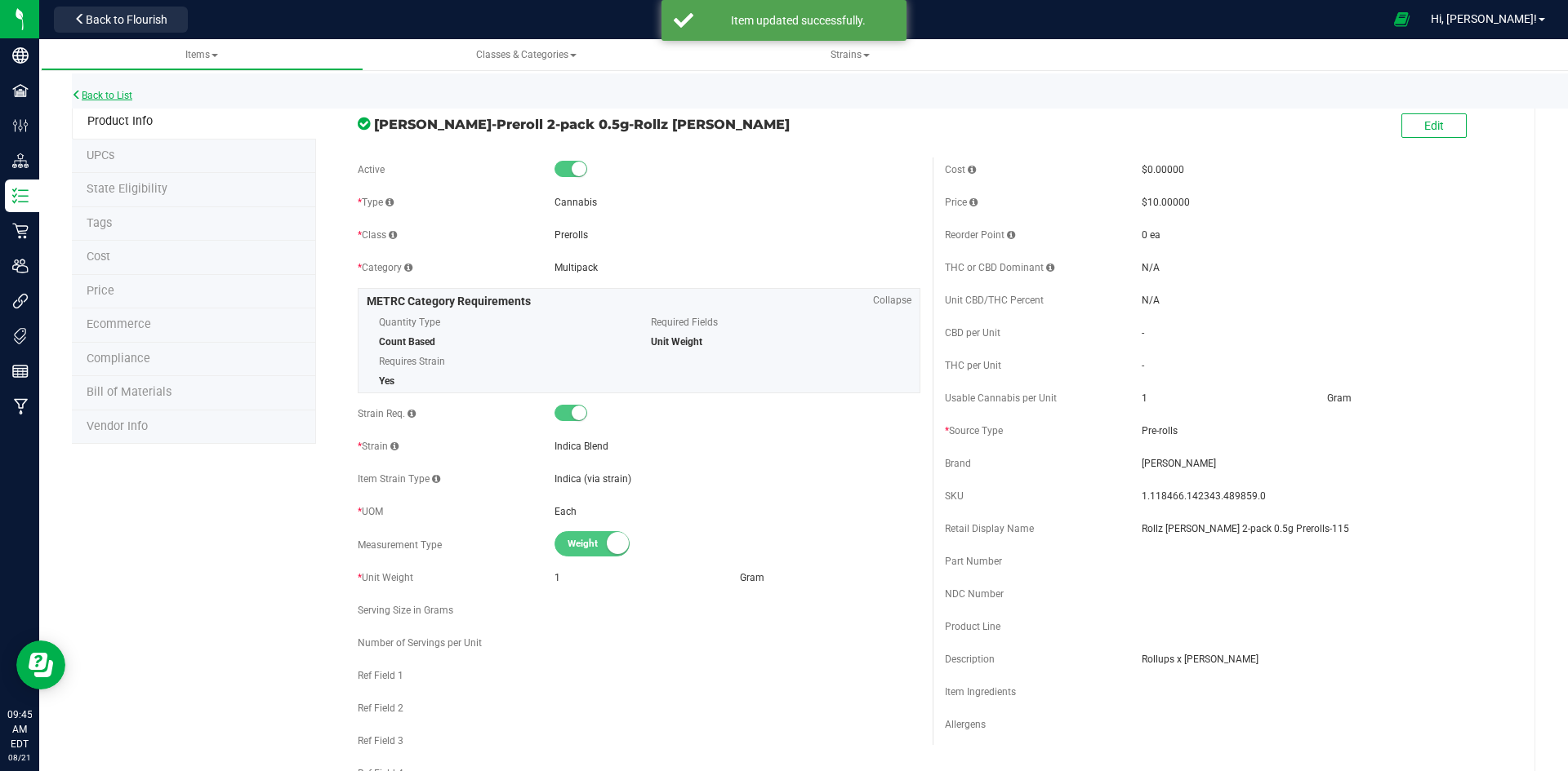
click at [132, 95] on link "Back to List" at bounding box center [101, 96] width 60 height 12
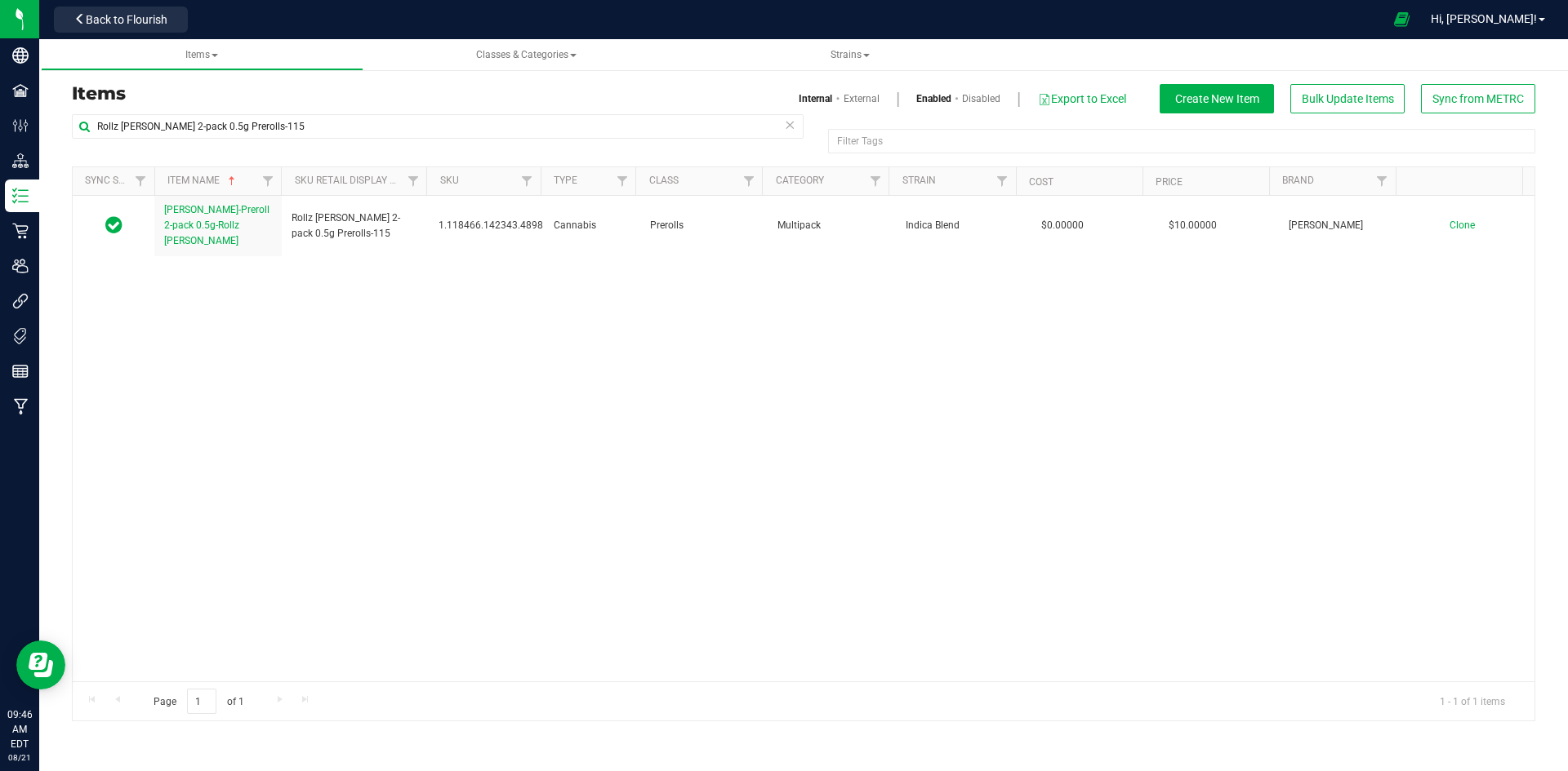
click at [40, 237] on div "Items Internal External Enabled Disabled Export to Excel Create New Item Bulk U…" at bounding box center [803, 392] width 1528 height 690
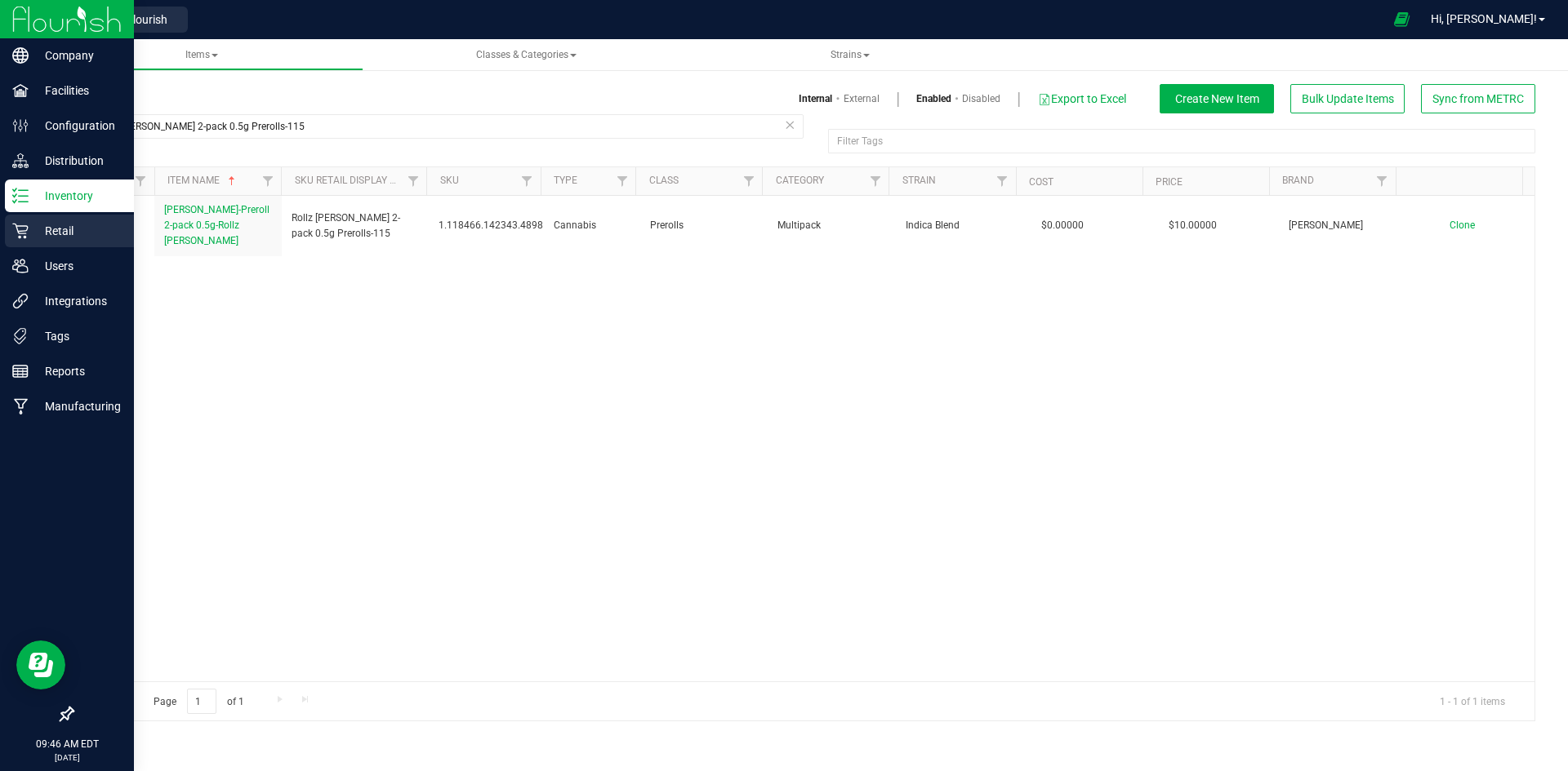
click at [29, 230] on p "Retail" at bounding box center [77, 231] width 98 height 20
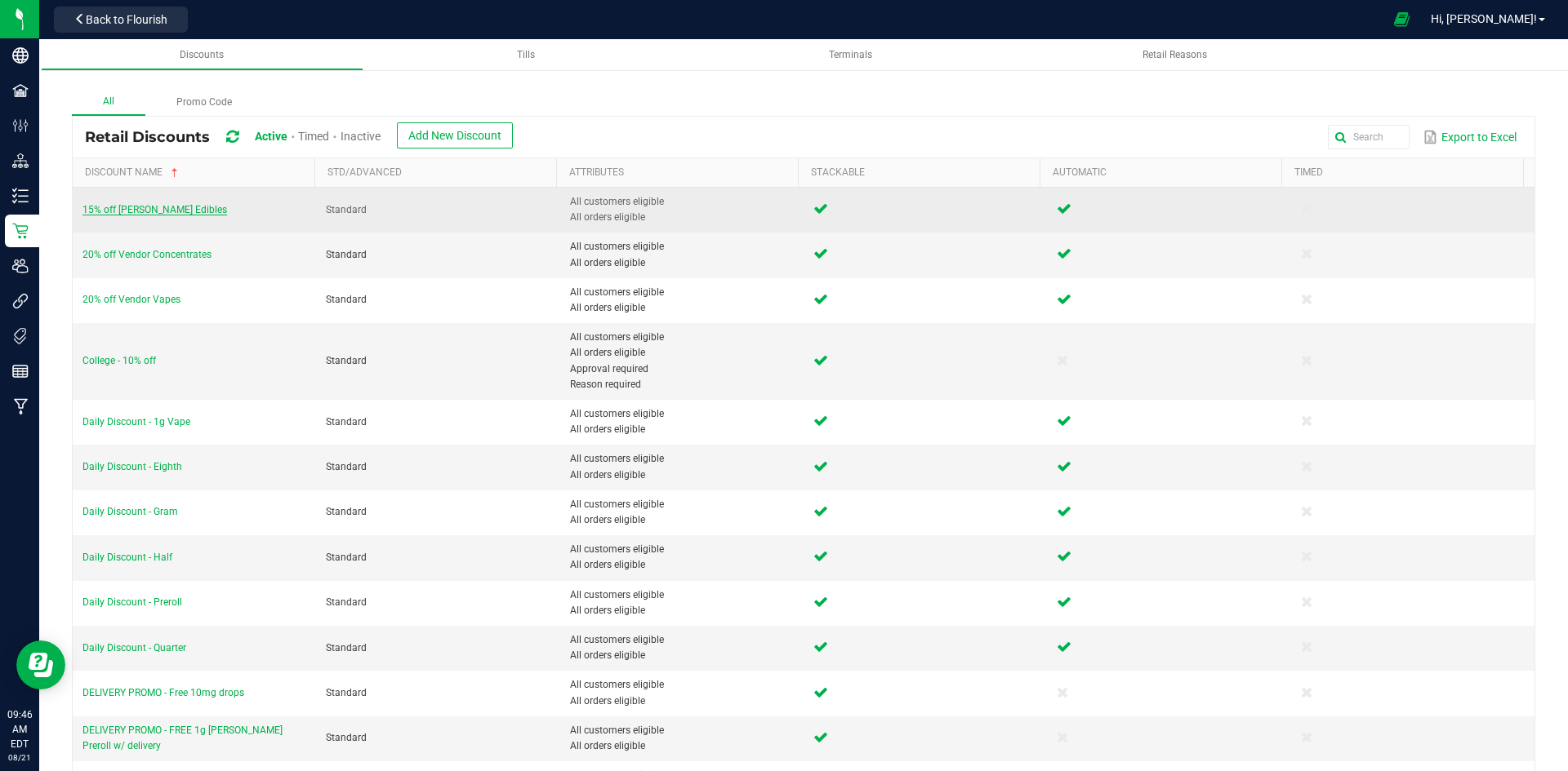
click at [161, 213] on span "15% off [PERSON_NAME] Edibles" at bounding box center [154, 210] width 144 height 12
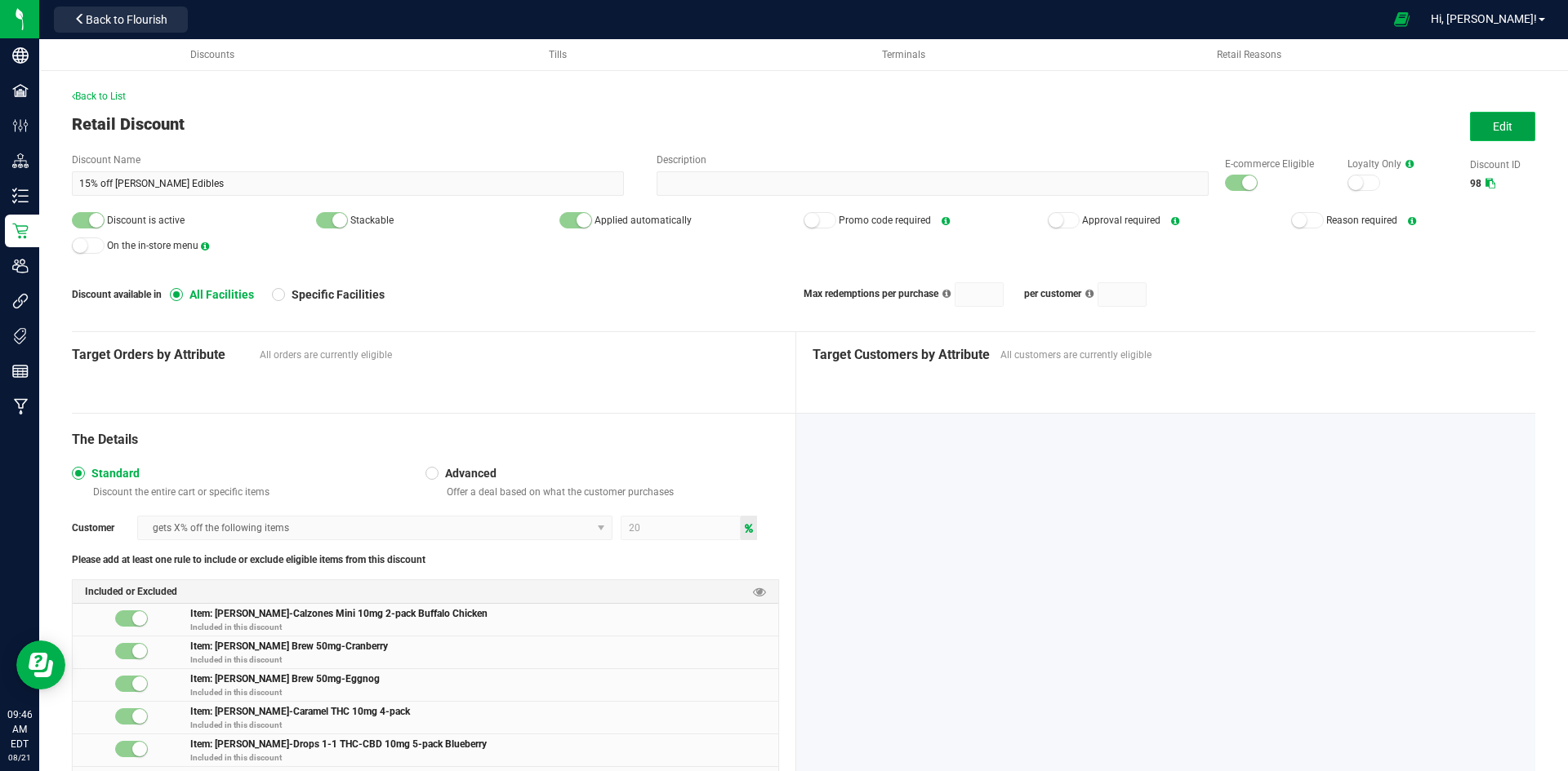
click at [1509, 113] on button "Edit" at bounding box center [1502, 127] width 65 height 30
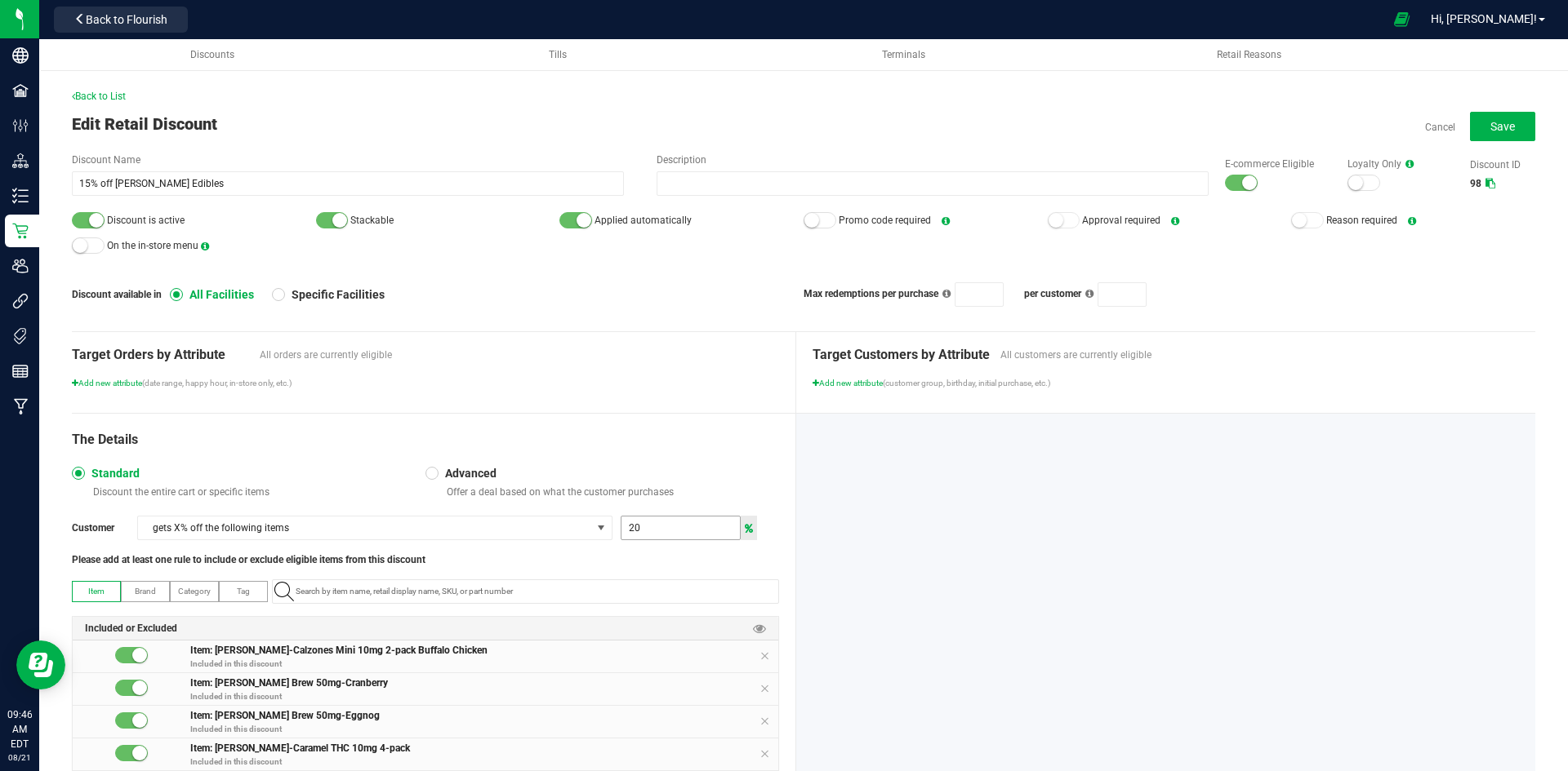
click at [653, 520] on input "20" at bounding box center [681, 528] width 119 height 23
type input "15"
click at [1490, 129] on span "Save" at bounding box center [1502, 127] width 25 height 13
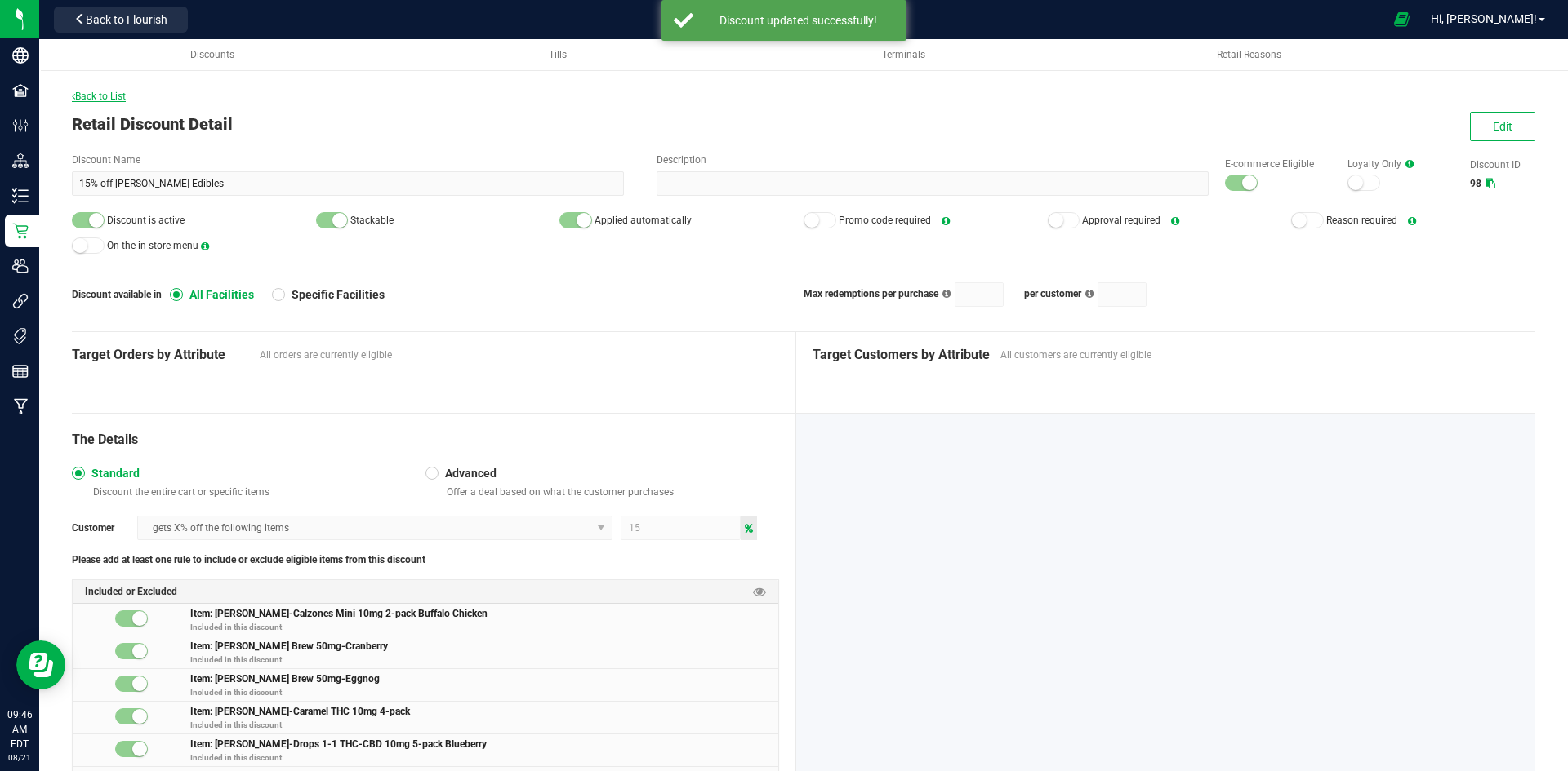
click at [112, 99] on span "Back to List" at bounding box center [98, 96] width 54 height 12
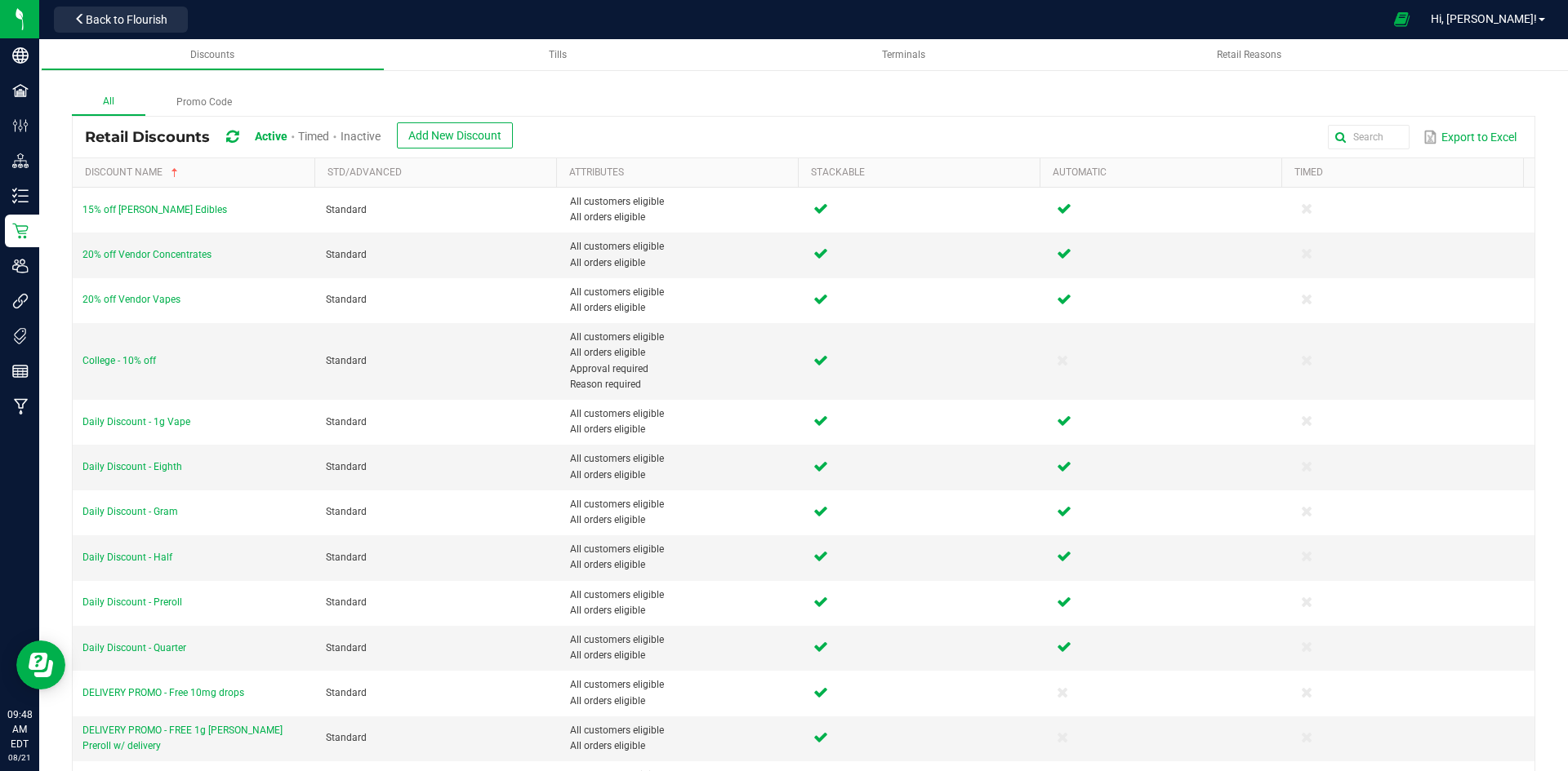
click at [355, 138] on span "Inactive" at bounding box center [360, 137] width 40 height 13
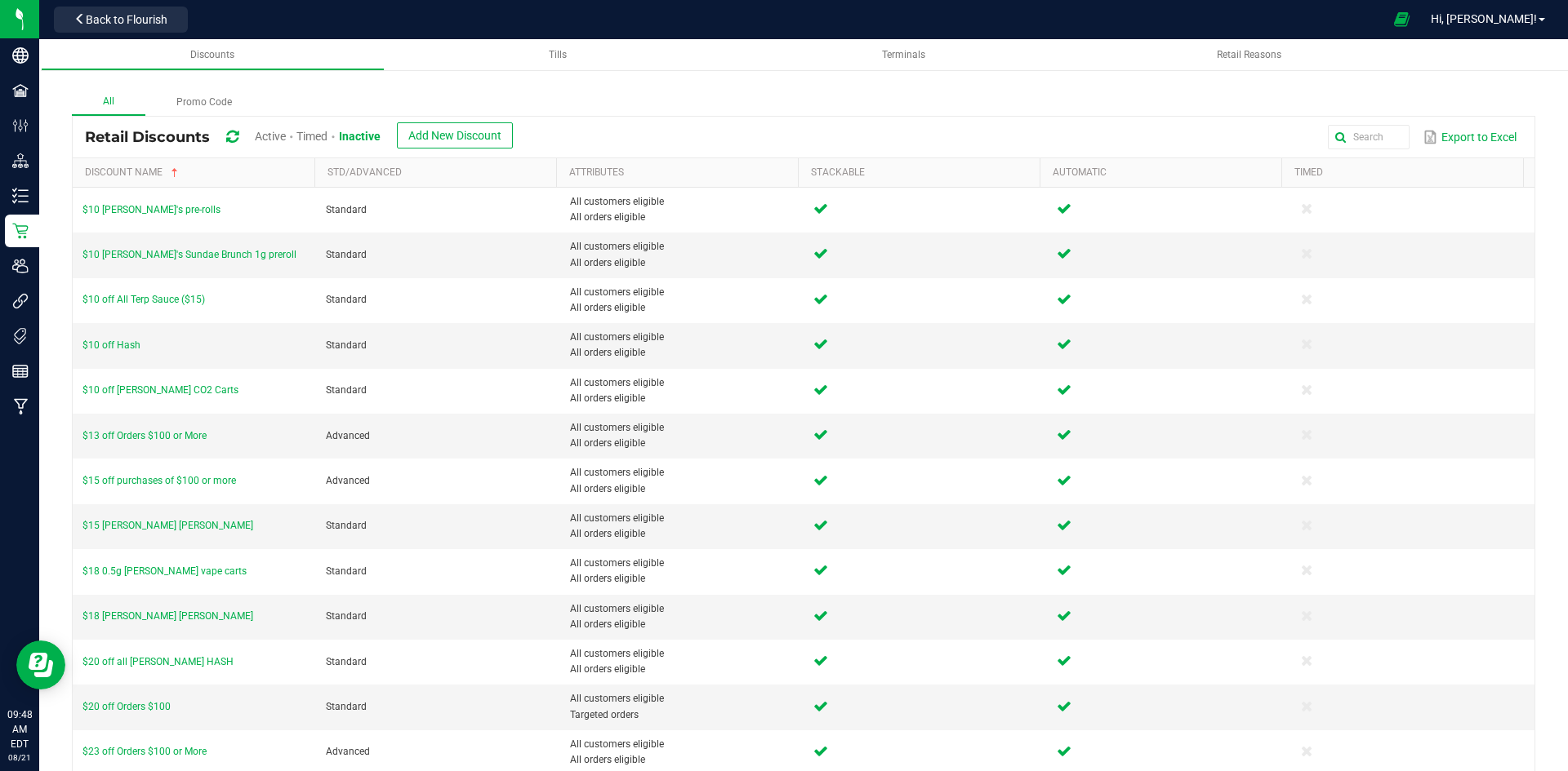
click at [278, 141] on span "Active" at bounding box center [270, 137] width 31 height 13
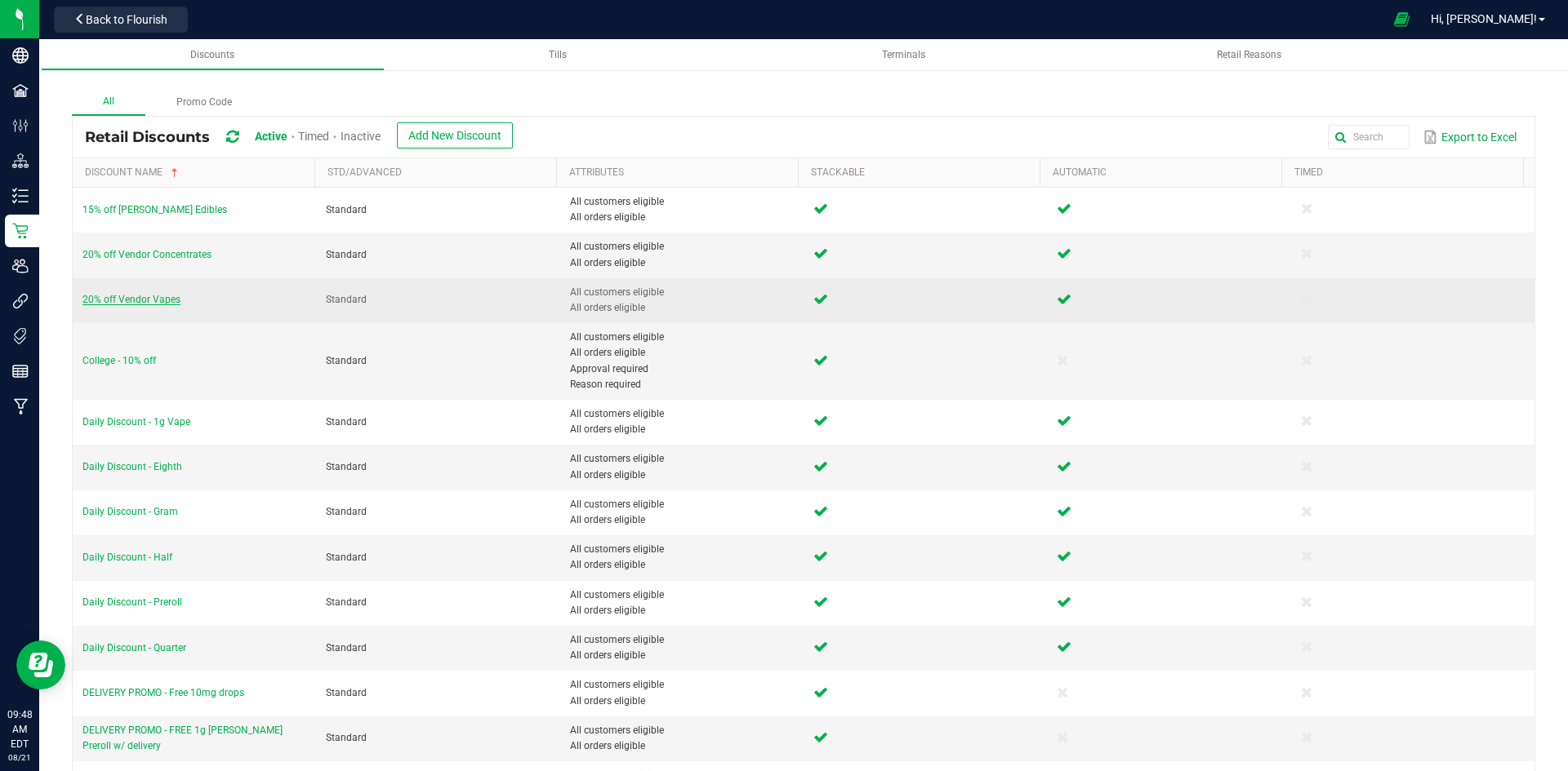
click at [166, 301] on span "20% off Vendor Vapes" at bounding box center [131, 300] width 98 height 12
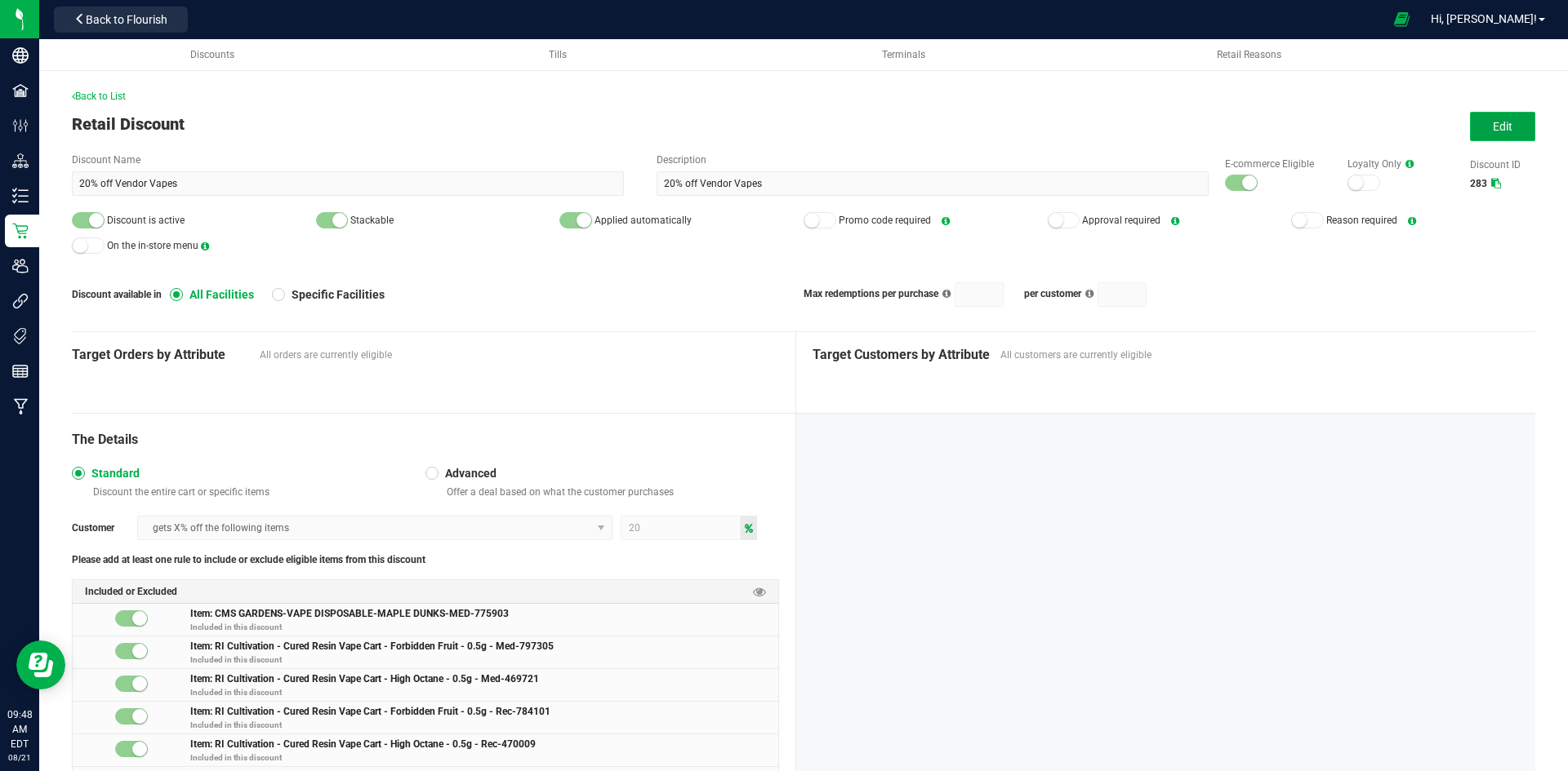
drag, startPoint x: 1518, startPoint y: 126, endPoint x: 1439, endPoint y: 140, distance: 80.2
click at [1518, 125] on button "Edit" at bounding box center [1502, 127] width 65 height 30
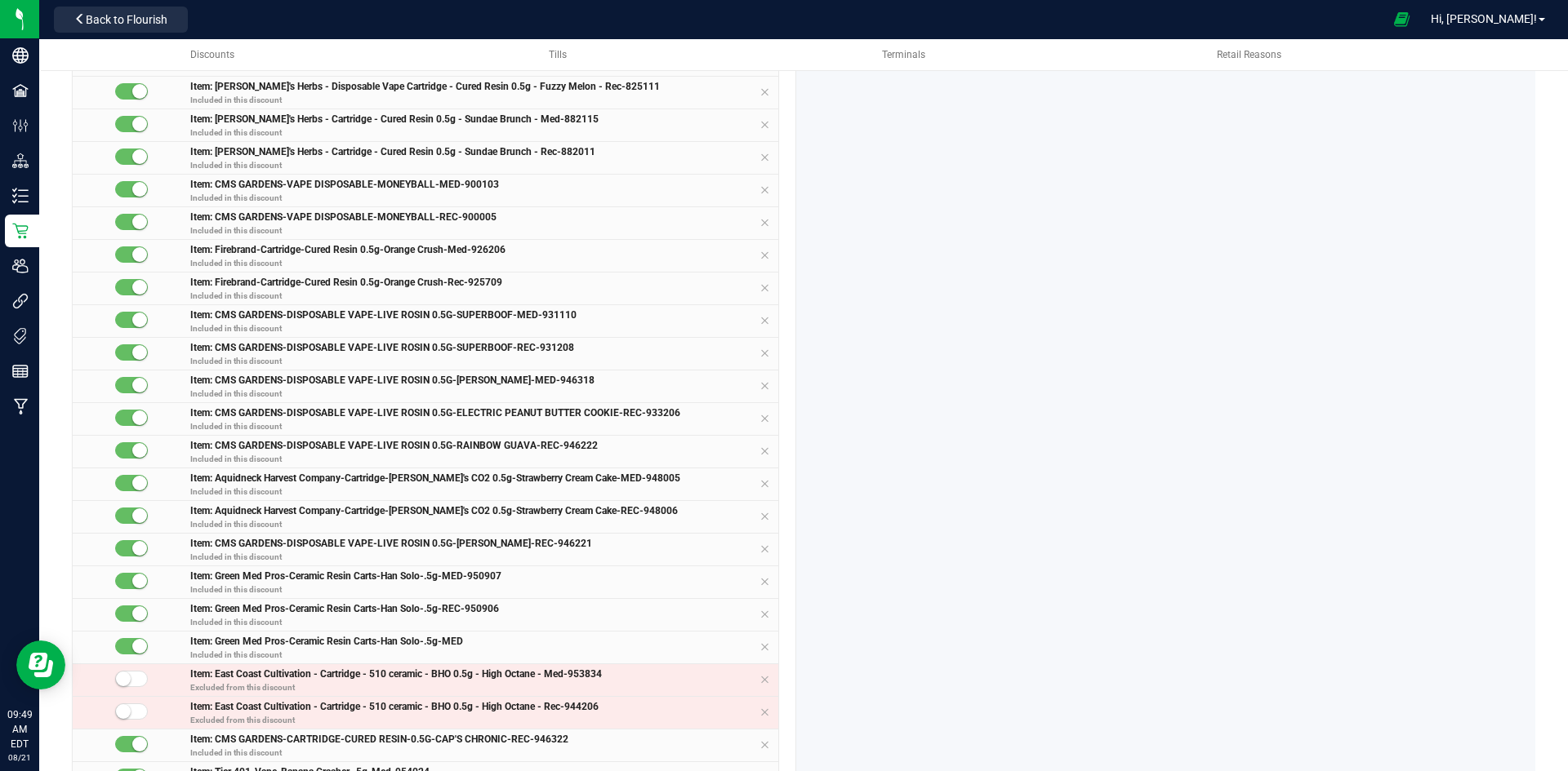
scroll to position [735, 0]
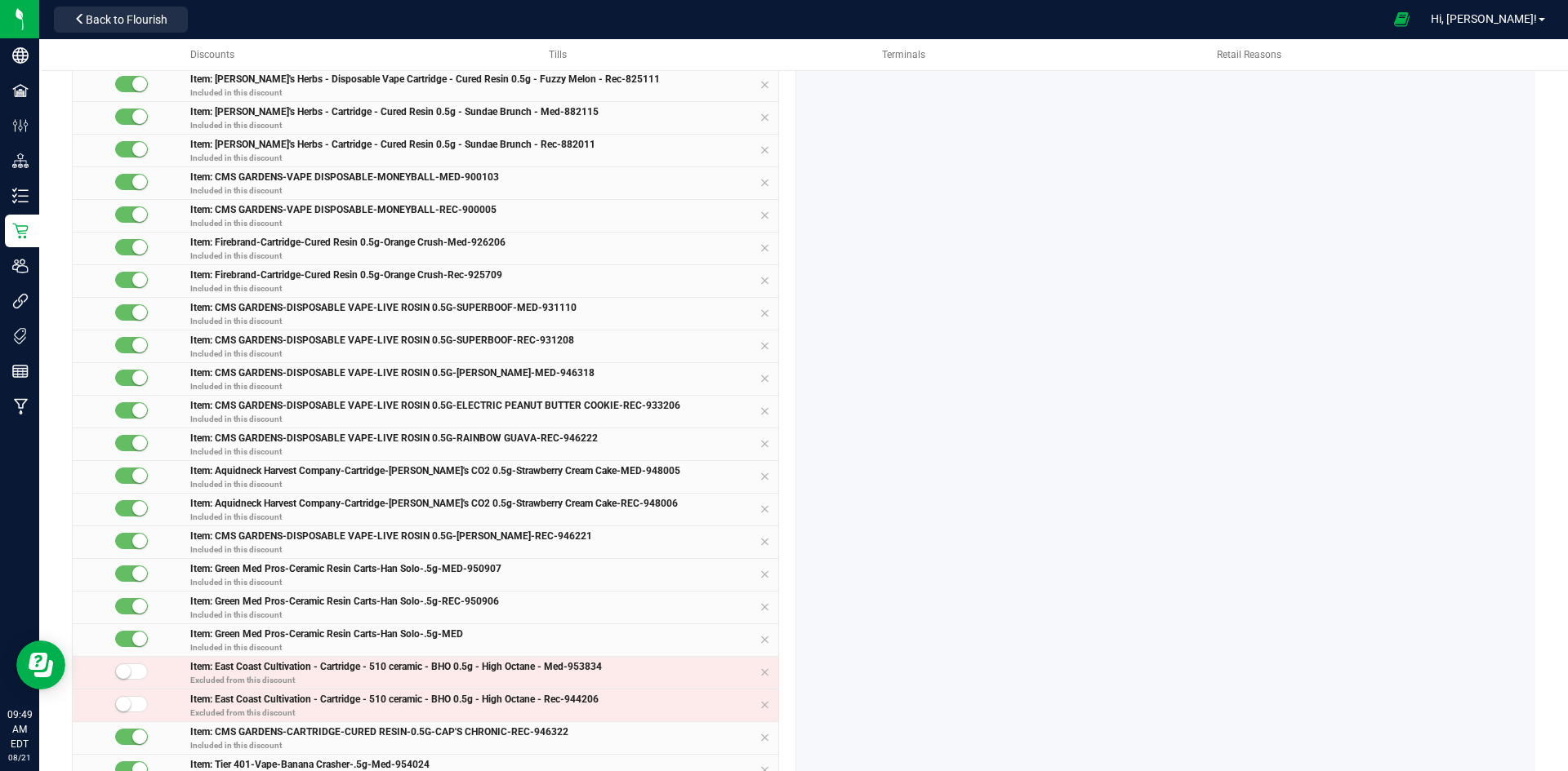
click at [135, 671] on div at bounding box center [132, 672] width 33 height 16
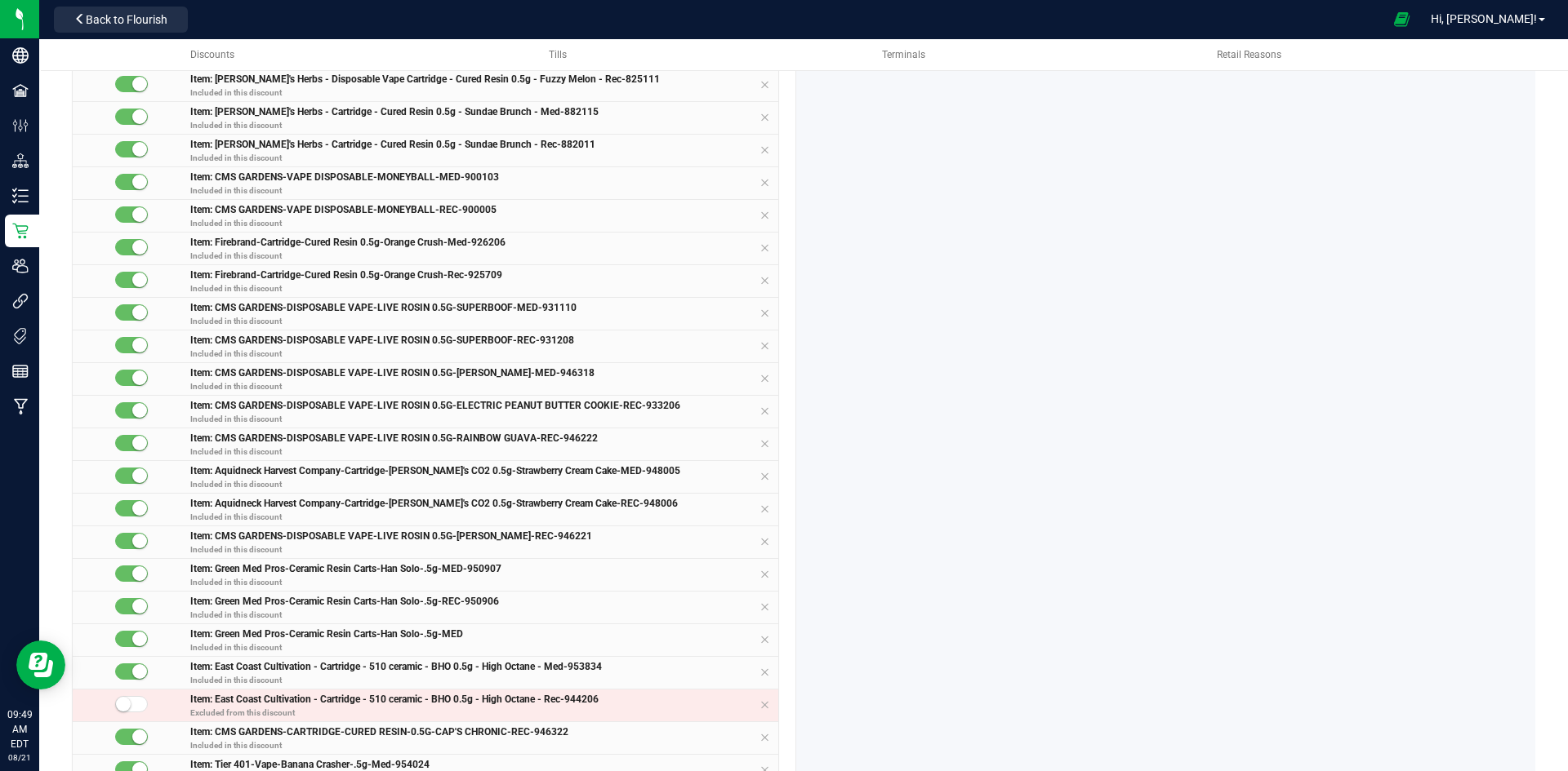
click at [130, 703] on small at bounding box center [124, 704] width 15 height 15
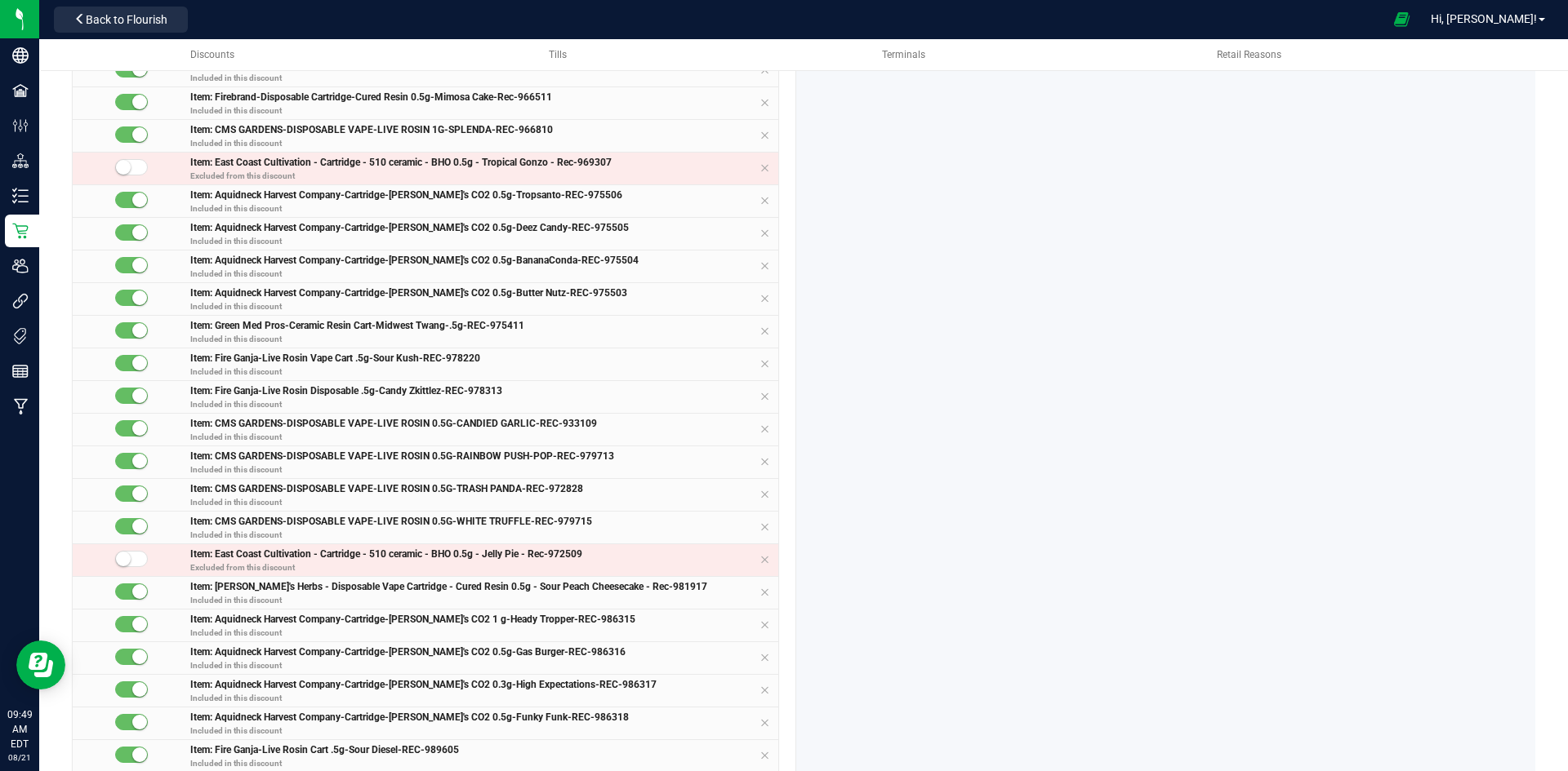
scroll to position [2694, 0]
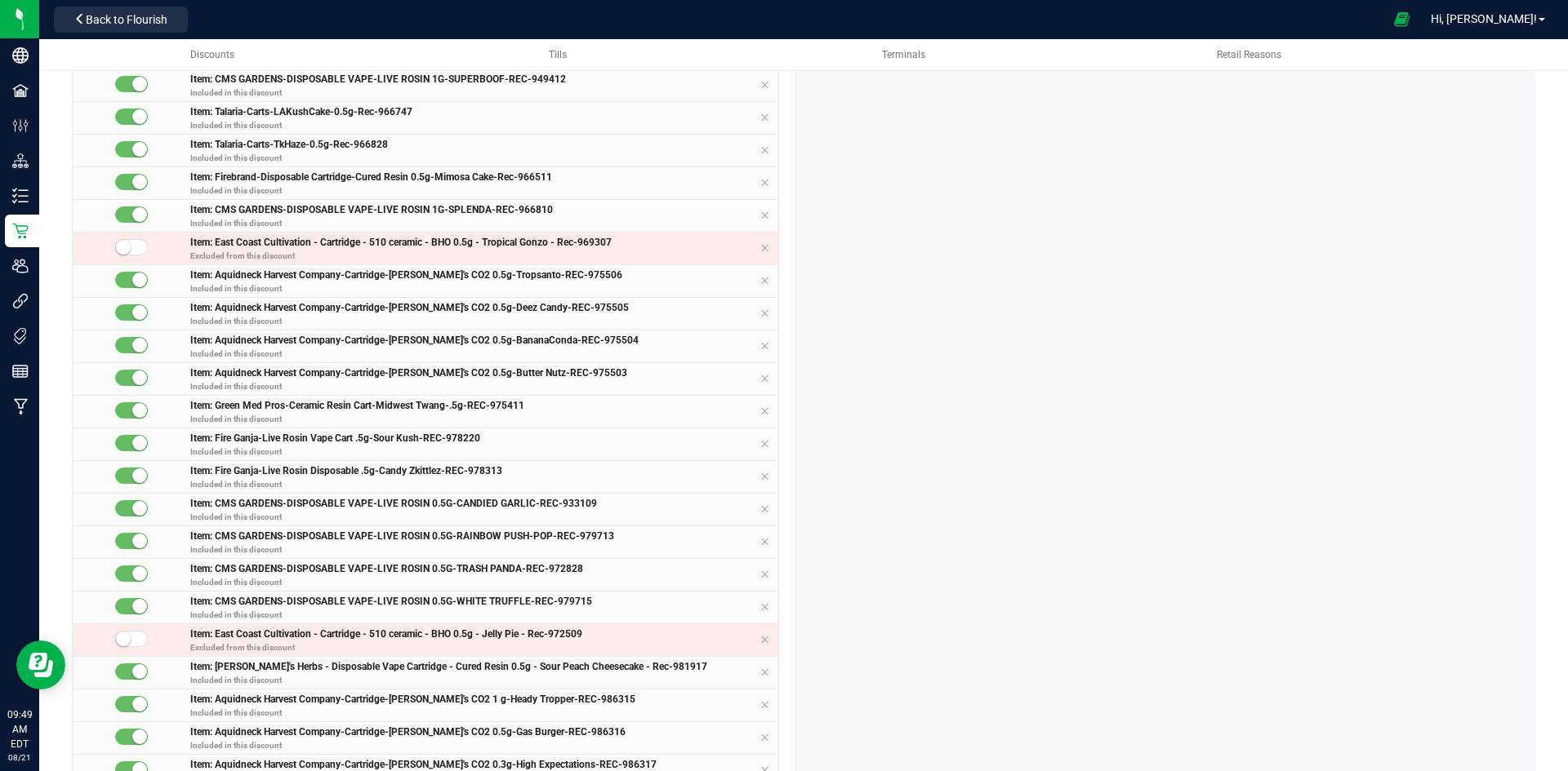
click at [137, 247] on div at bounding box center [132, 247] width 33 height 16
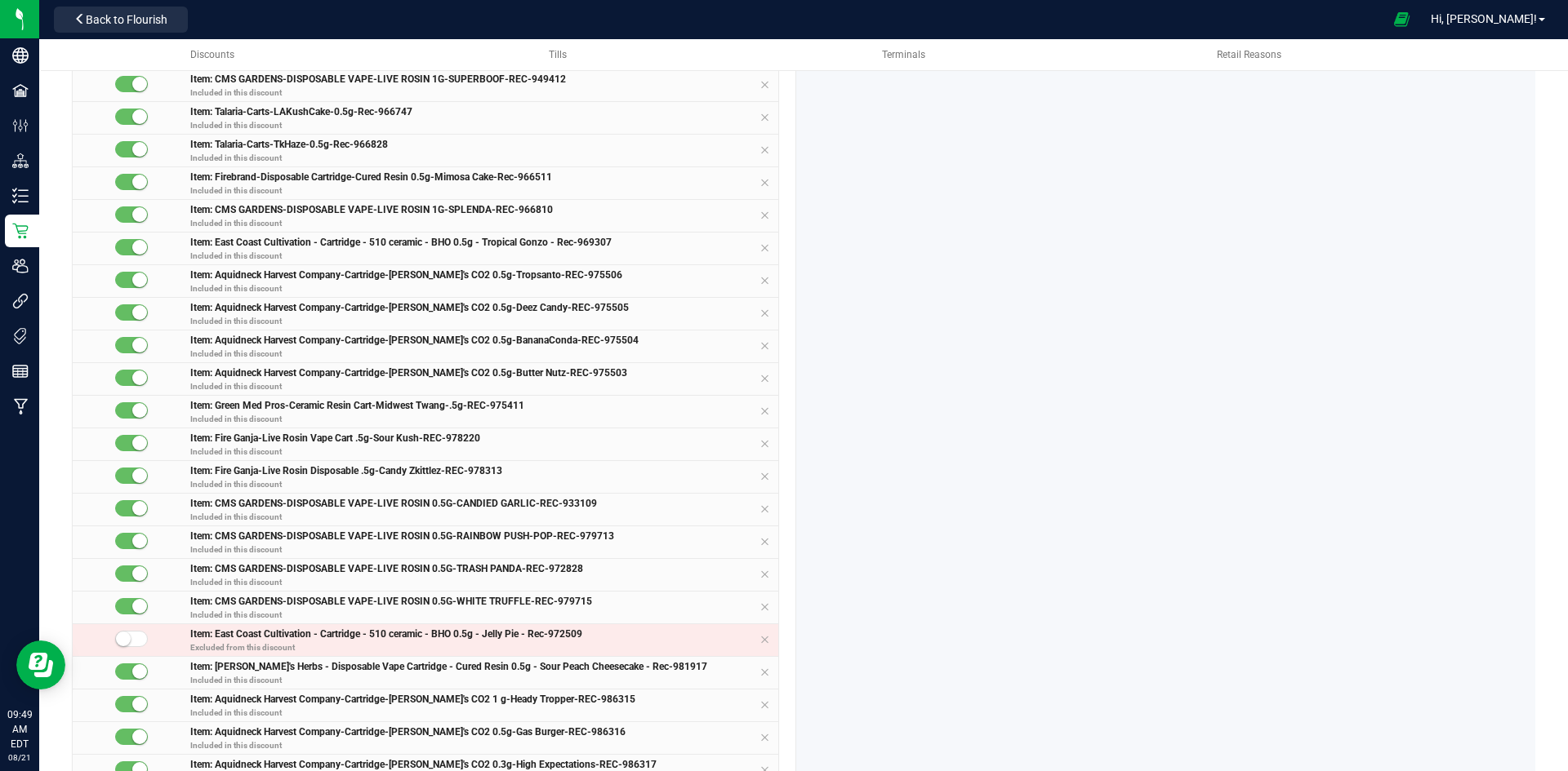
click at [133, 638] on div at bounding box center [132, 639] width 33 height 16
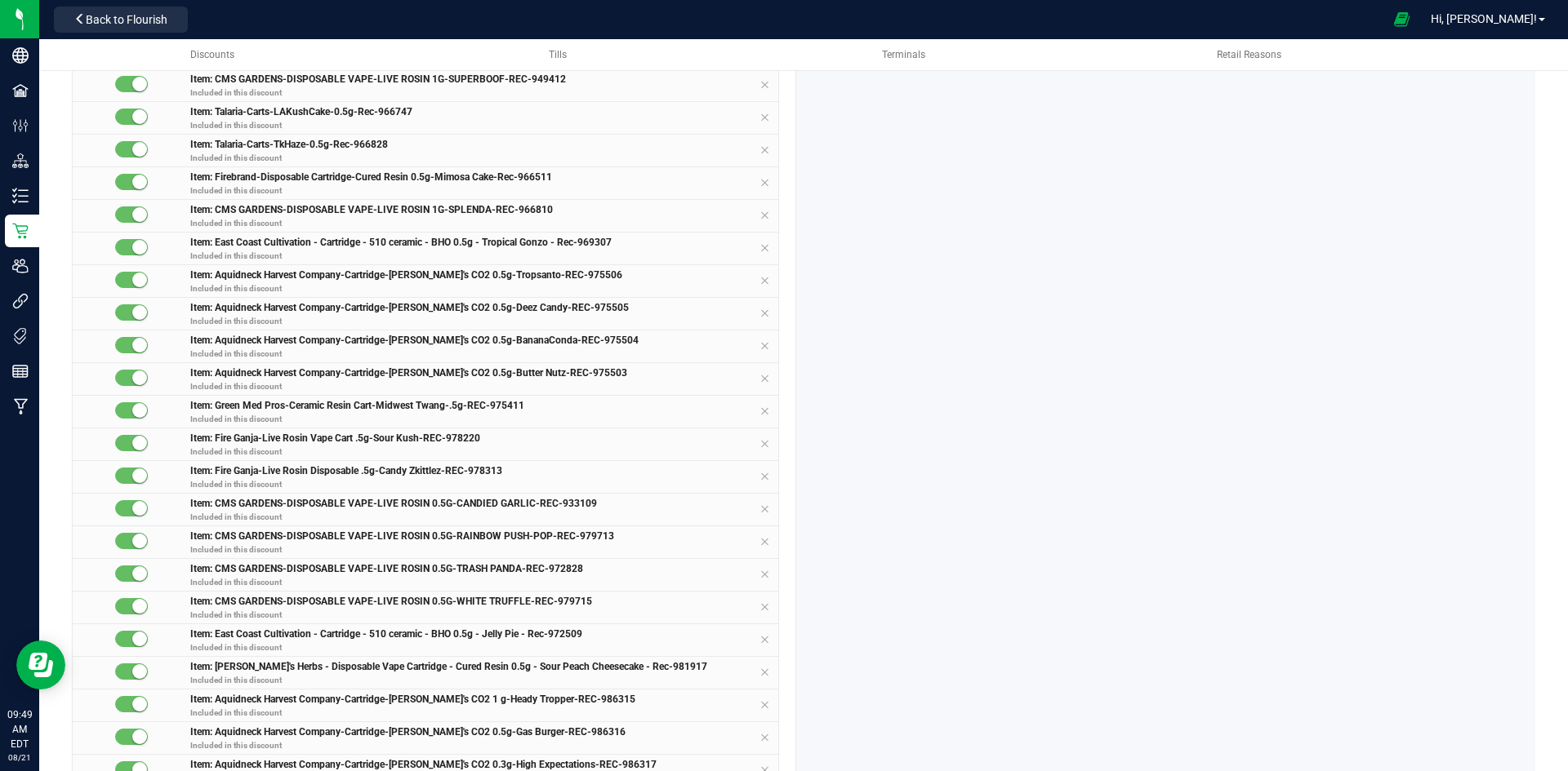
scroll to position [3128, 0]
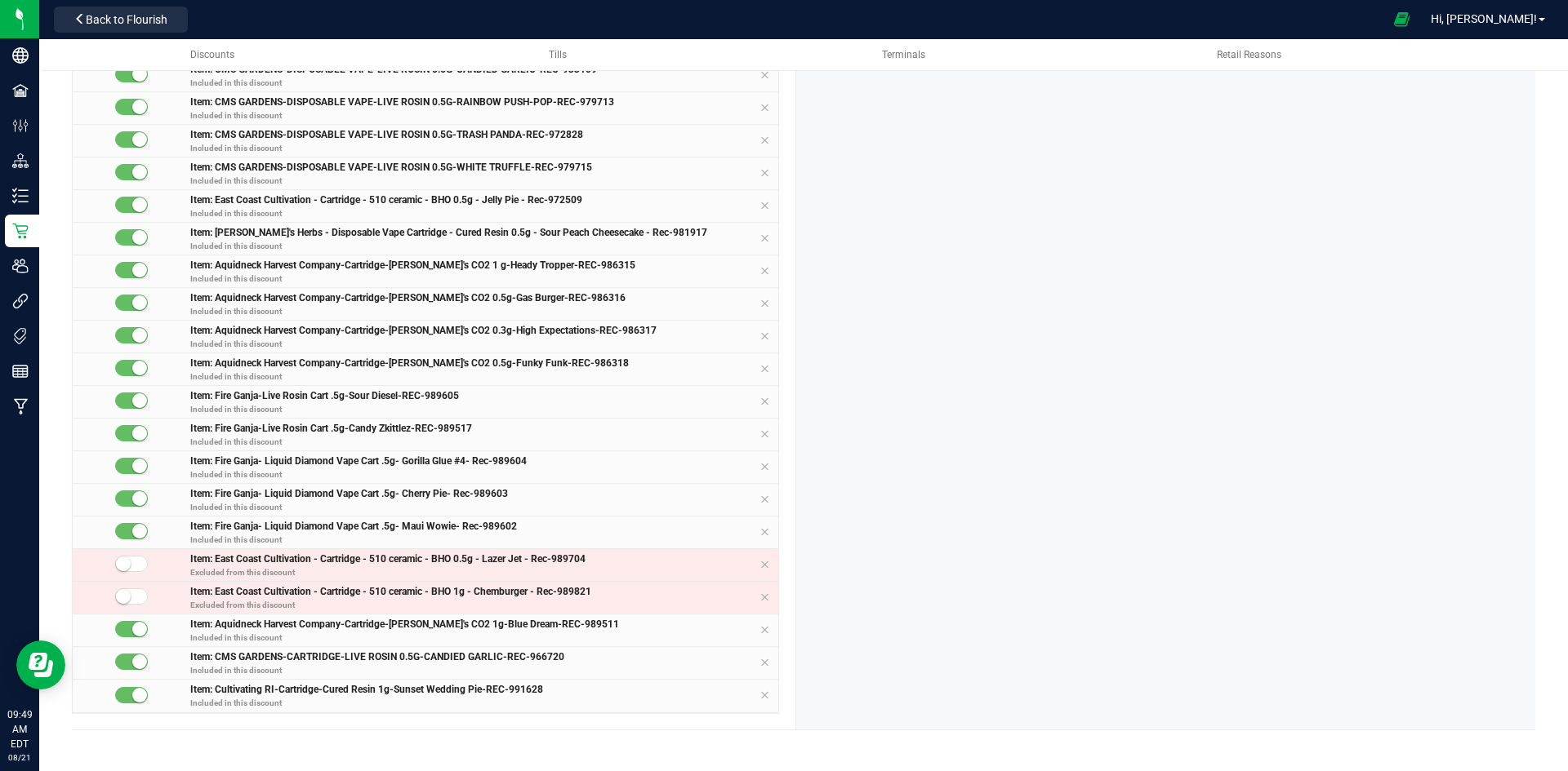
click at [130, 566] on div at bounding box center [132, 564] width 33 height 16
click at [126, 600] on small at bounding box center [124, 596] width 15 height 15
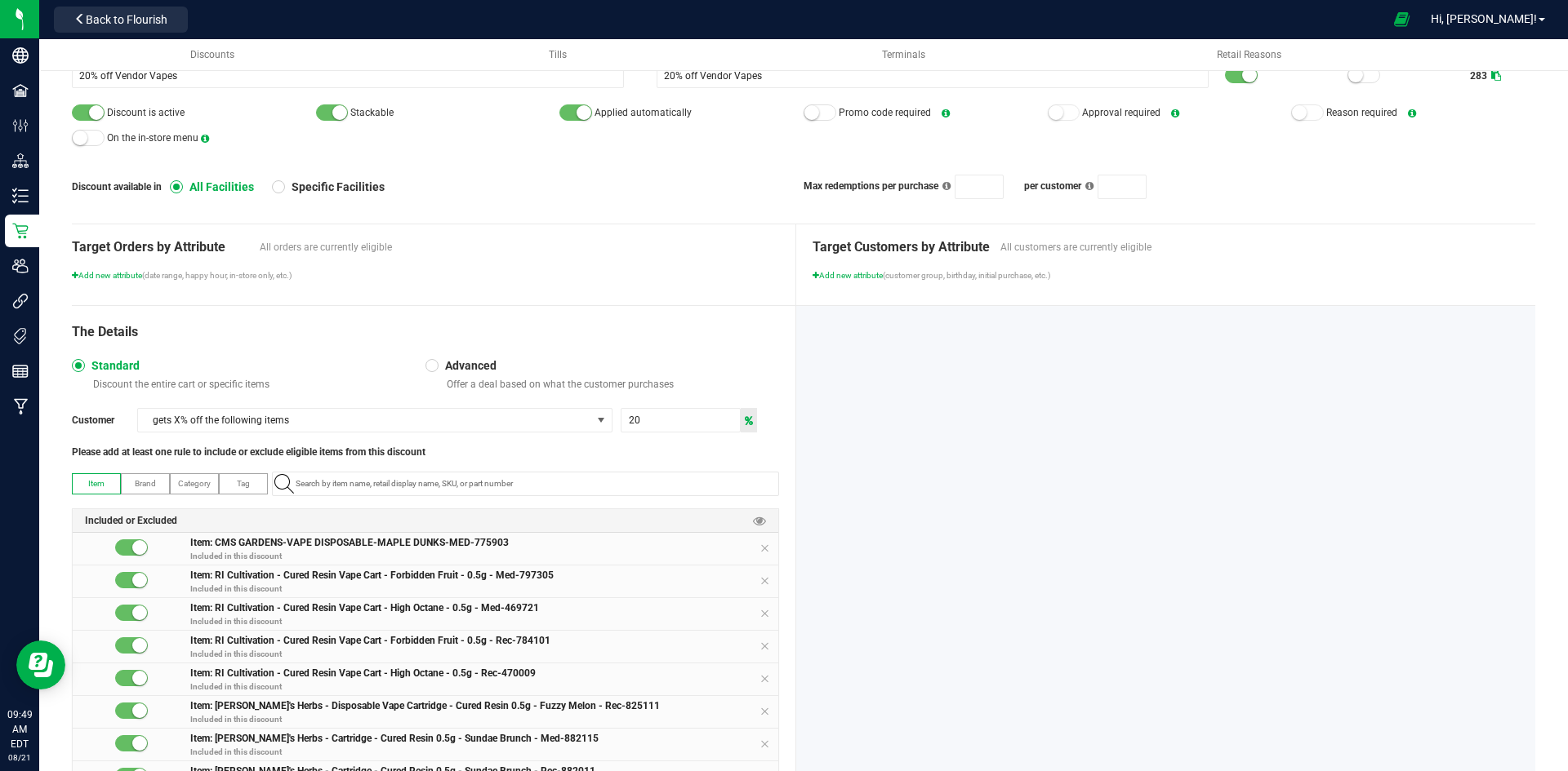
scroll to position [0, 0]
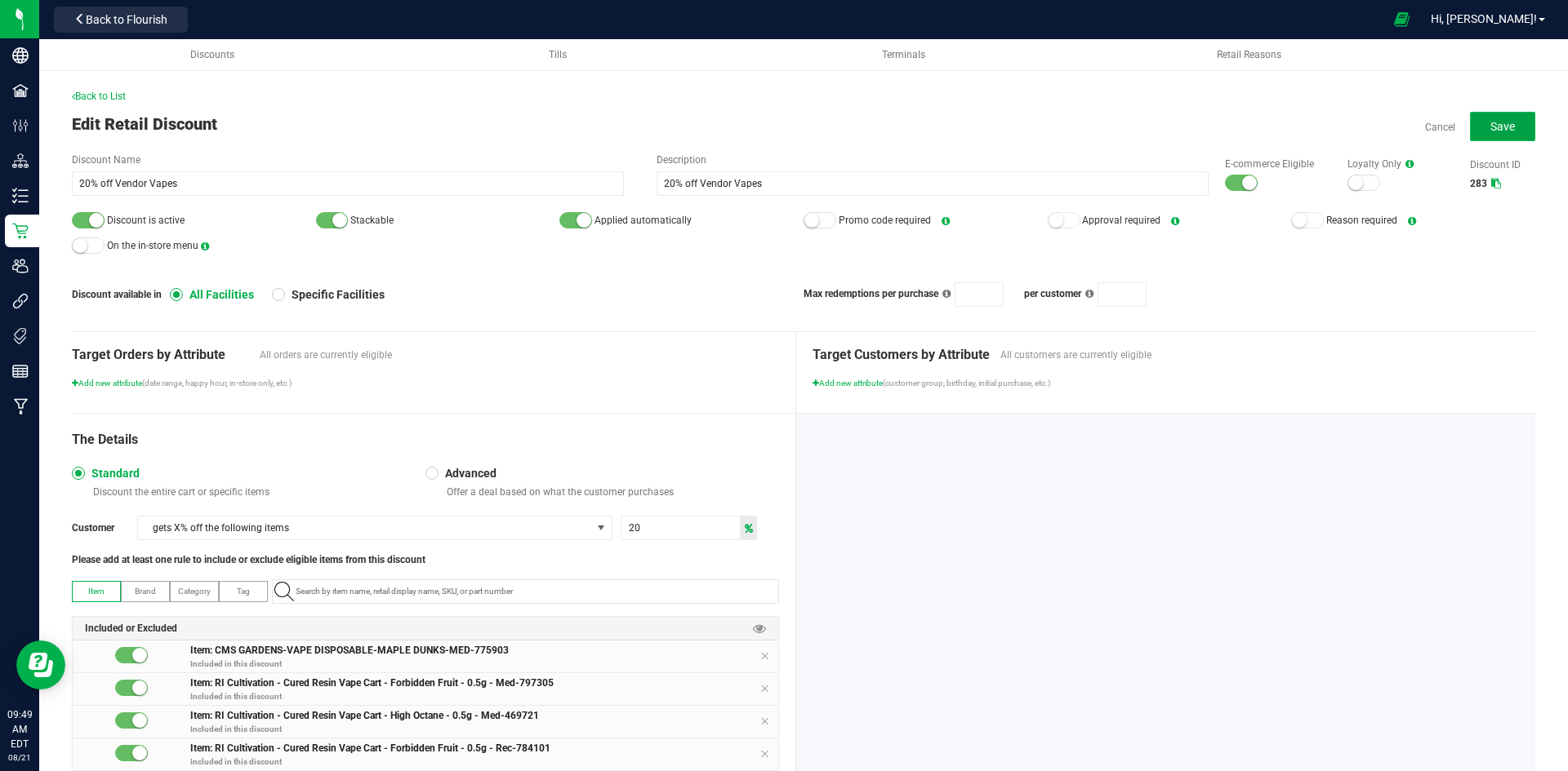
click at [1476, 120] on button "Save" at bounding box center [1502, 127] width 65 height 30
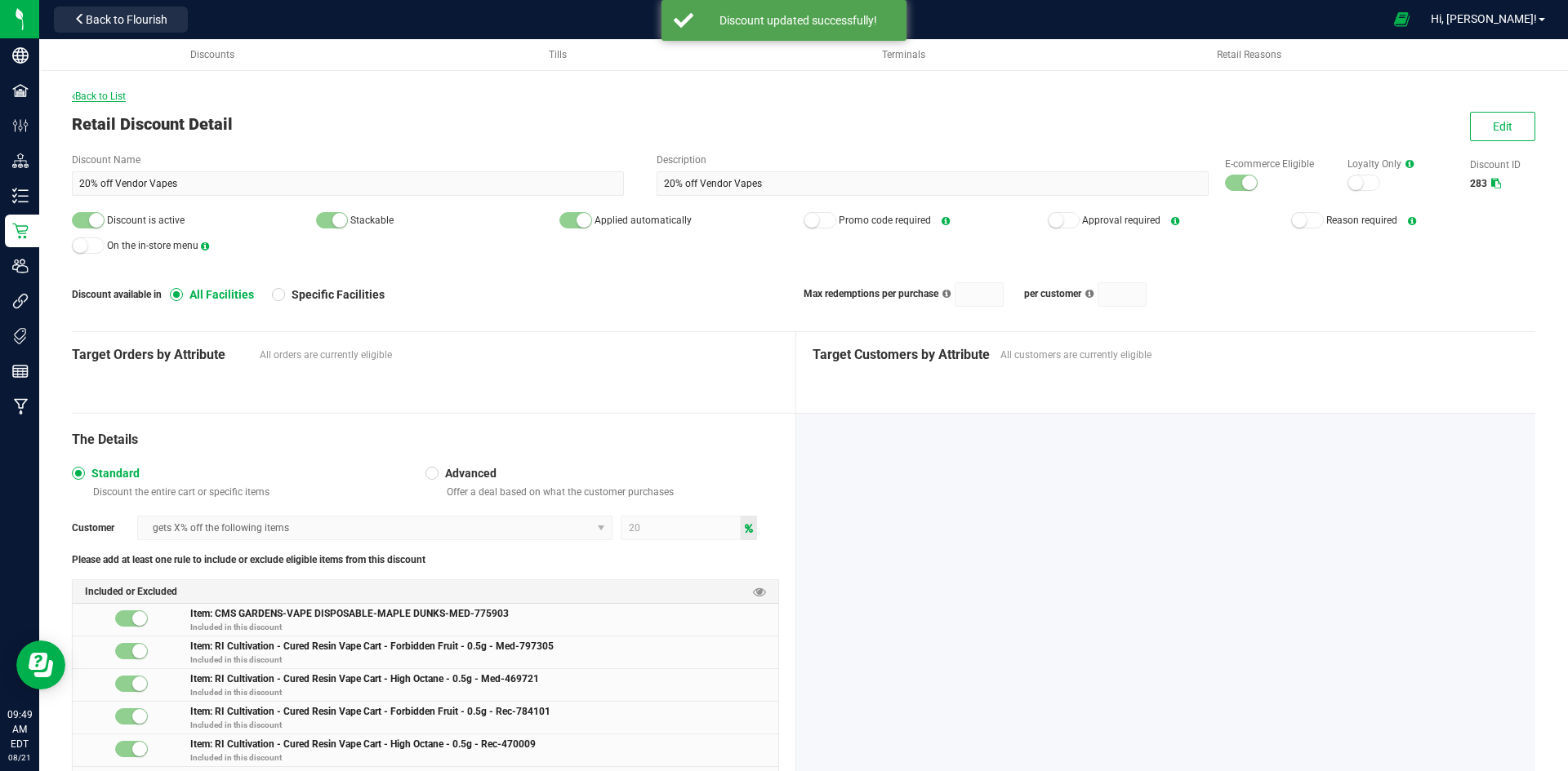
click at [110, 93] on span "Back to List" at bounding box center [98, 96] width 54 height 12
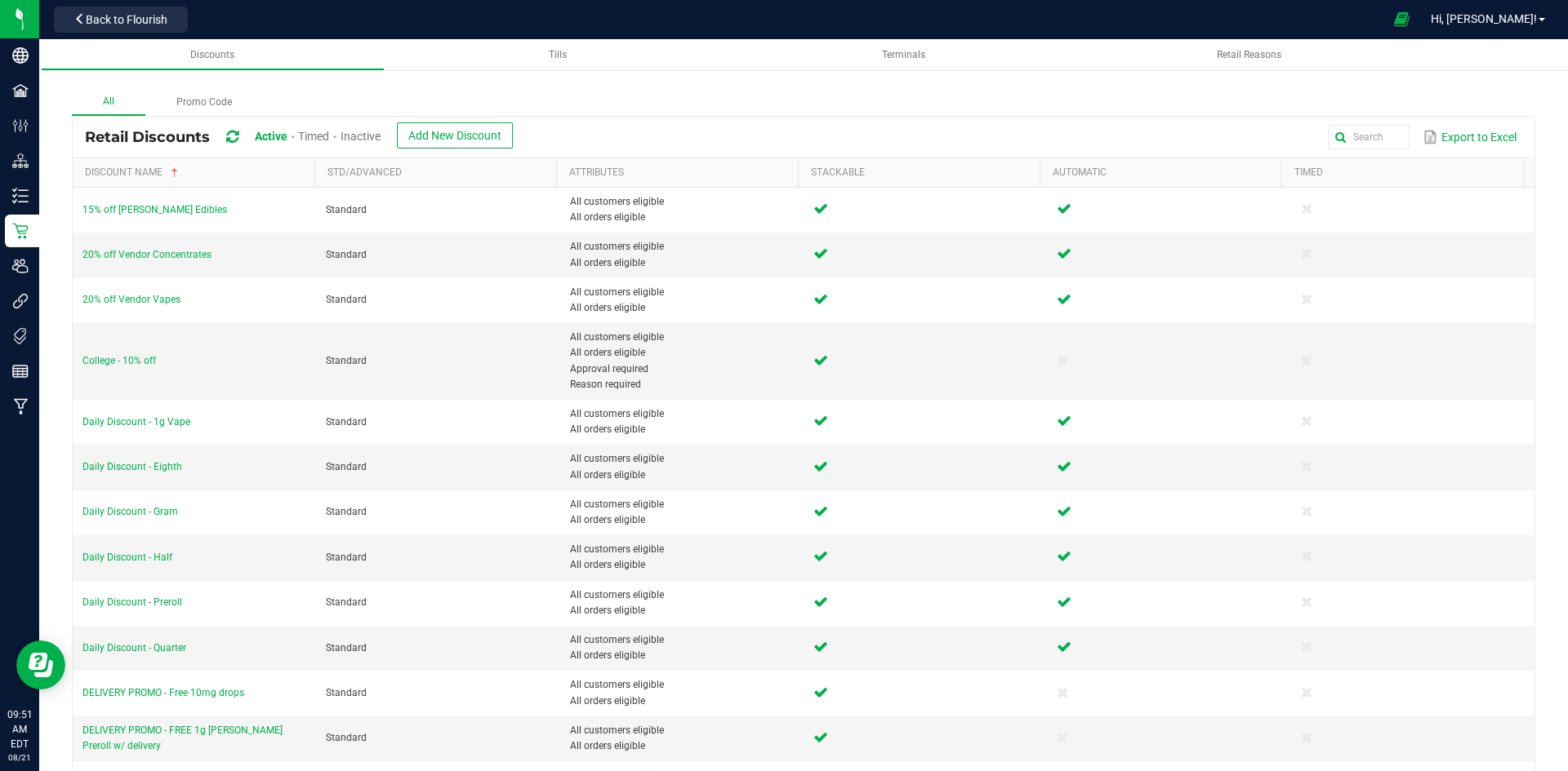
click at [43, 201] on div "All Promo Code Retail Discounts Active Timed Inactive Add New Discount Export t…" at bounding box center [803, 674] width 1528 height 1268
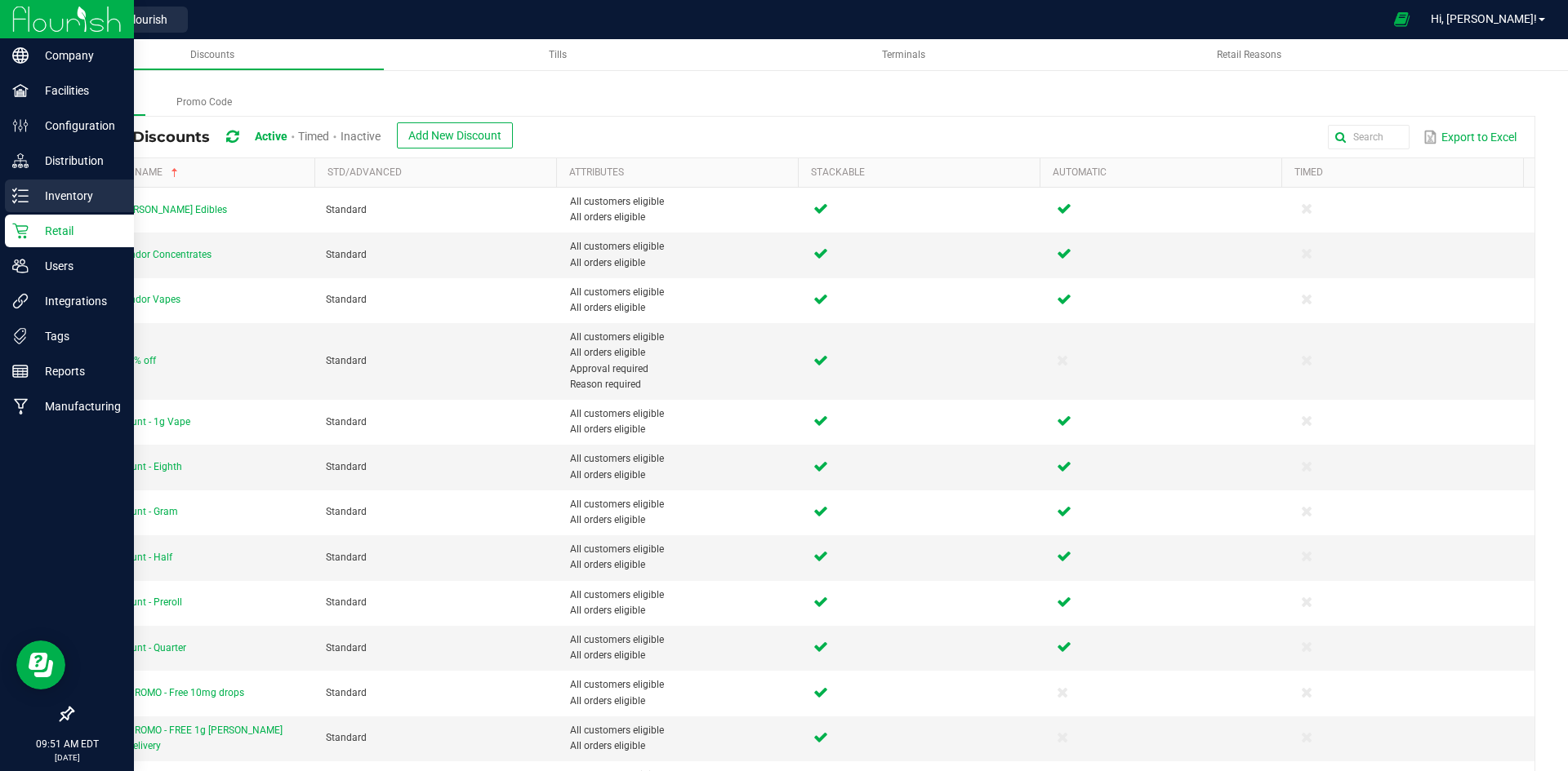
click at [36, 199] on p "Inventory" at bounding box center [77, 196] width 98 height 20
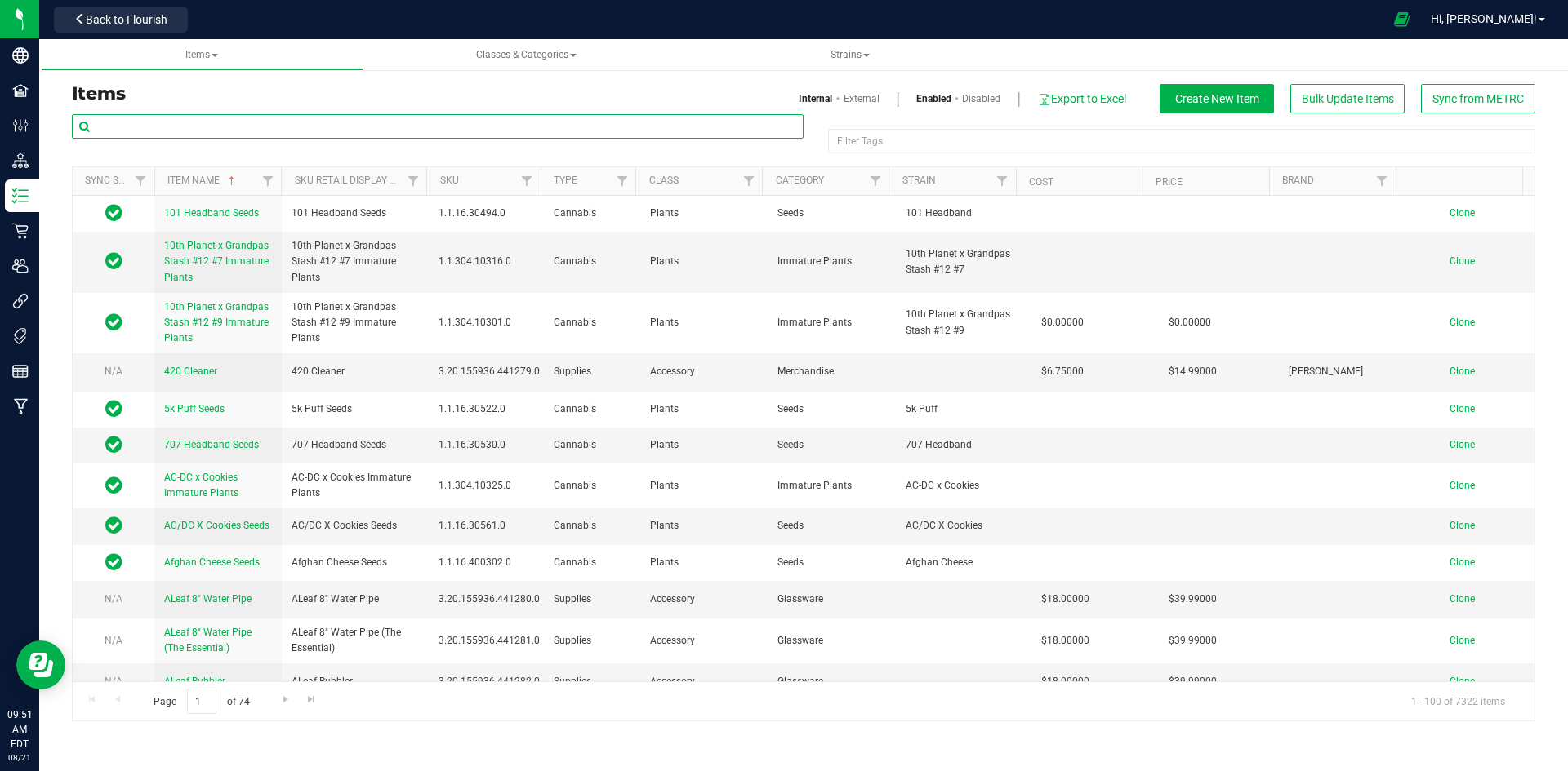
click at [391, 124] on input "text" at bounding box center [438, 127] width 732 height 25
paste input "Grape Pie Disposable Vape 0.5g-230"
type input "Grape Pie Disposable Vape 0.5g-230"
click at [872, 91] on div "Internal External Enabled Disabled Export to Excel Create New Item Bulk Update …" at bounding box center [1175, 99] width 744 height 30
click at [868, 96] on link "External" at bounding box center [862, 99] width 36 height 15
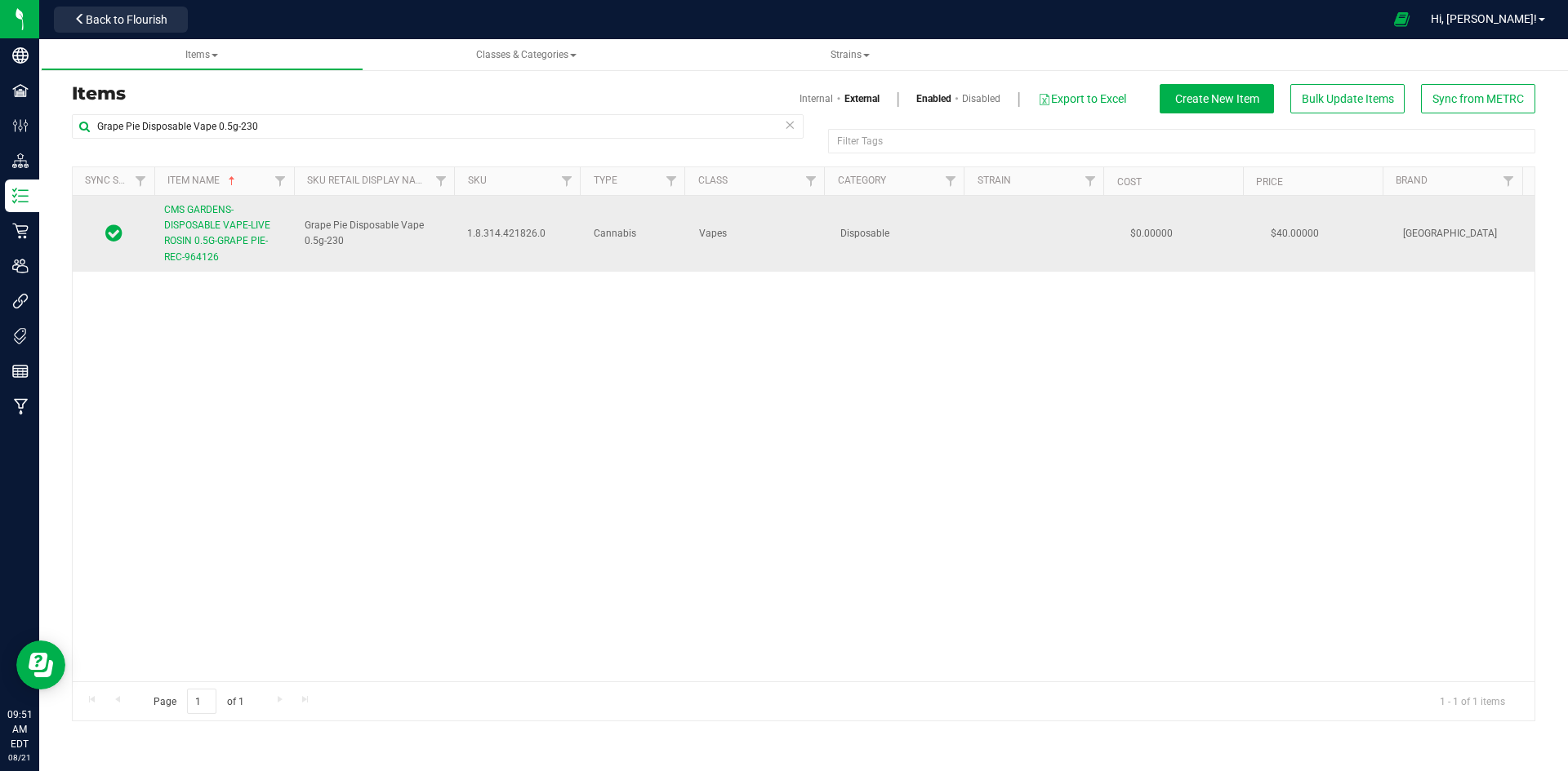
click at [222, 218] on link "CMS GARDENS-DISPOSABLE VAPE-LIVE ROSIN 0.5G-GRAPE PIE-REC-964126" at bounding box center [224, 234] width 121 height 63
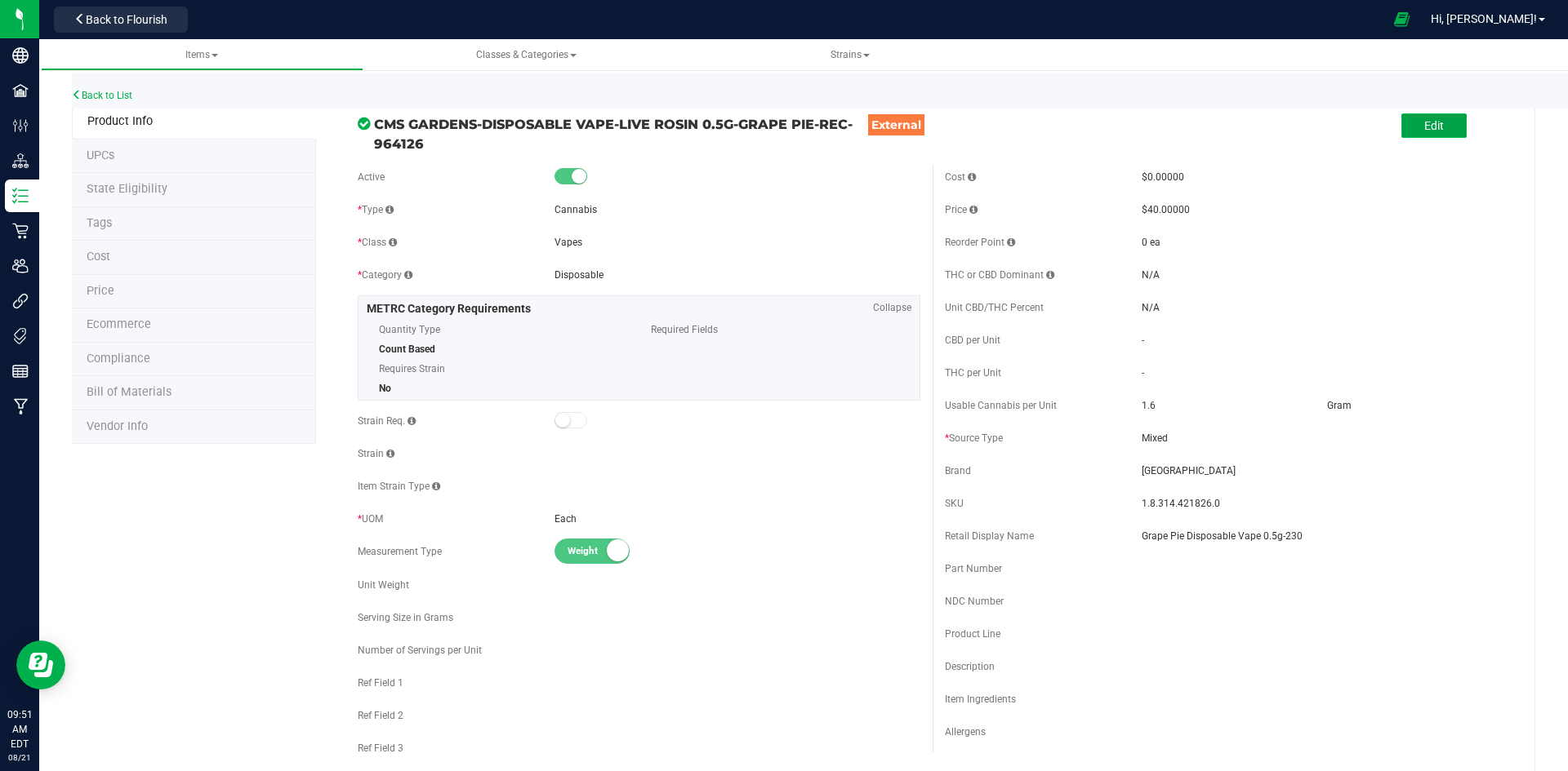
click at [1426, 135] on button "Edit" at bounding box center [1433, 126] width 65 height 25
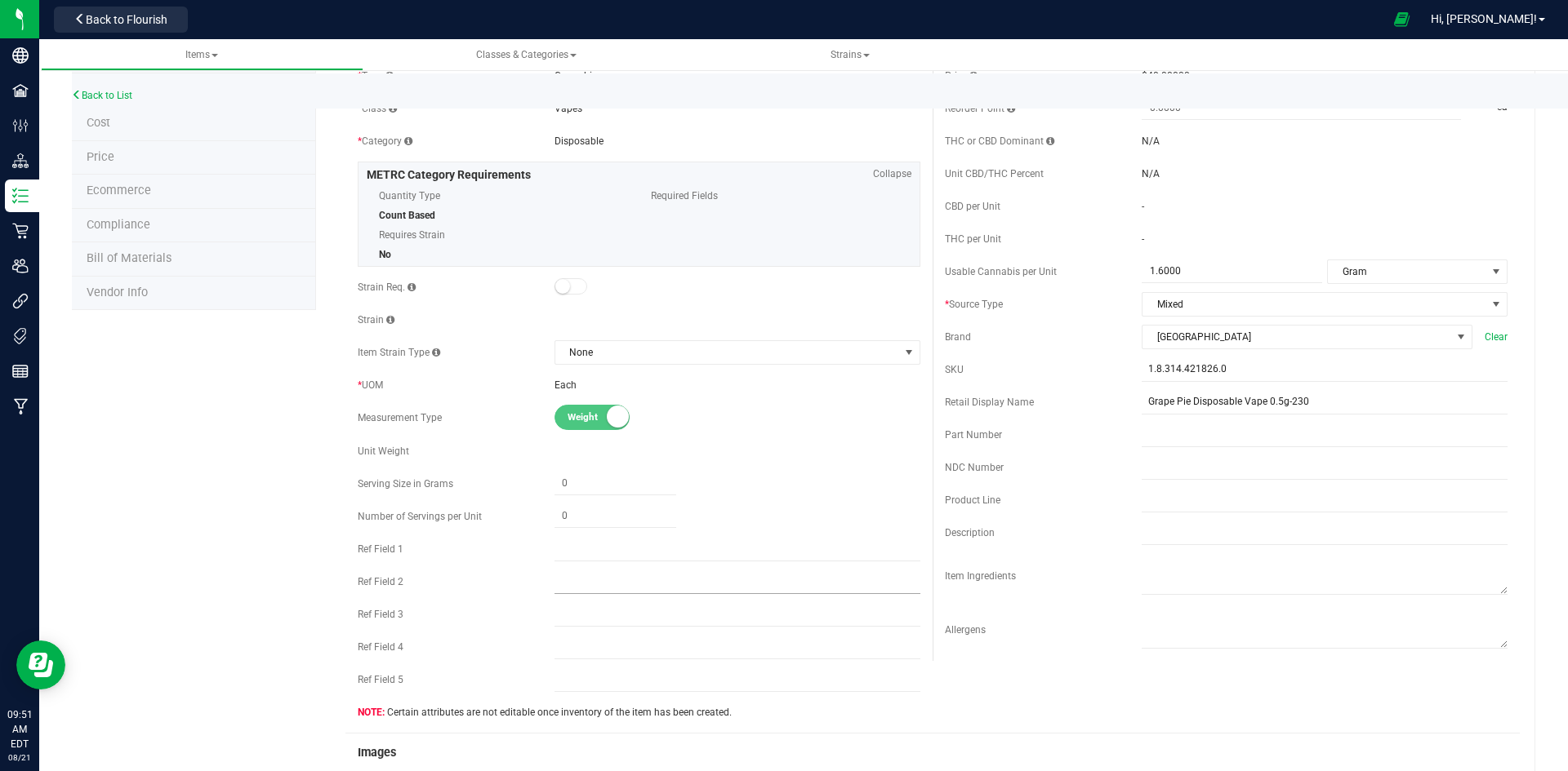
scroll to position [408, 0]
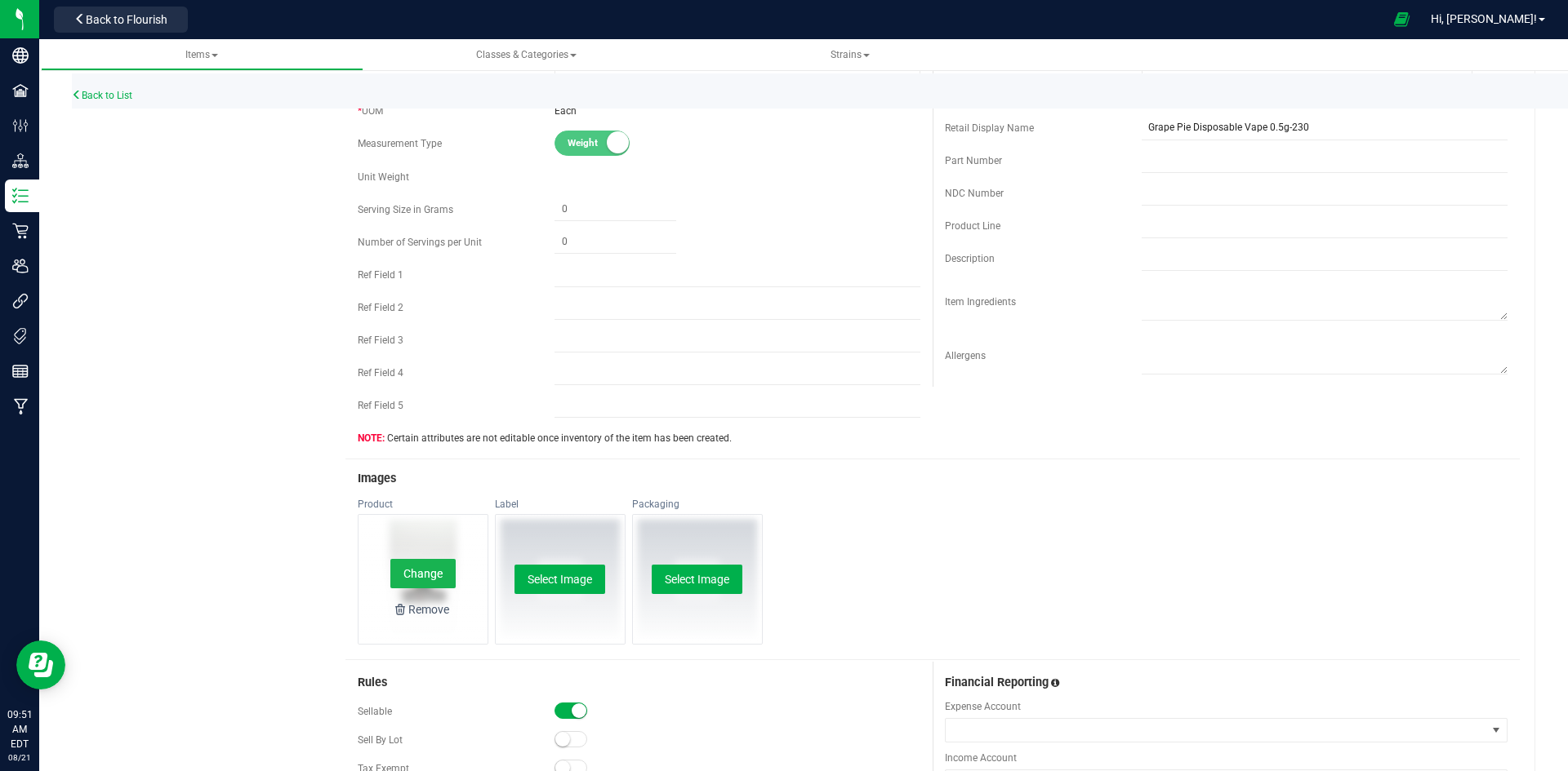
click at [418, 570] on button "Change" at bounding box center [423, 574] width 65 height 30
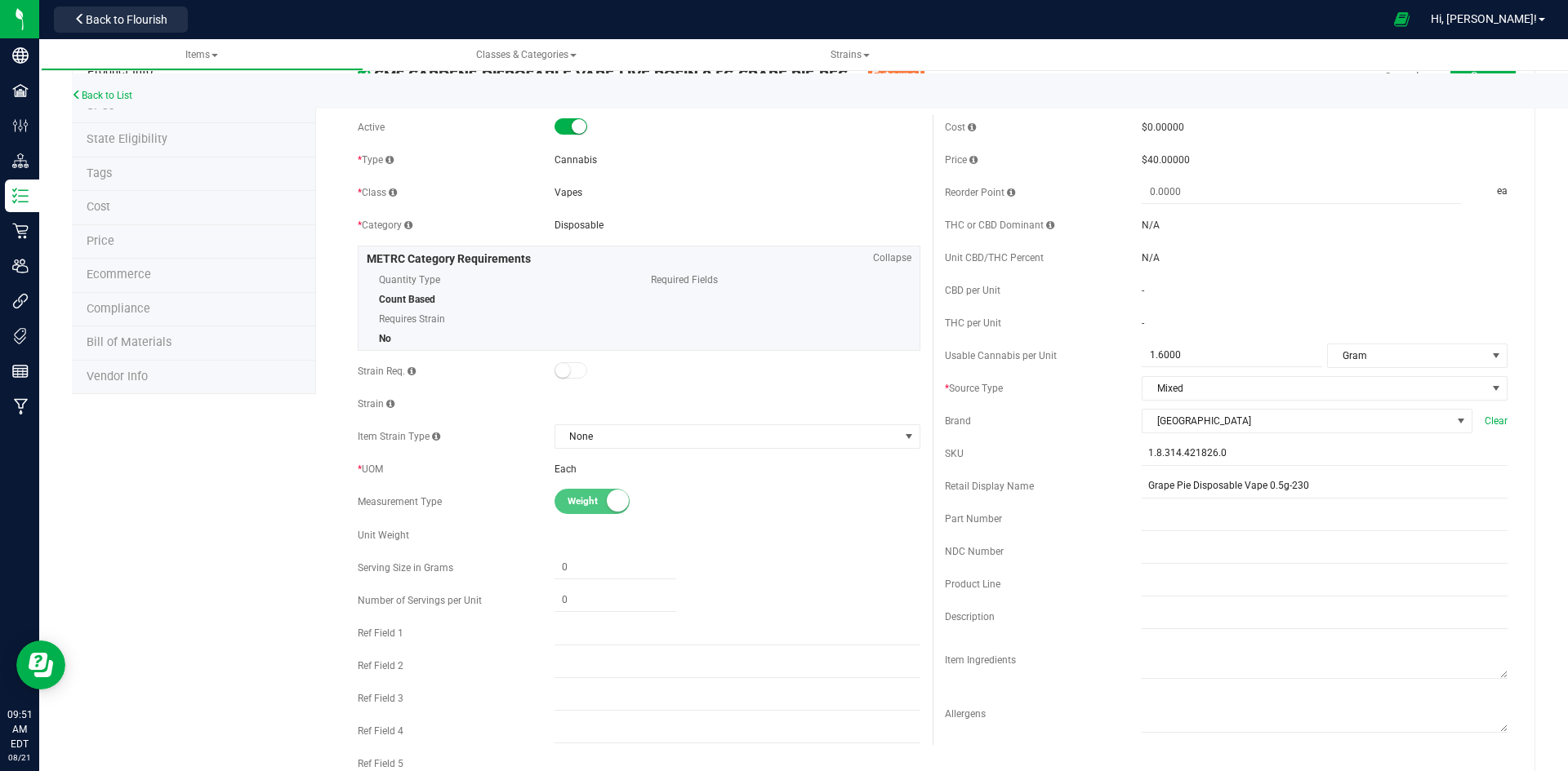
scroll to position [0, 0]
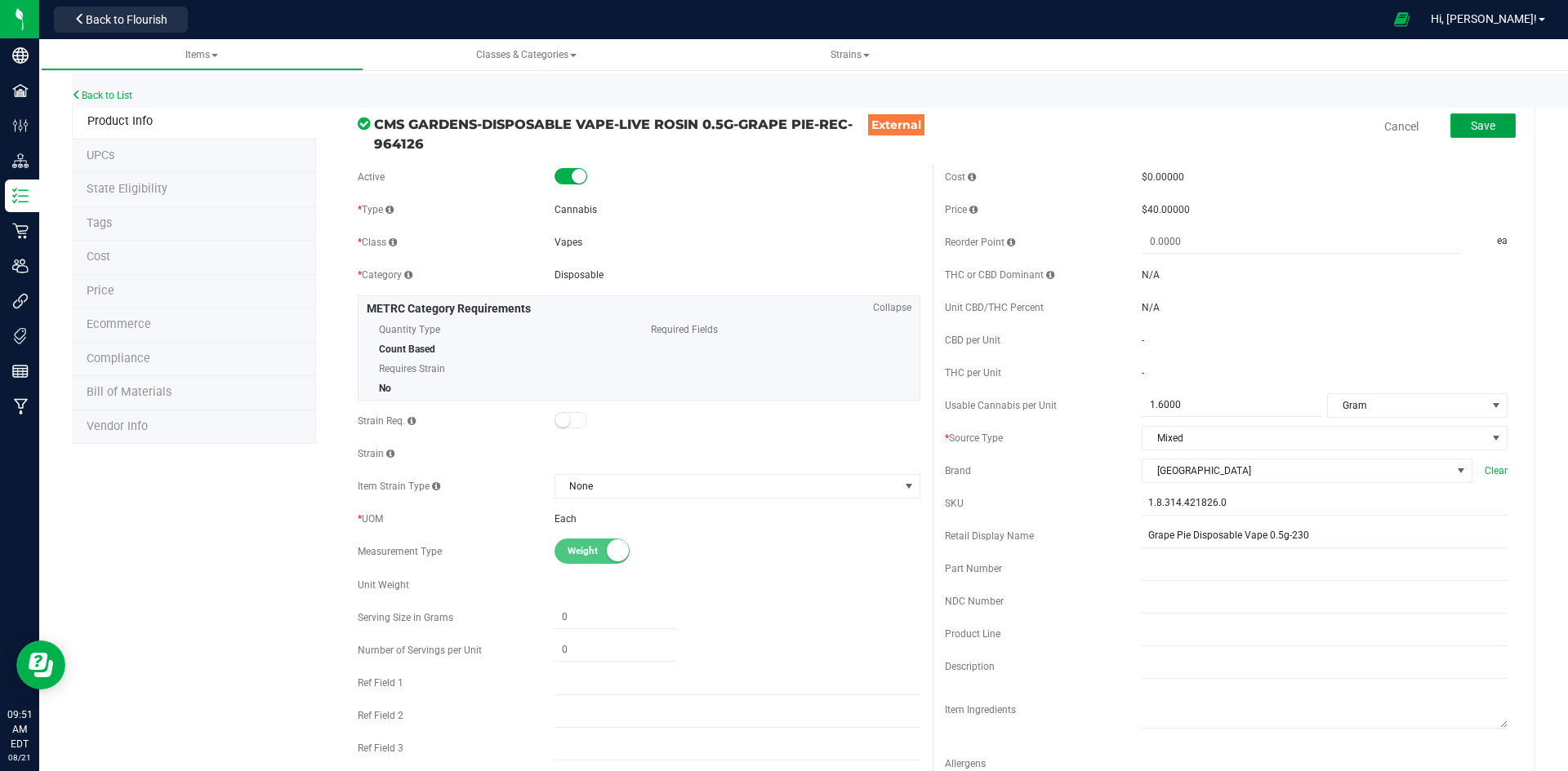
click at [1494, 128] on button "Save" at bounding box center [1482, 126] width 65 height 25
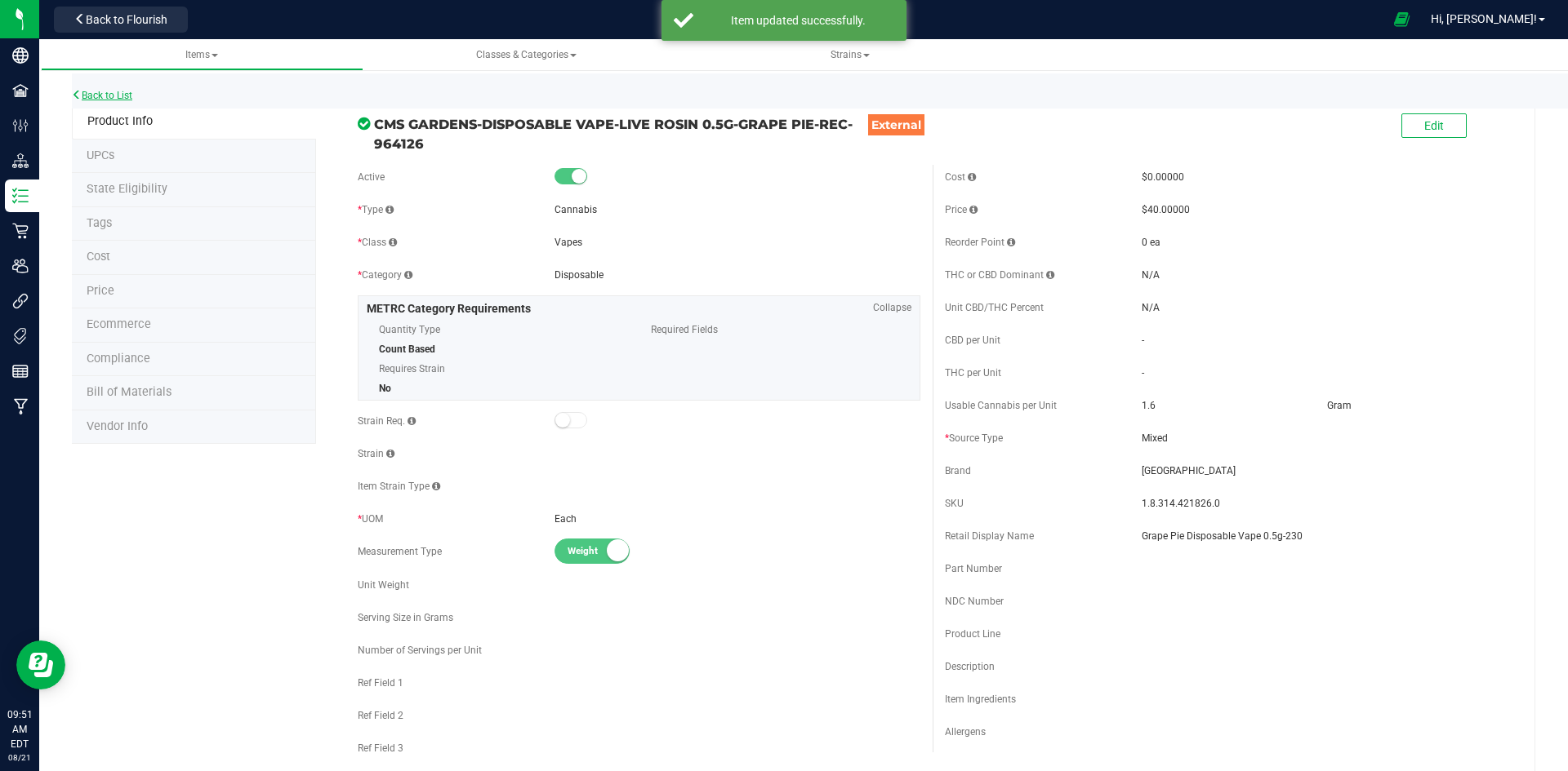
click at [112, 100] on link "Back to List" at bounding box center [101, 96] width 60 height 12
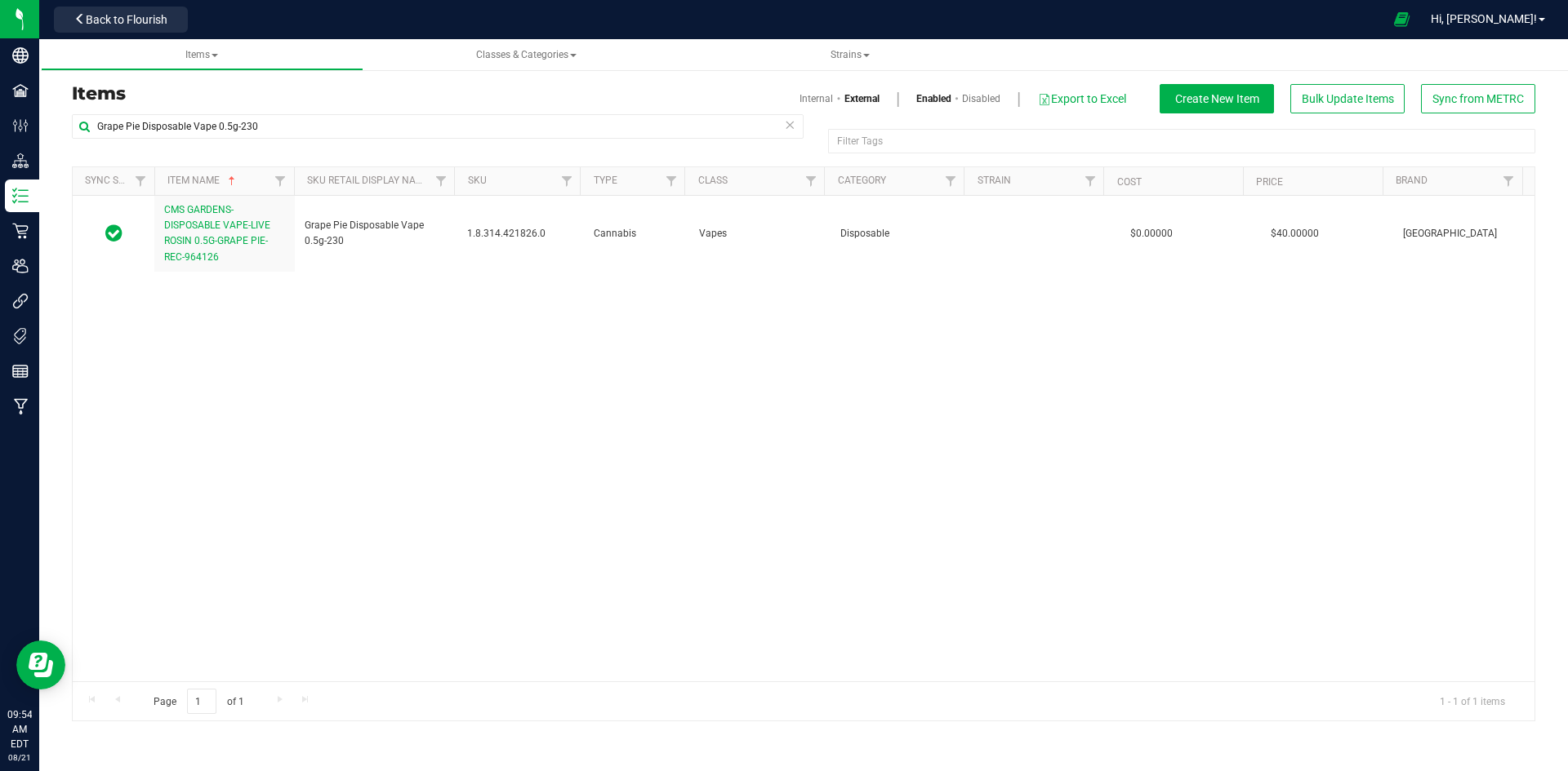
click at [793, 124] on icon at bounding box center [789, 124] width 12 height 20
